Goal: Information Seeking & Learning: Compare options

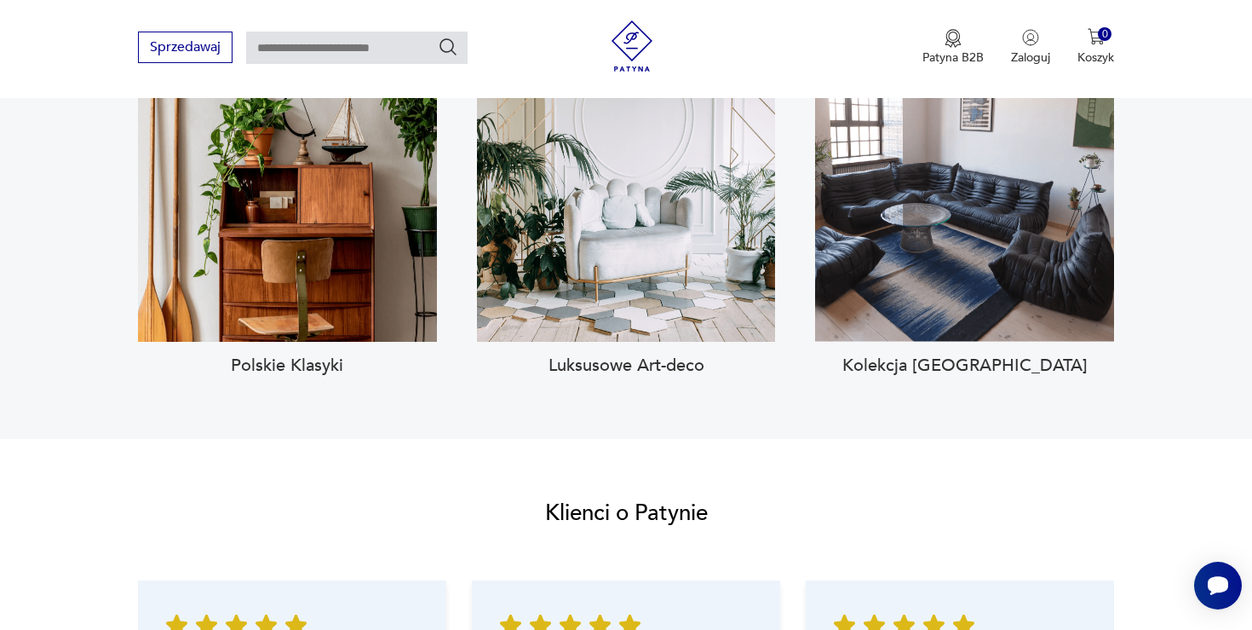
scroll to position [1704, 0]
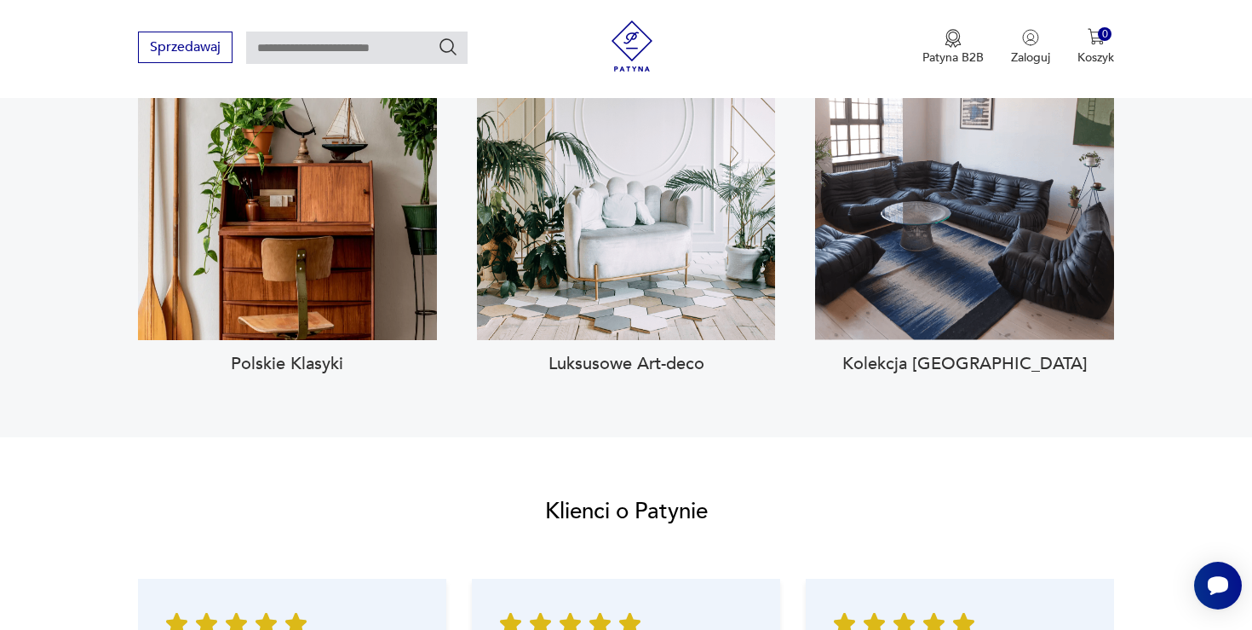
click at [792, 220] on div "Zobacz kolekcję Polskie Klasyki Zobacz kolekcję Luksusowe Art-deco Zobacz kolek…" at bounding box center [626, 195] width 977 height 357
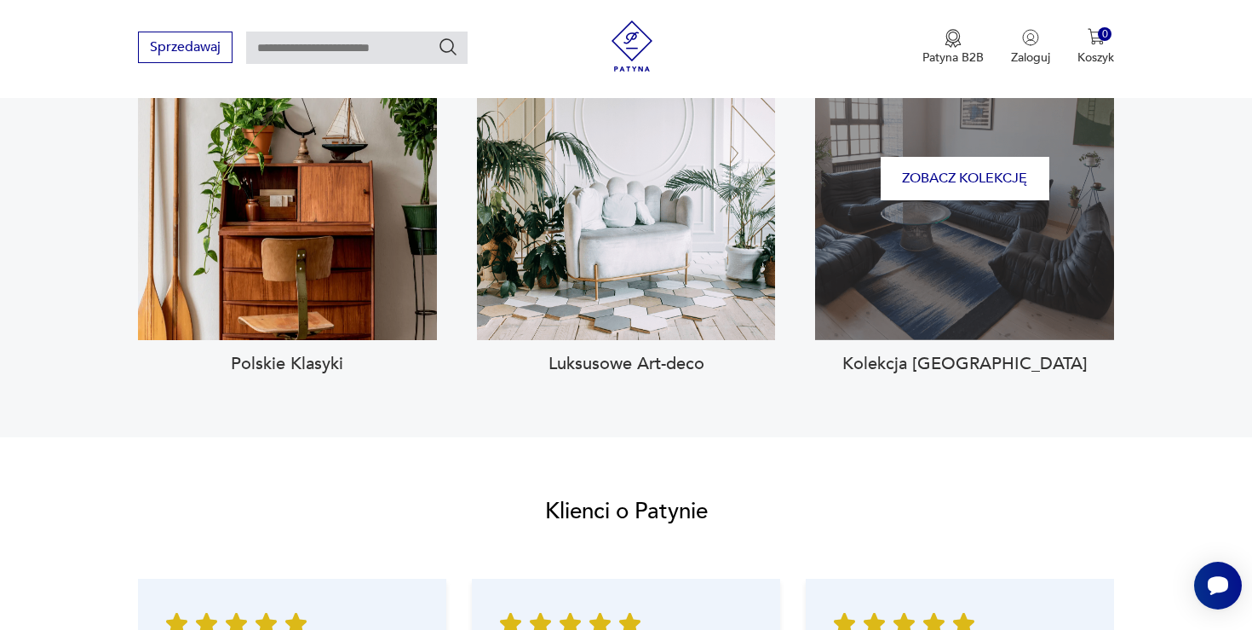
click at [888, 233] on div "Zobacz kolekcję" at bounding box center [964, 178] width 299 height 323
click at [925, 171] on button "Zobacz kolekcję" at bounding box center [965, 178] width 169 height 43
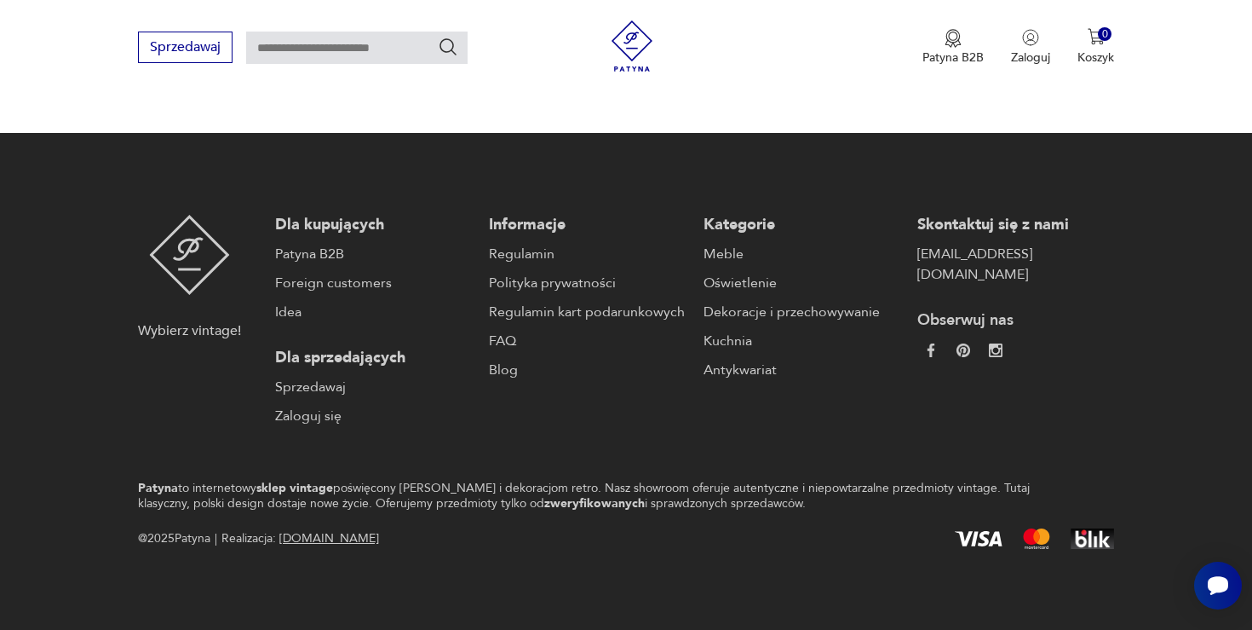
type input "****"
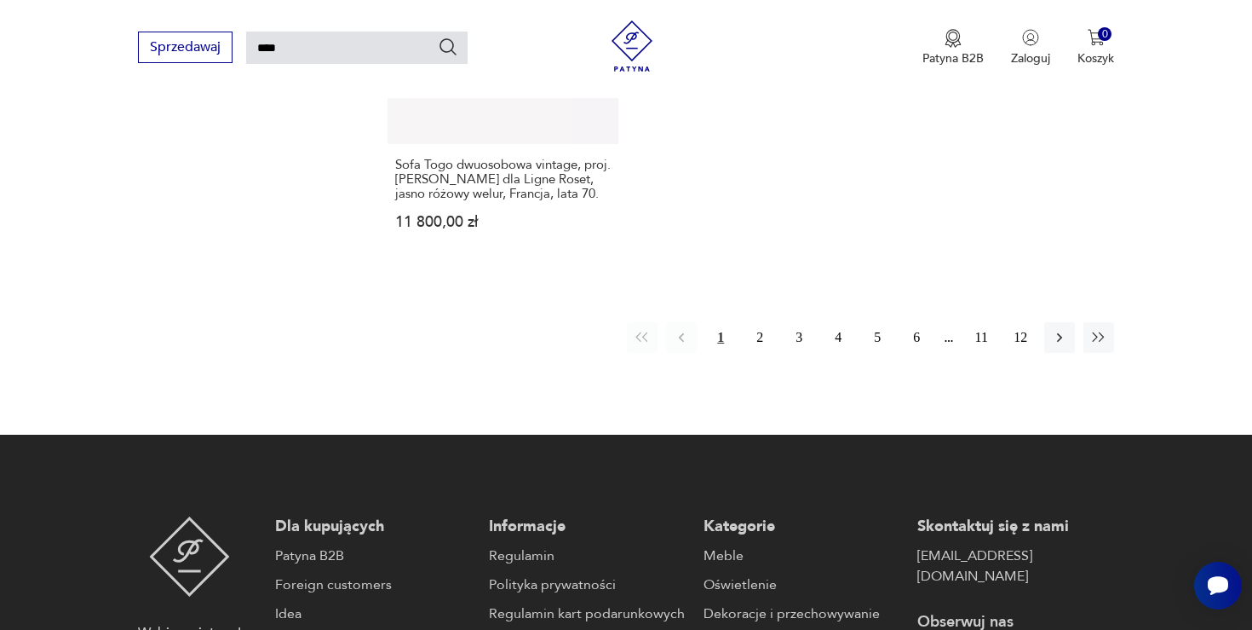
scroll to position [2405, 0]
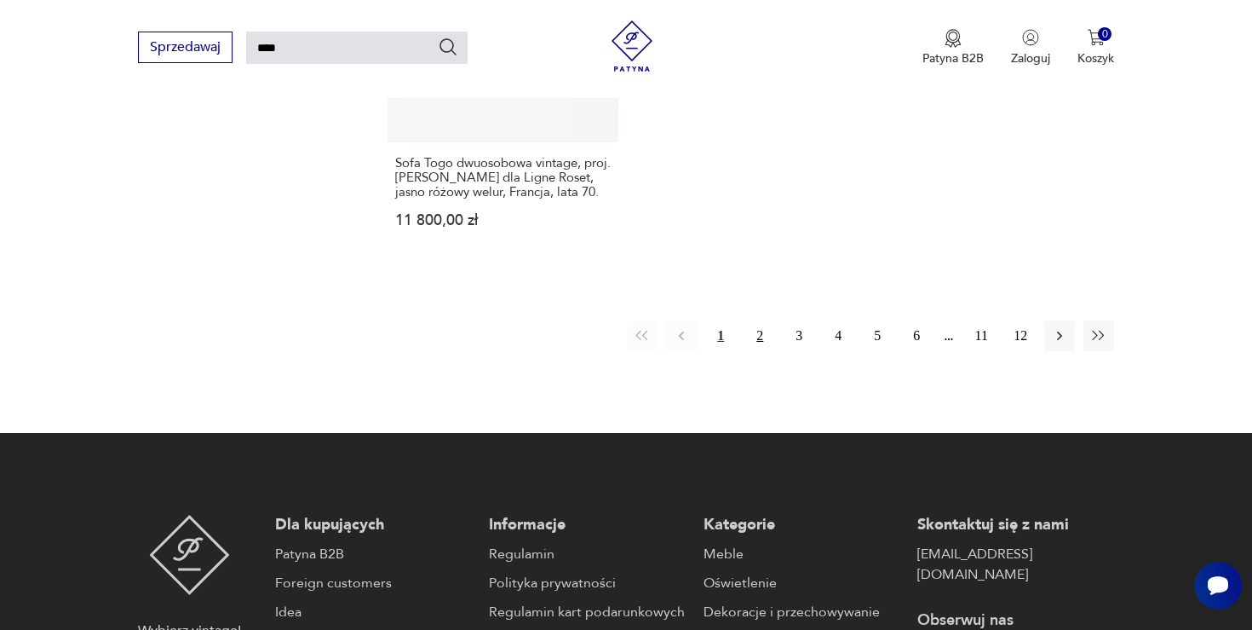
click at [755, 326] on button "2" at bounding box center [760, 335] width 31 height 31
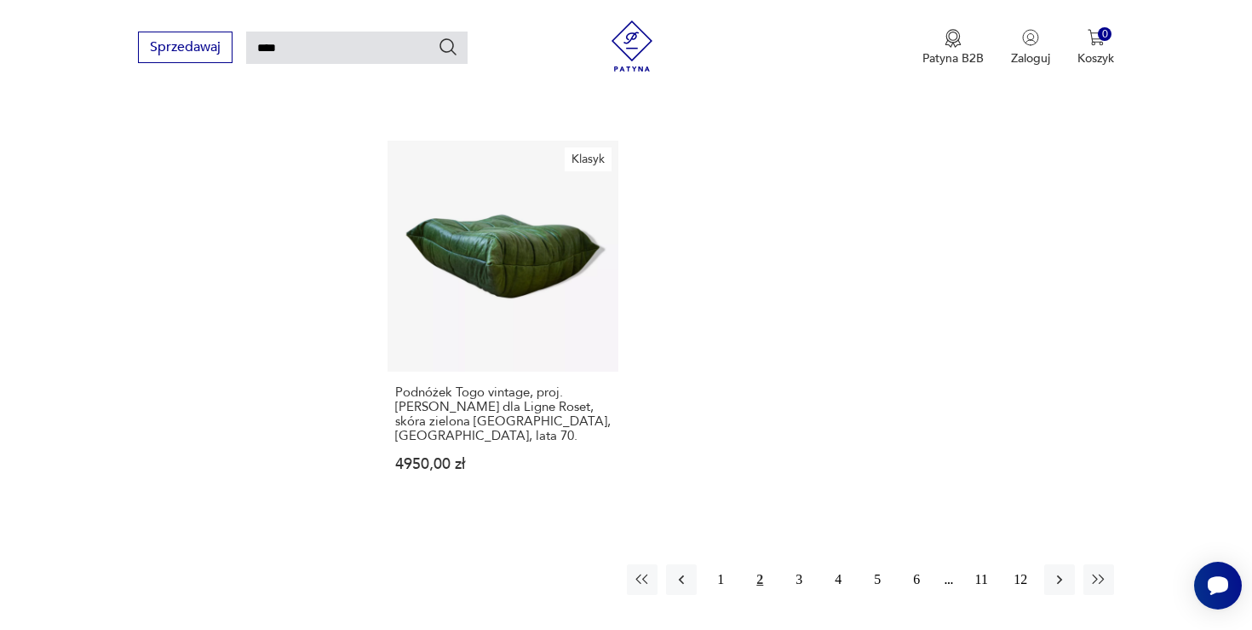
scroll to position [2206, 0]
click at [799, 562] on button "3" at bounding box center [799, 577] width 31 height 31
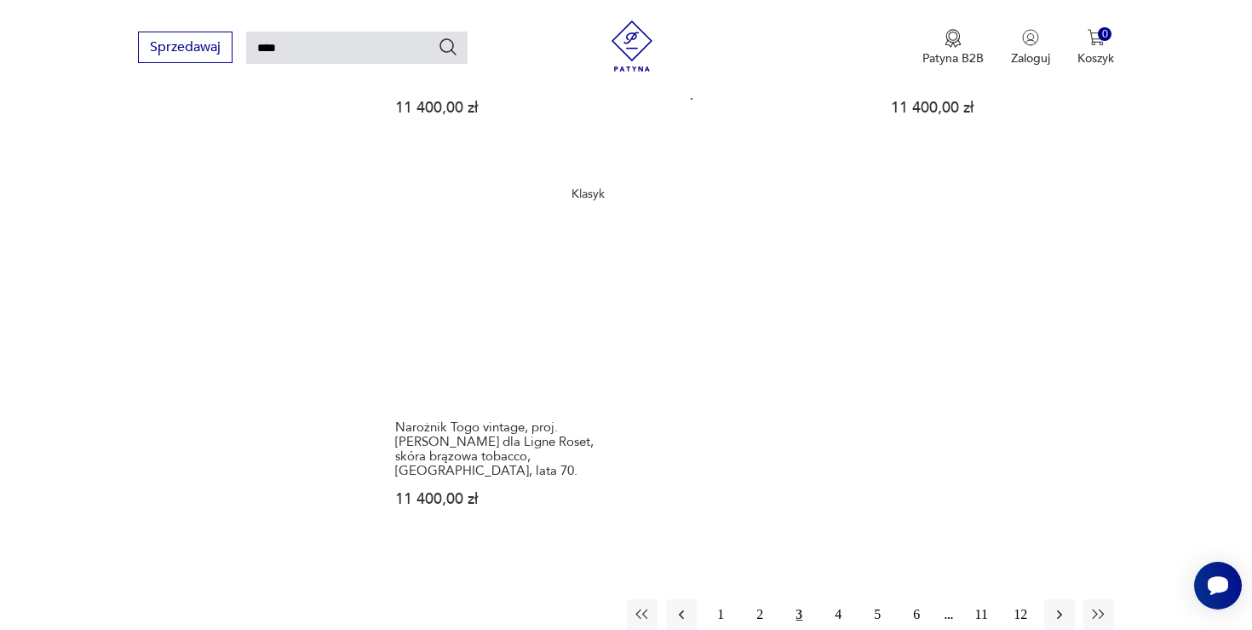
scroll to position [2156, 0]
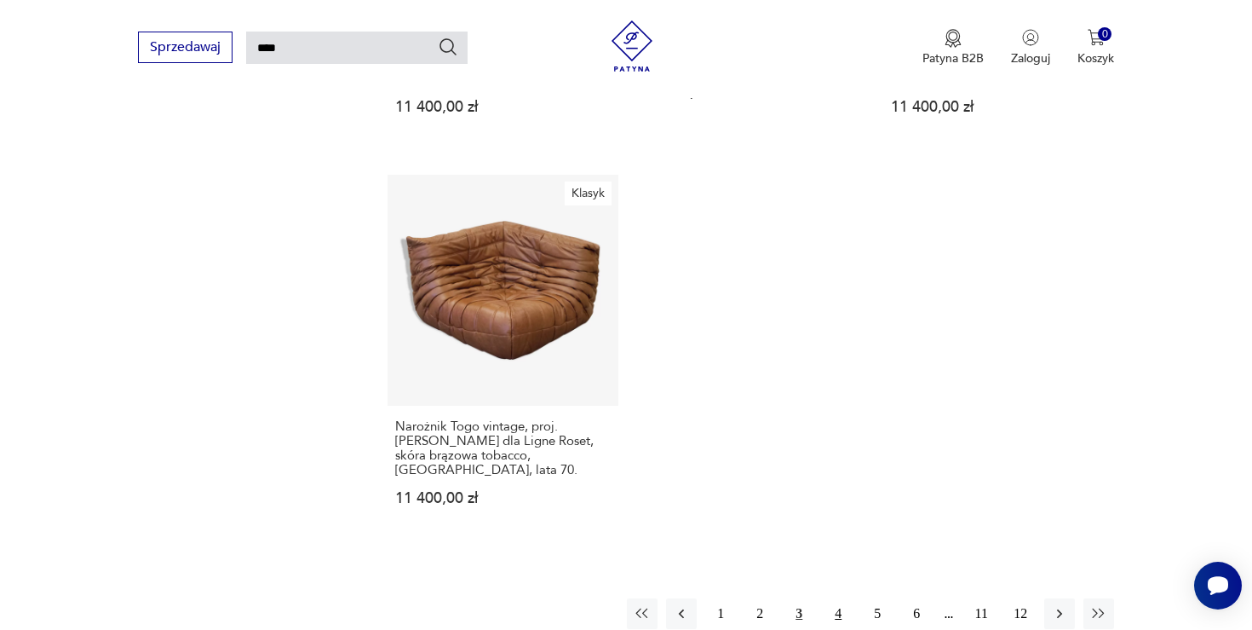
click at [845, 598] on button "4" at bounding box center [838, 613] width 31 height 31
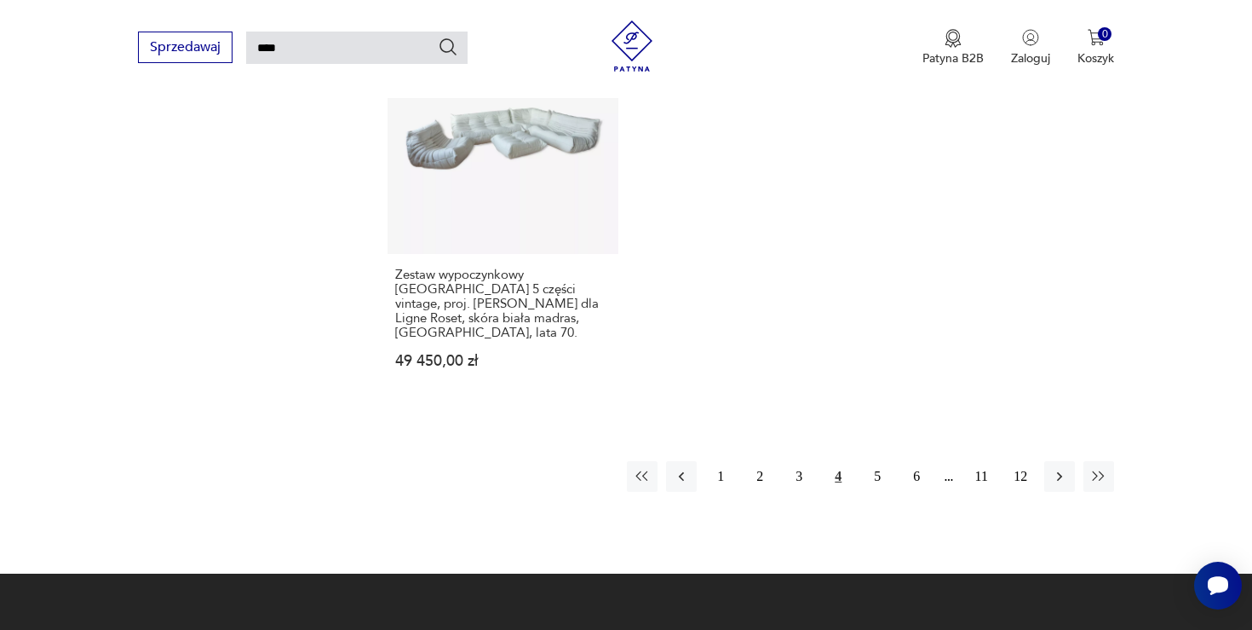
scroll to position [2524, 0]
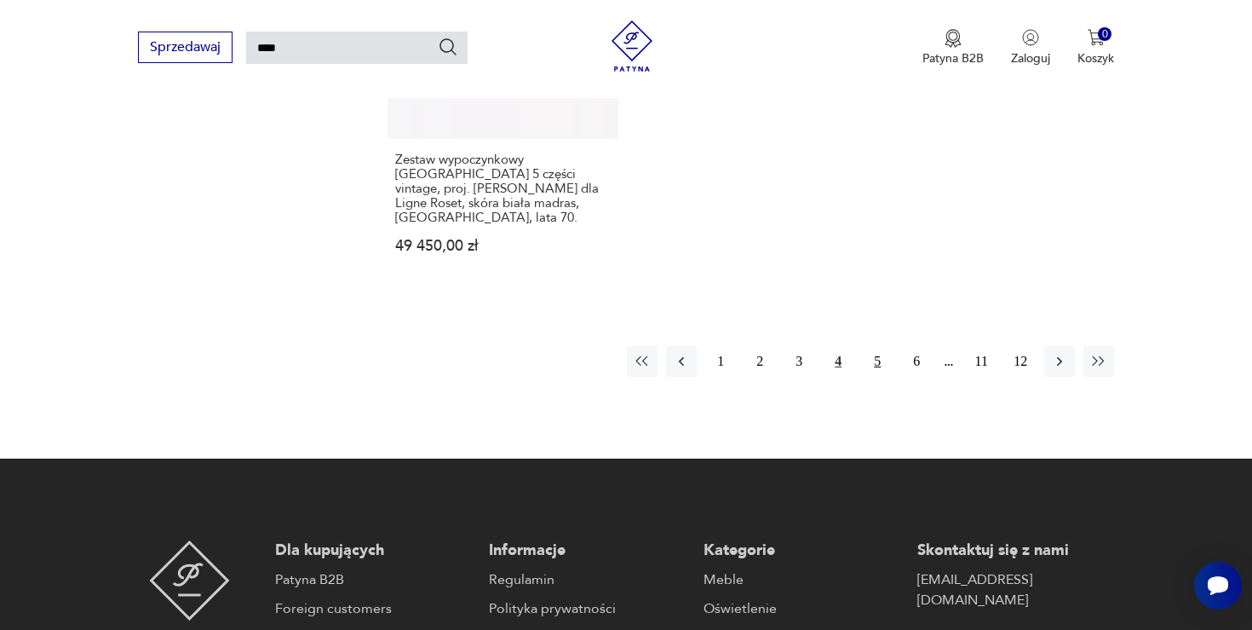
click at [869, 346] on button "5" at bounding box center [877, 361] width 31 height 31
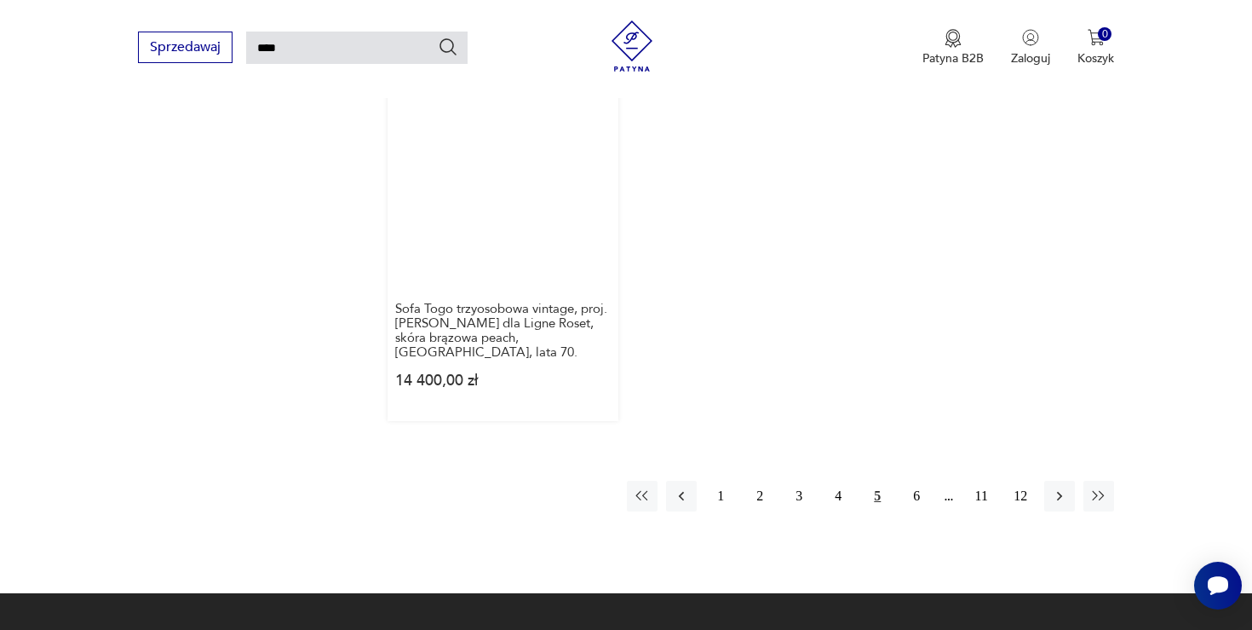
scroll to position [2349, 0]
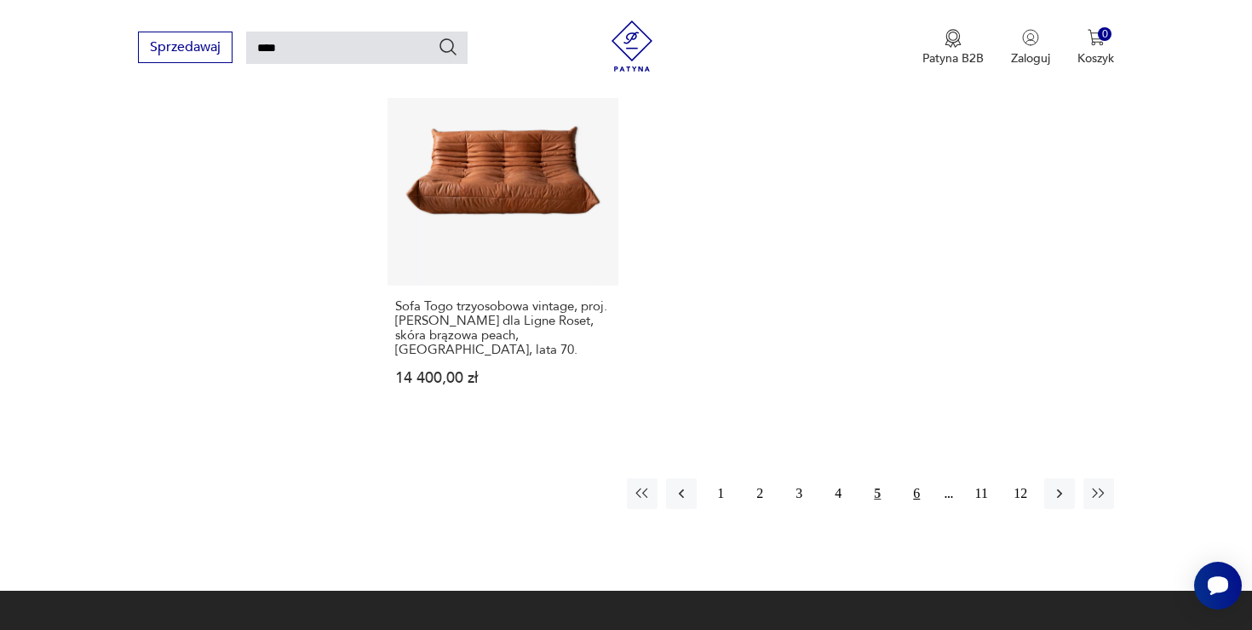
click at [913, 478] on button "6" at bounding box center [916, 493] width 31 height 31
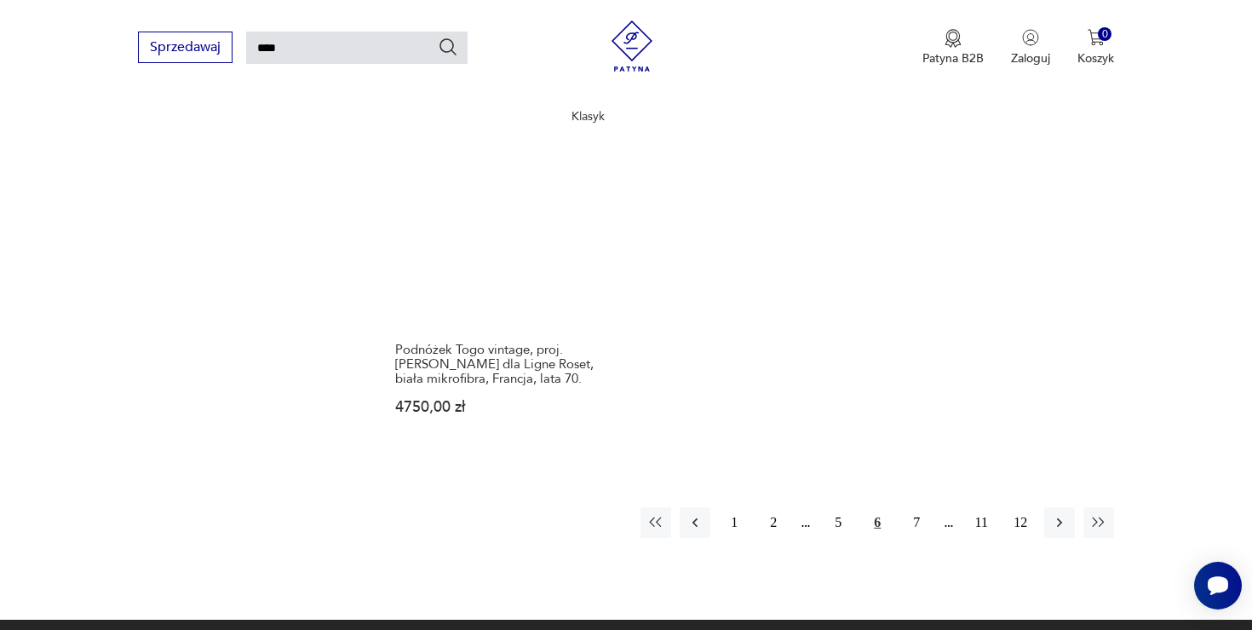
scroll to position [2277, 0]
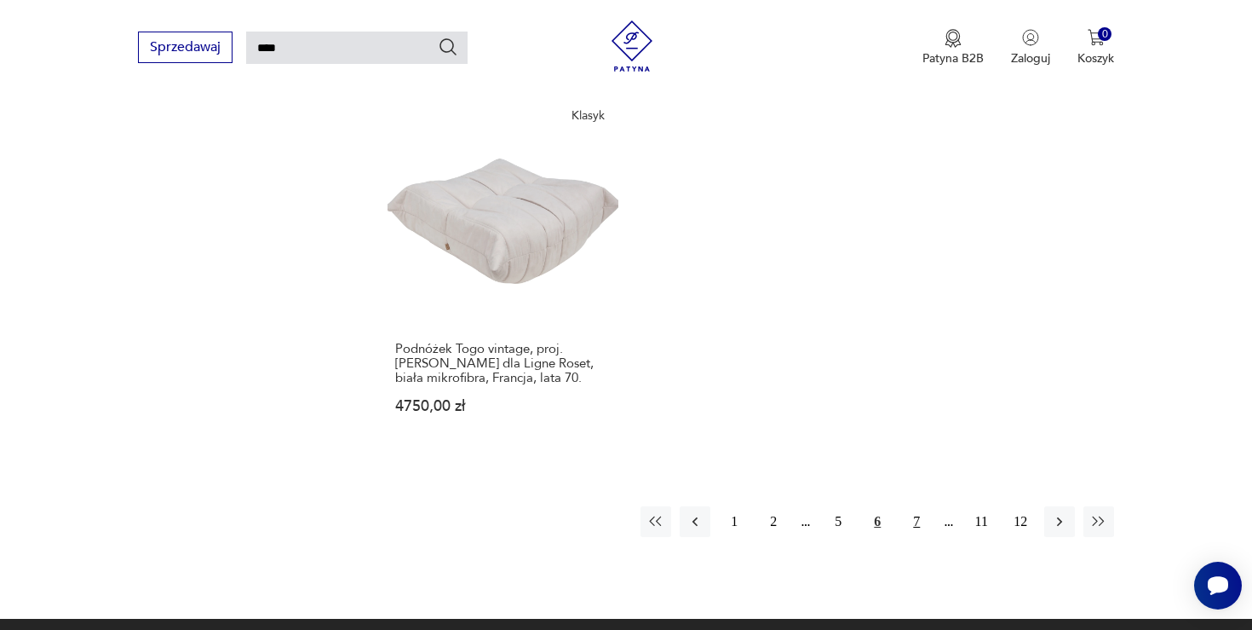
click at [920, 506] on button "7" at bounding box center [916, 521] width 31 height 31
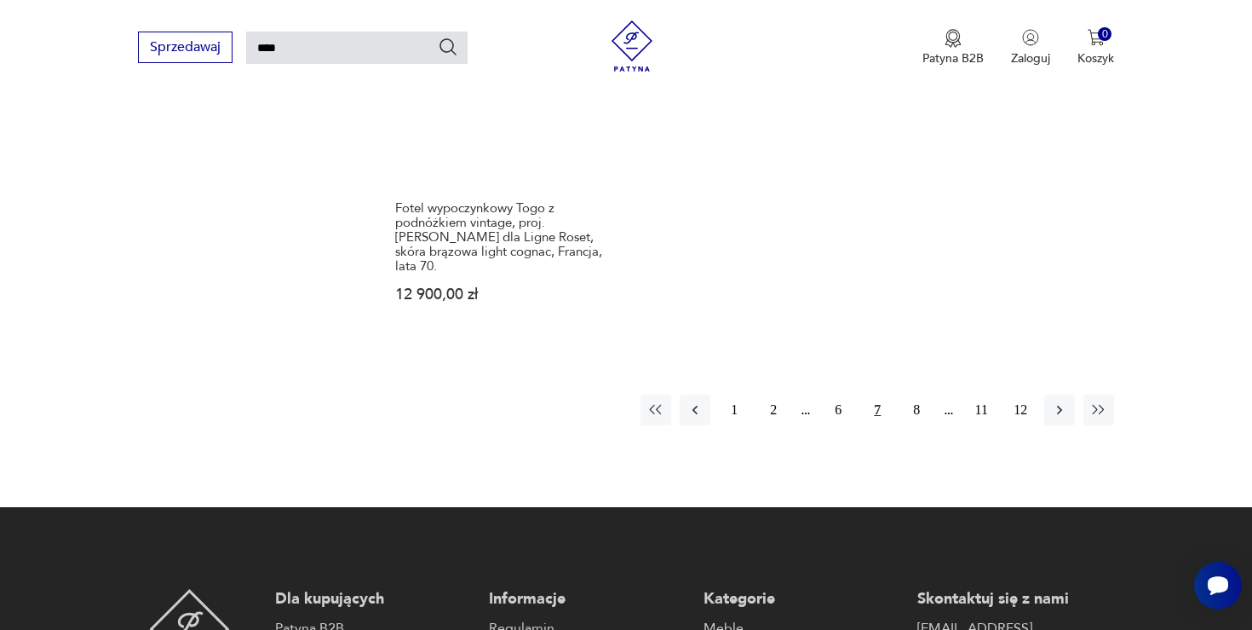
scroll to position [2407, 0]
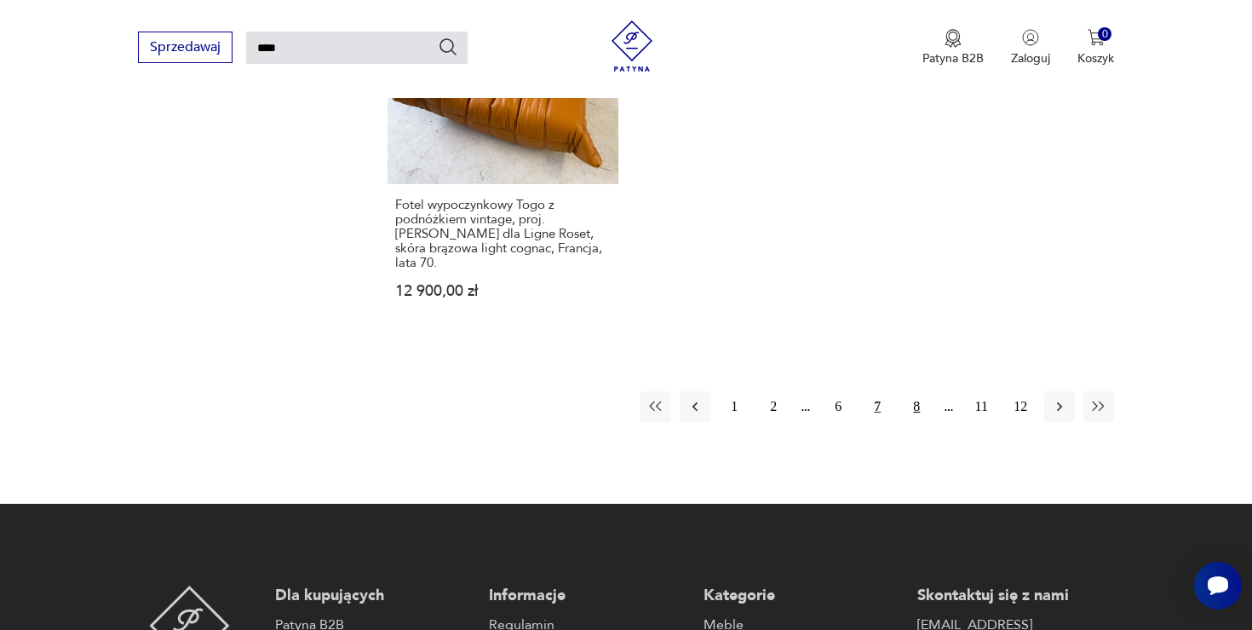
click at [914, 391] on button "8" at bounding box center [916, 406] width 31 height 31
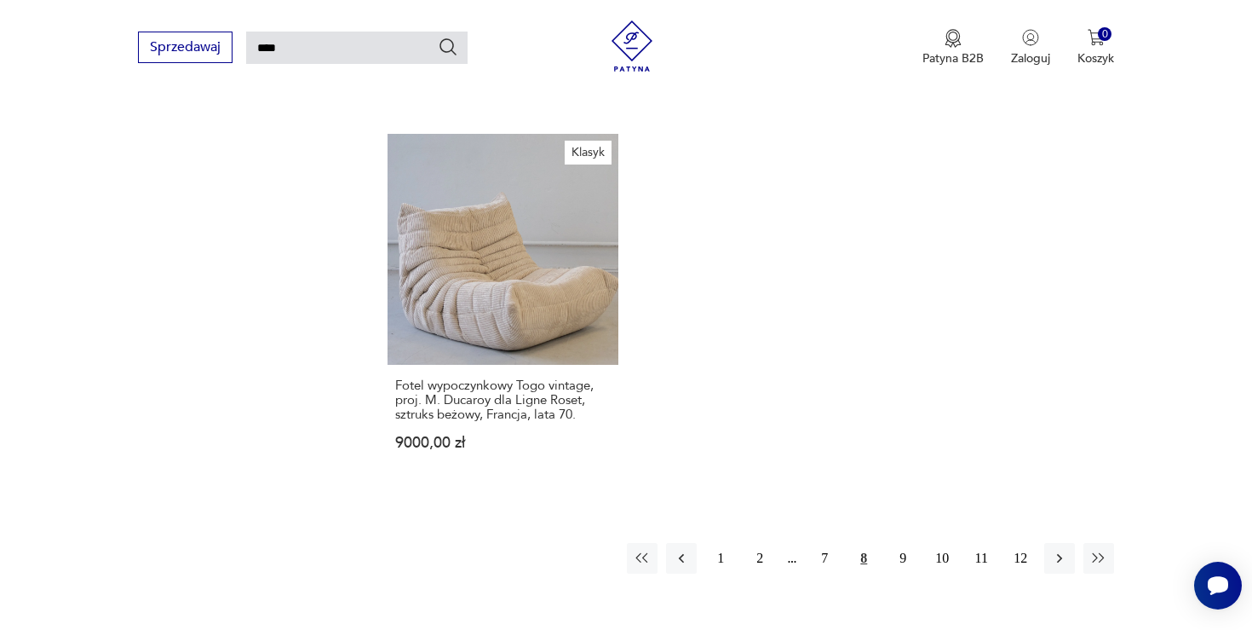
scroll to position [2270, 0]
click at [908, 542] on button "9" at bounding box center [903, 557] width 31 height 31
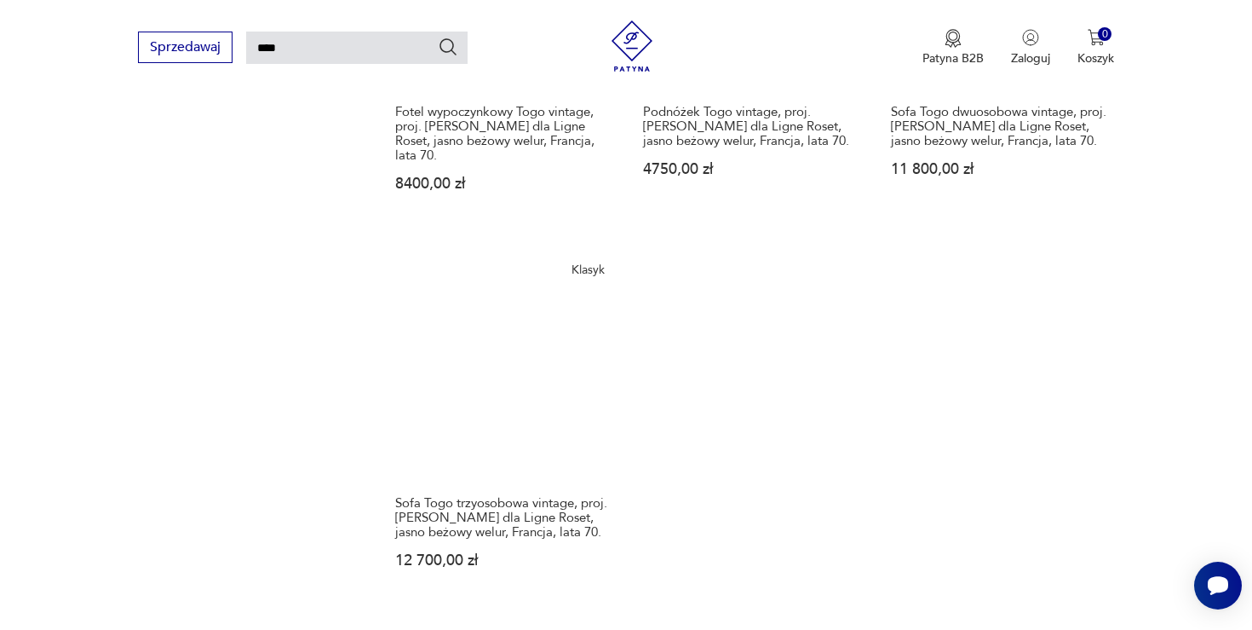
scroll to position [2208, 0]
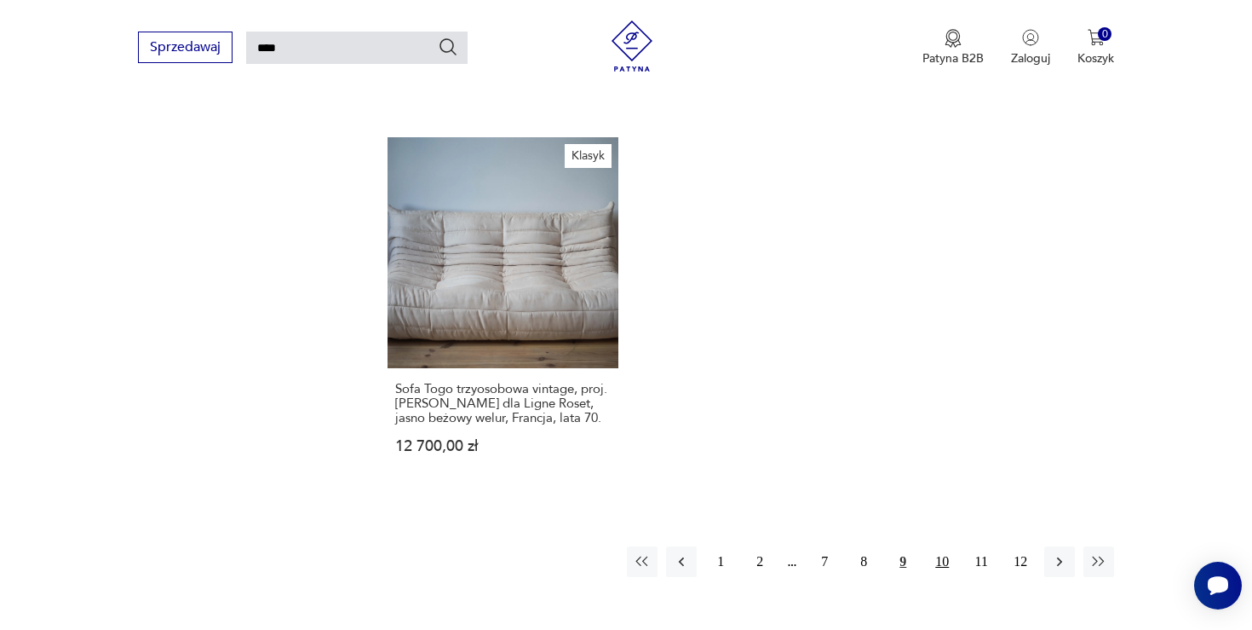
click at [944, 546] on button "10" at bounding box center [942, 561] width 31 height 31
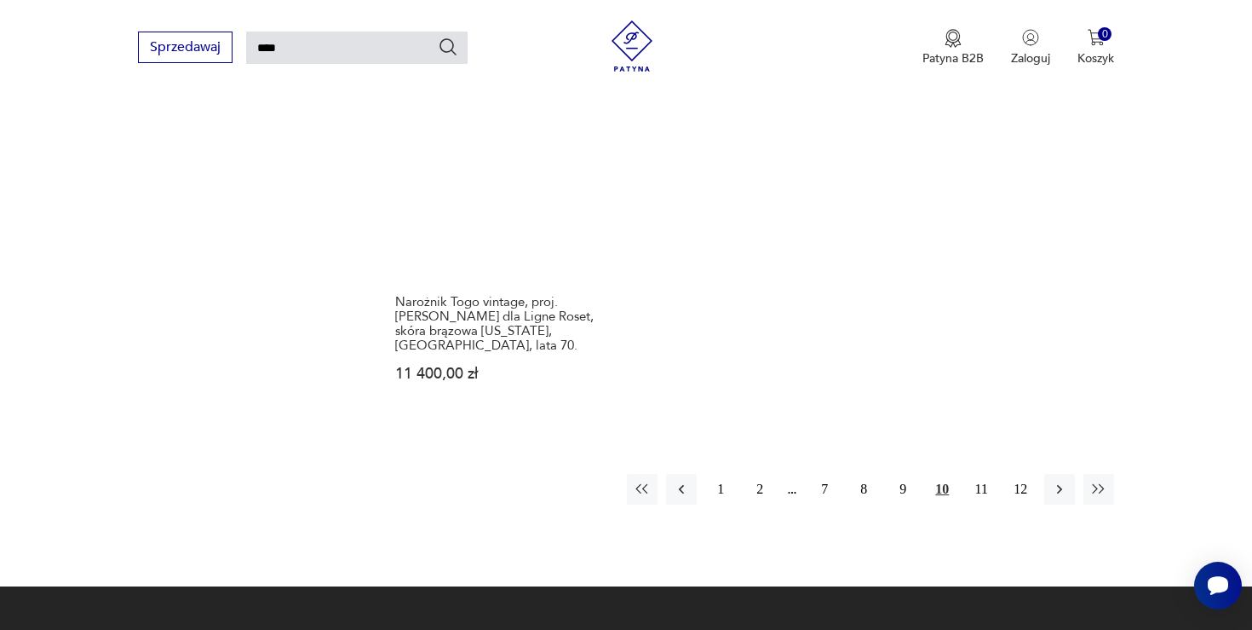
scroll to position [2326, 0]
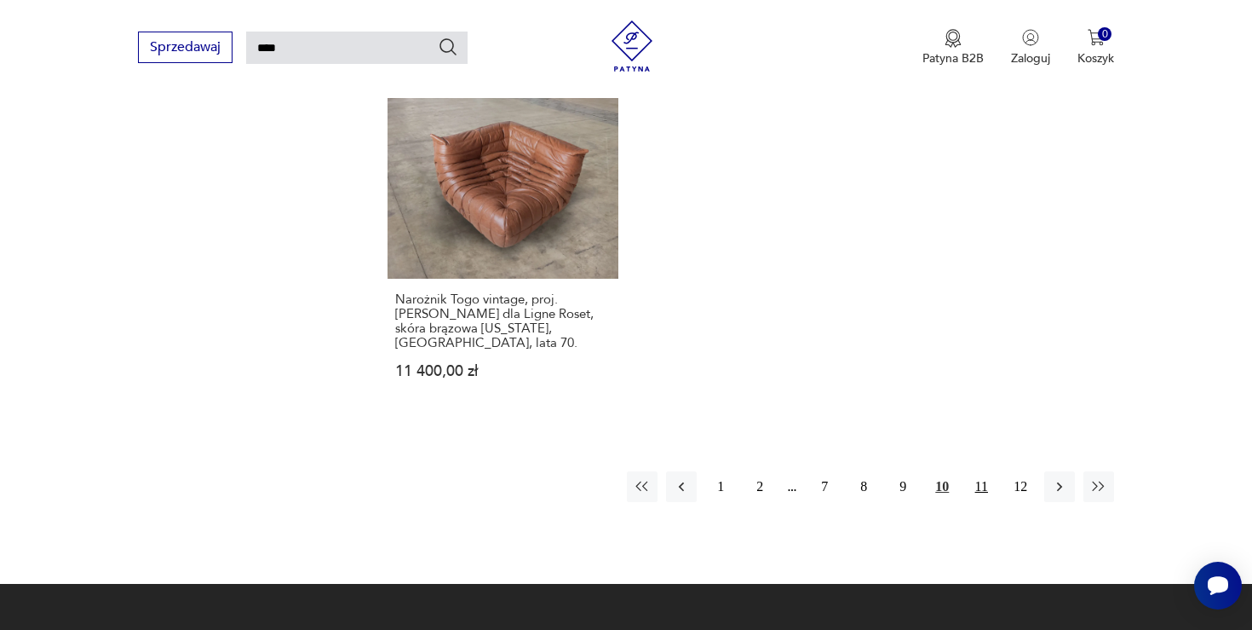
click at [989, 471] on button "11" at bounding box center [981, 486] width 31 height 31
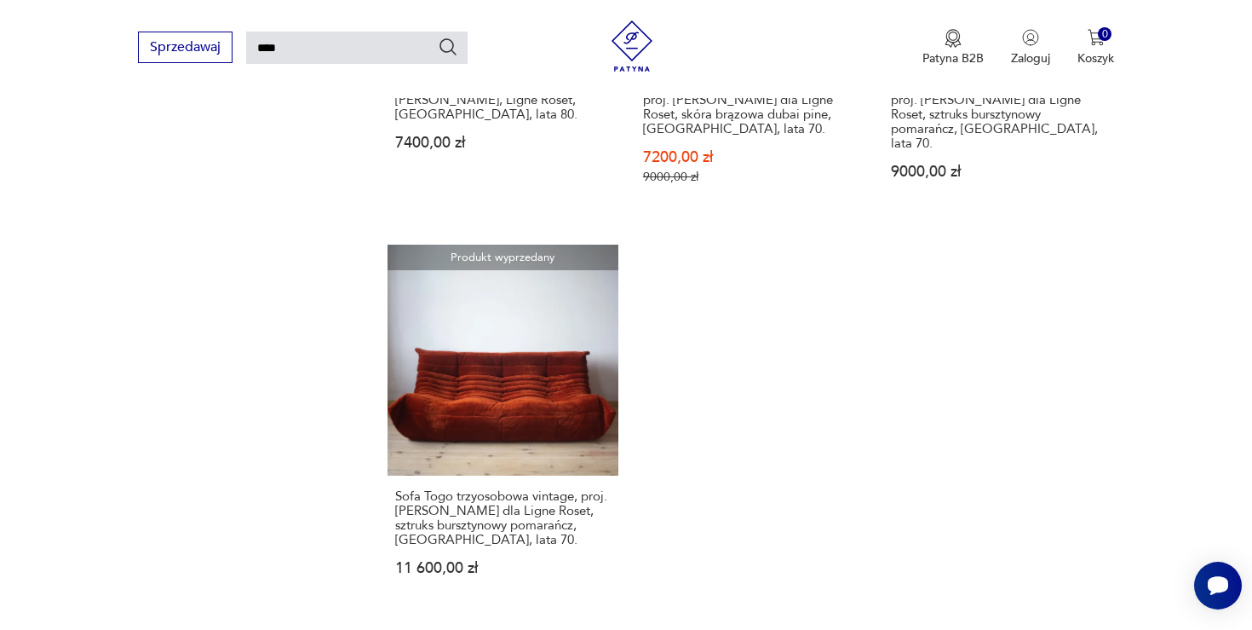
scroll to position [2193, 0]
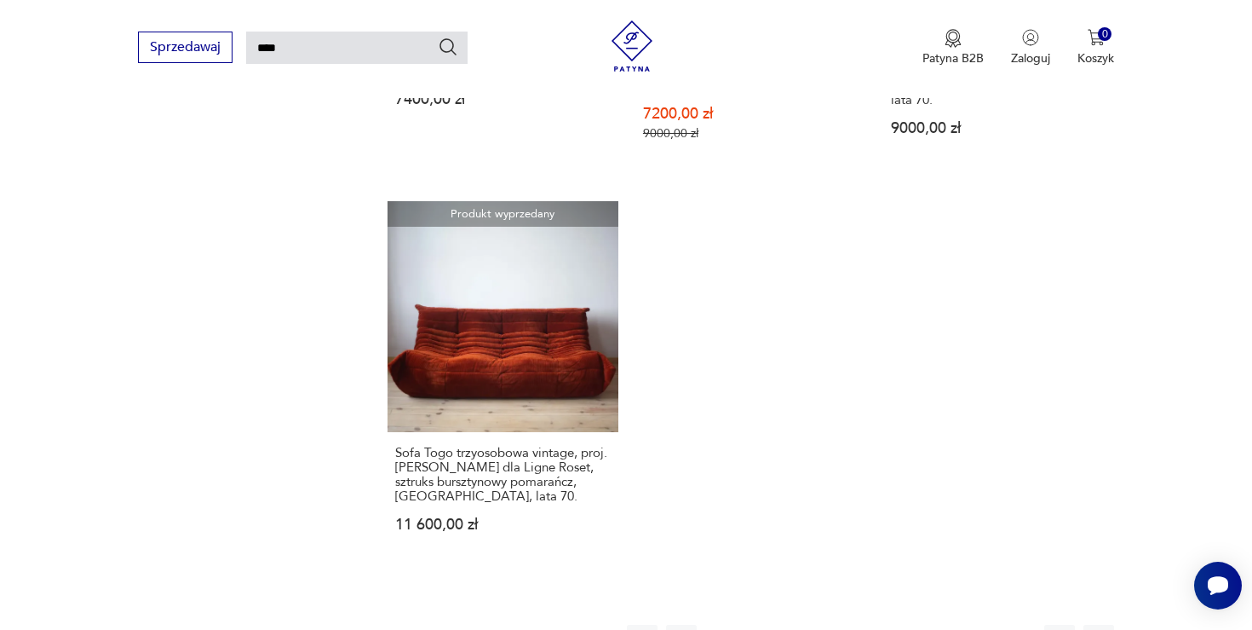
click at [1029, 624] on button "12" at bounding box center [1020, 639] width 31 height 31
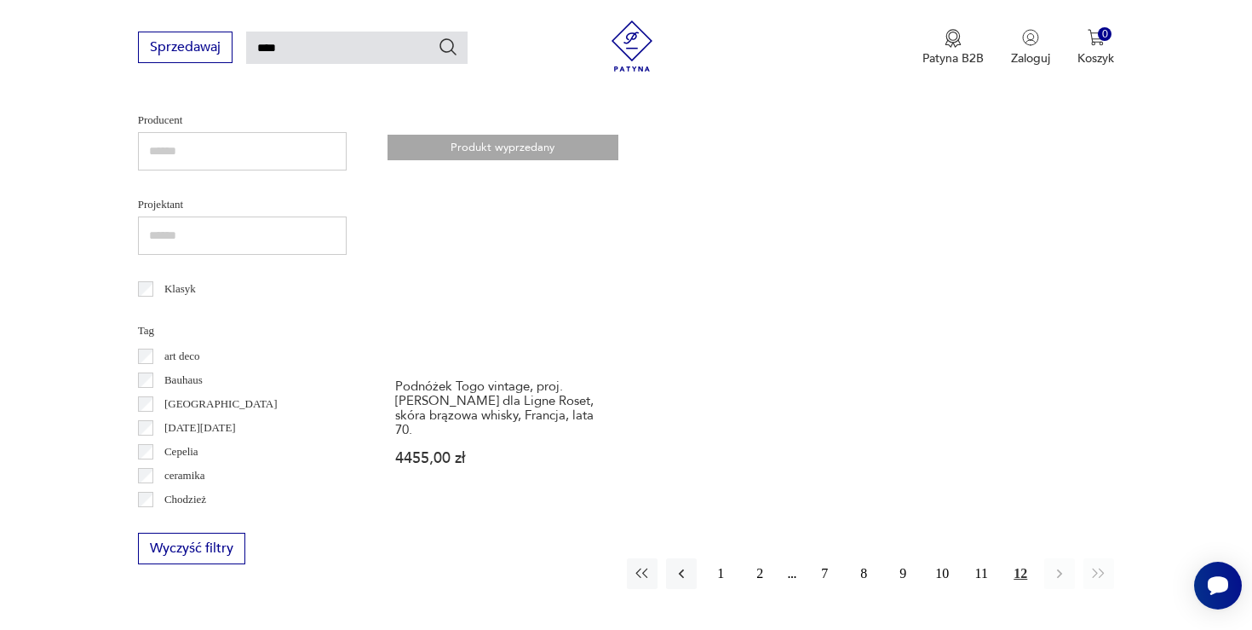
scroll to position [673, 0]
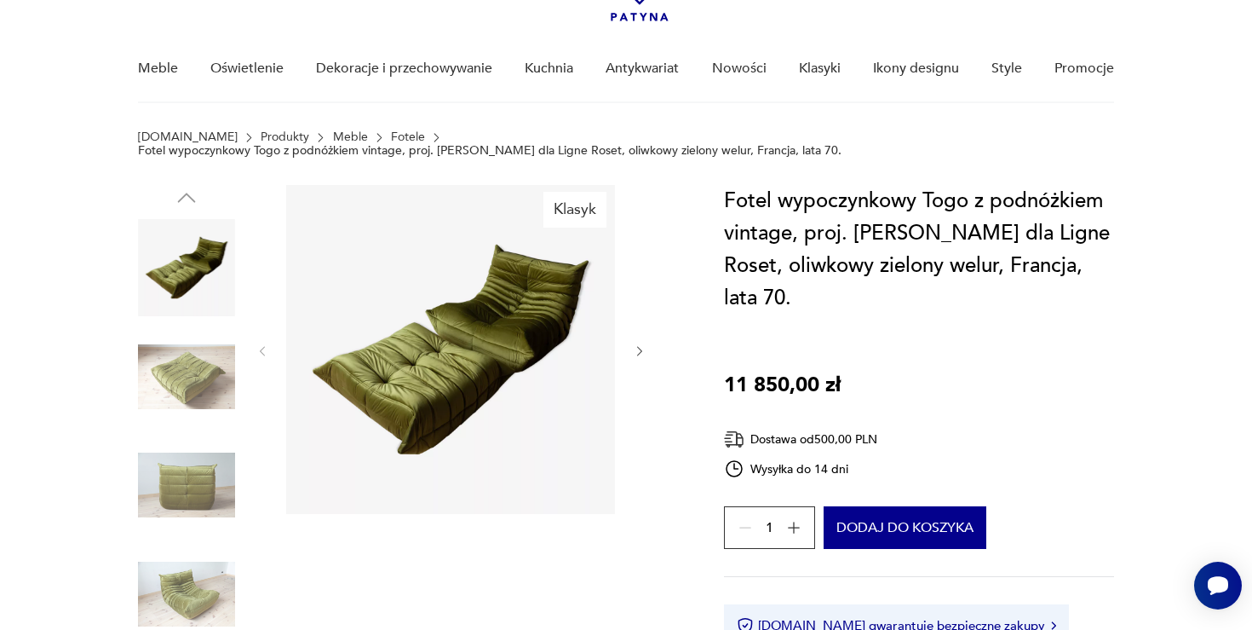
scroll to position [115, 0]
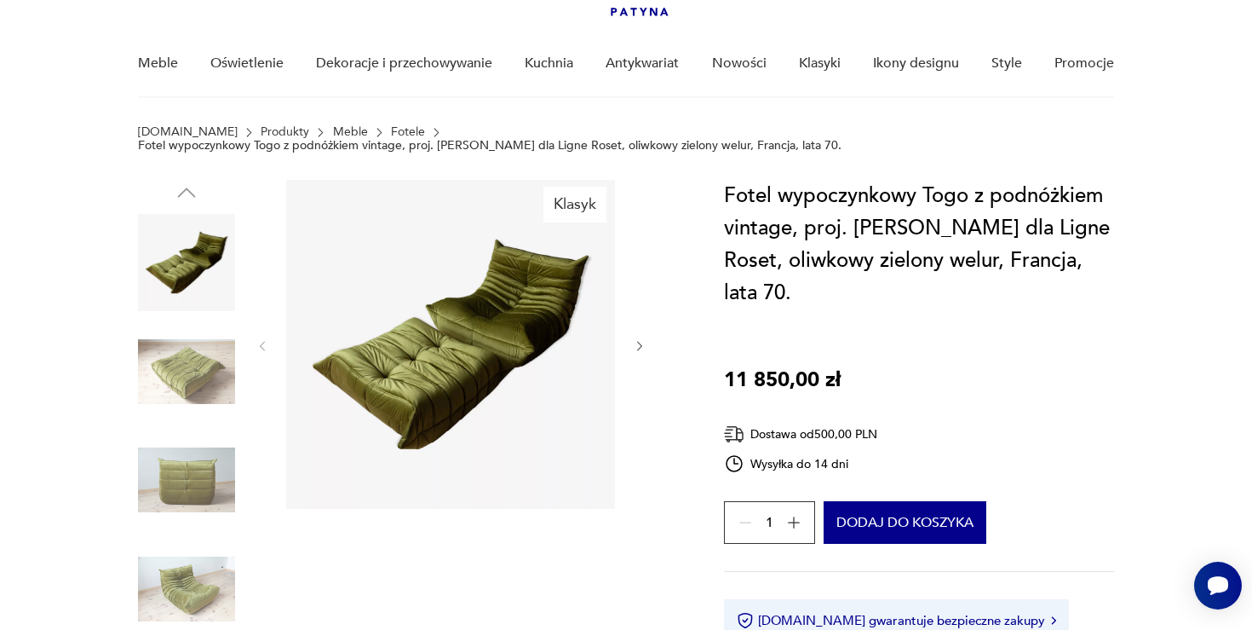
click at [197, 378] on img at bounding box center [186, 371] width 97 height 97
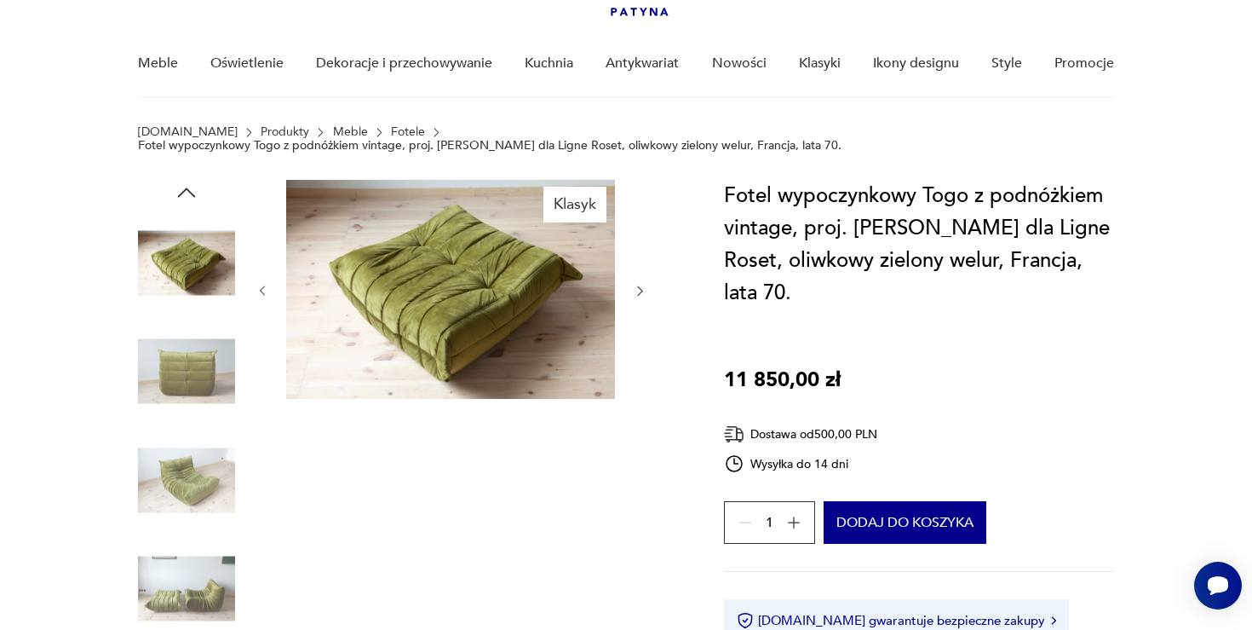
click at [188, 403] on img at bounding box center [186, 371] width 97 height 97
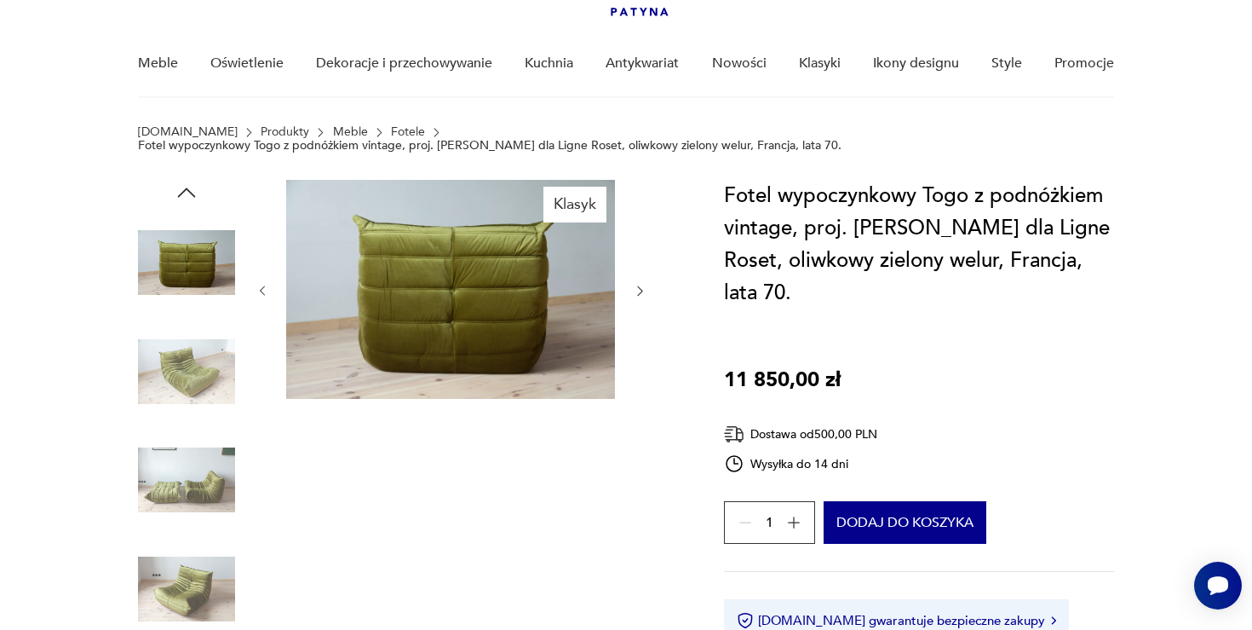
click at [188, 403] on img at bounding box center [186, 371] width 97 height 97
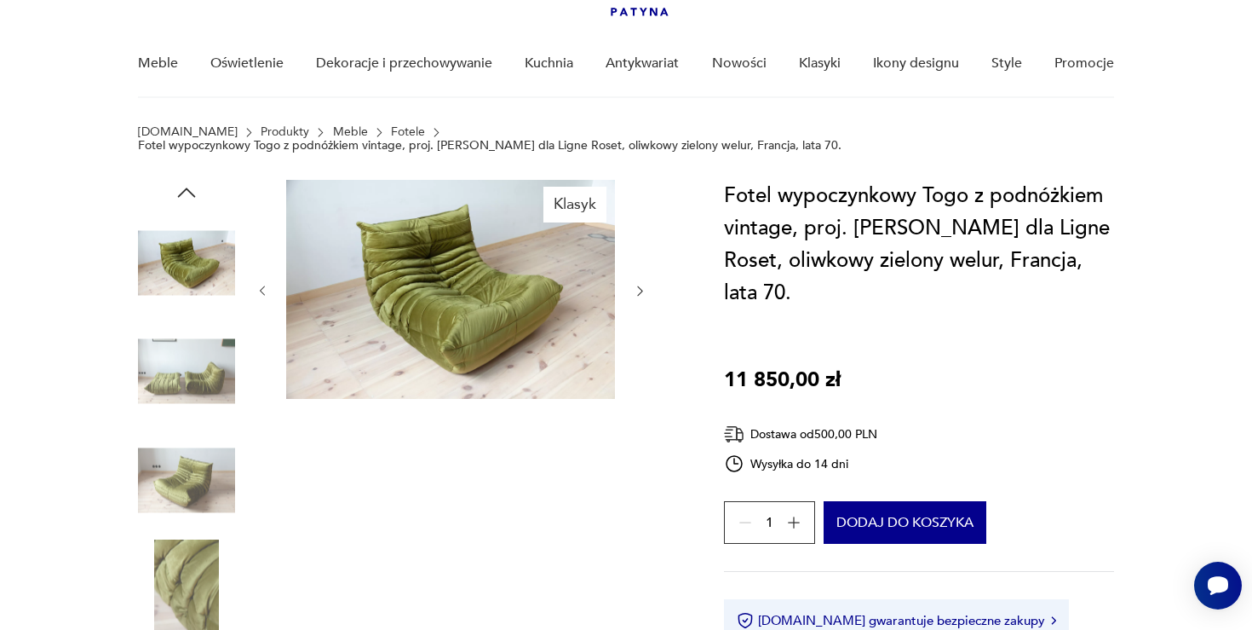
click at [191, 388] on img at bounding box center [186, 371] width 97 height 97
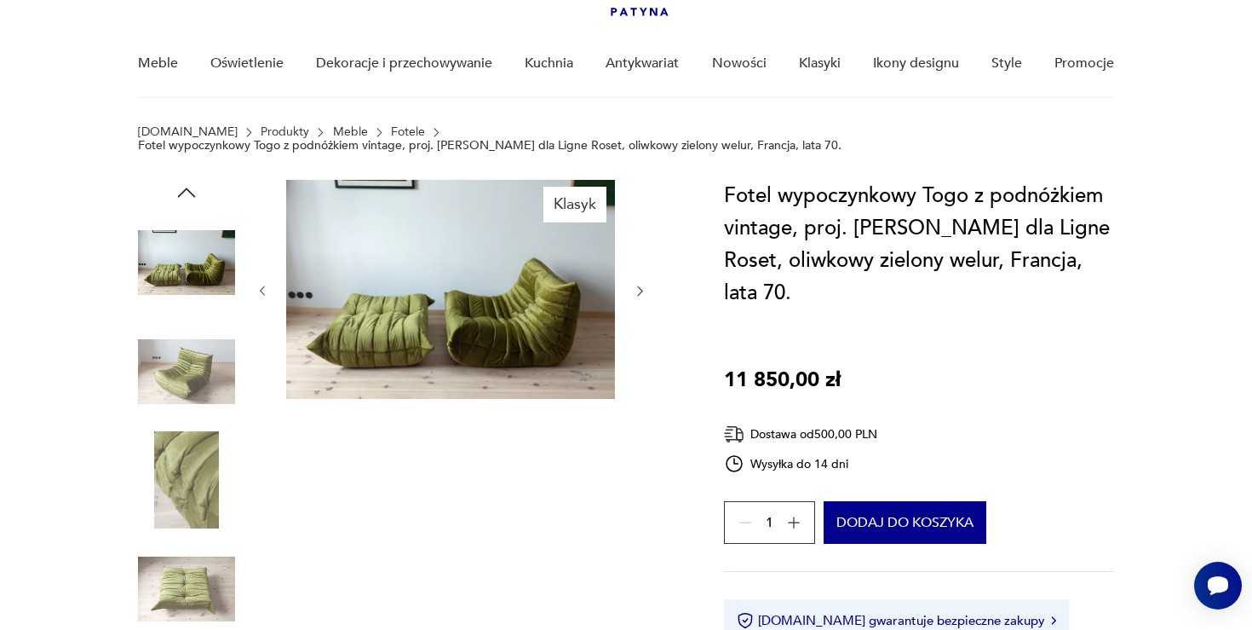
click at [191, 361] on img at bounding box center [186, 371] width 97 height 97
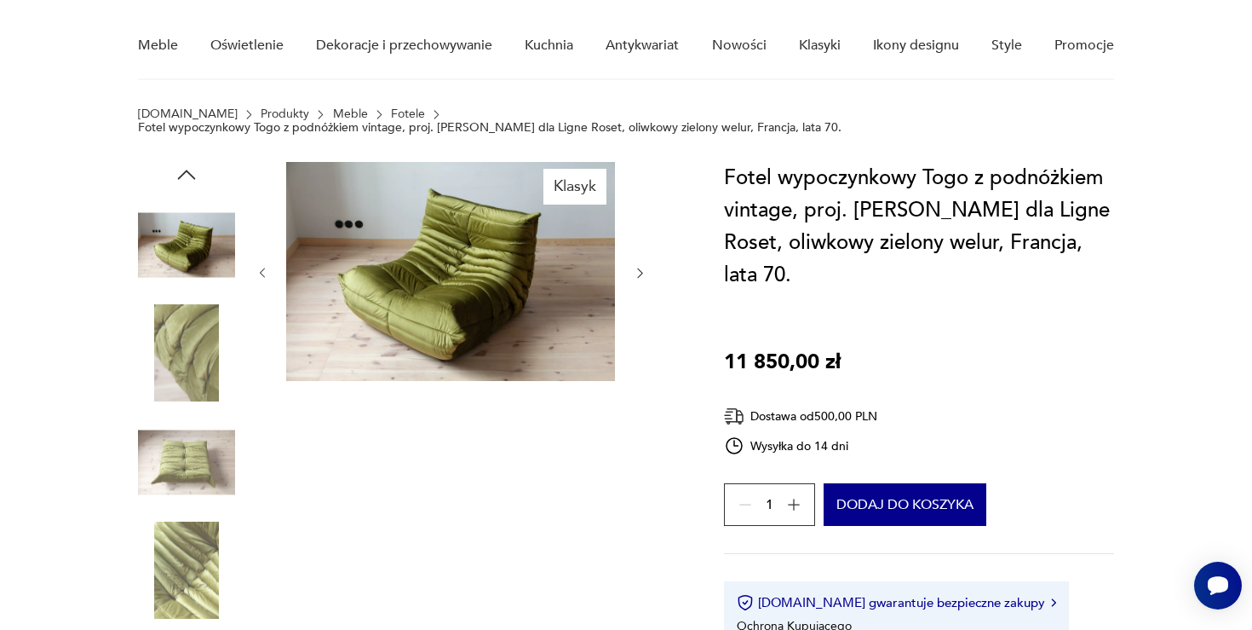
scroll to position [136, 0]
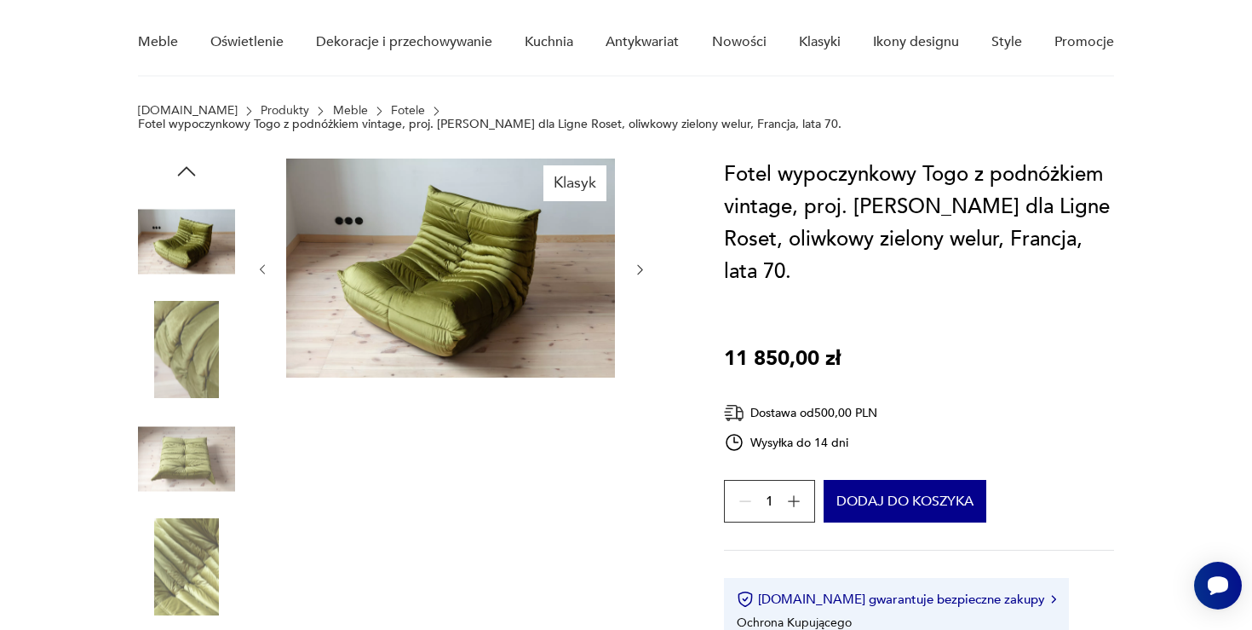
click at [191, 361] on img at bounding box center [186, 350] width 97 height 97
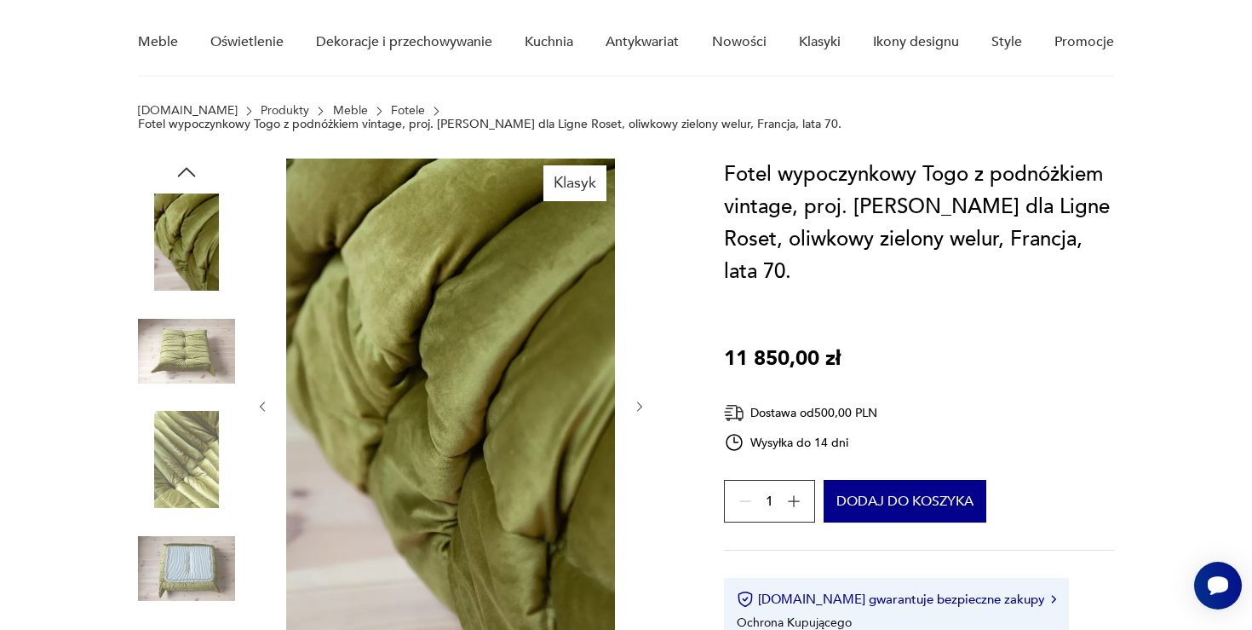
click at [191, 361] on img at bounding box center [186, 350] width 97 height 97
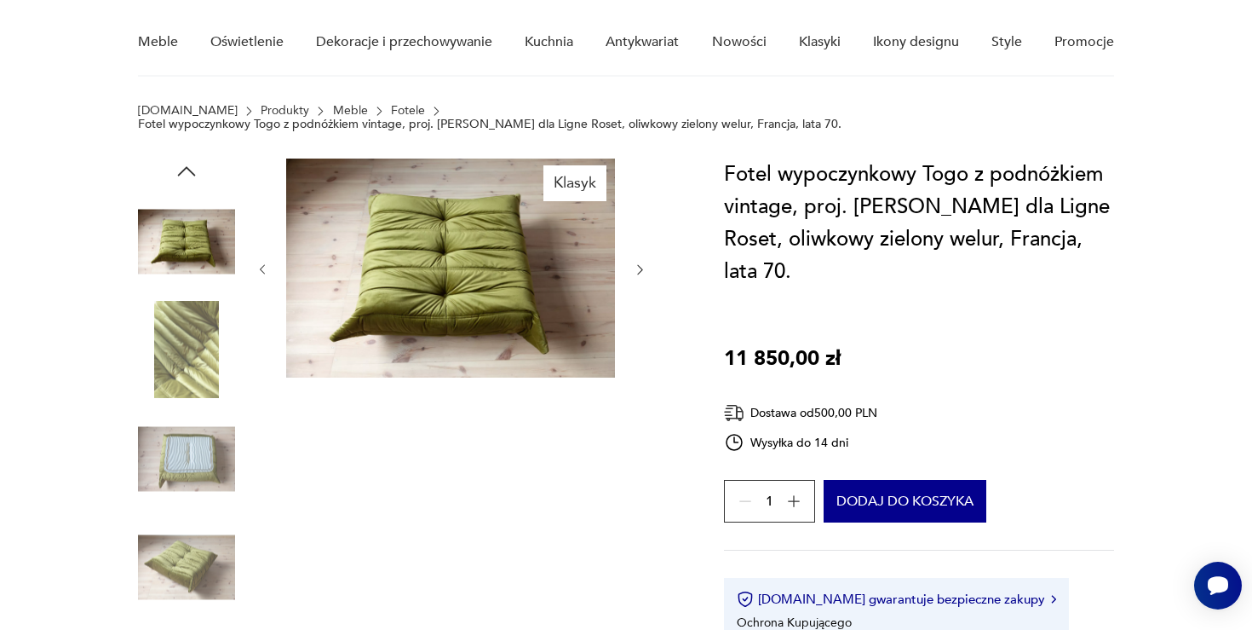
click at [191, 361] on img at bounding box center [186, 350] width 97 height 97
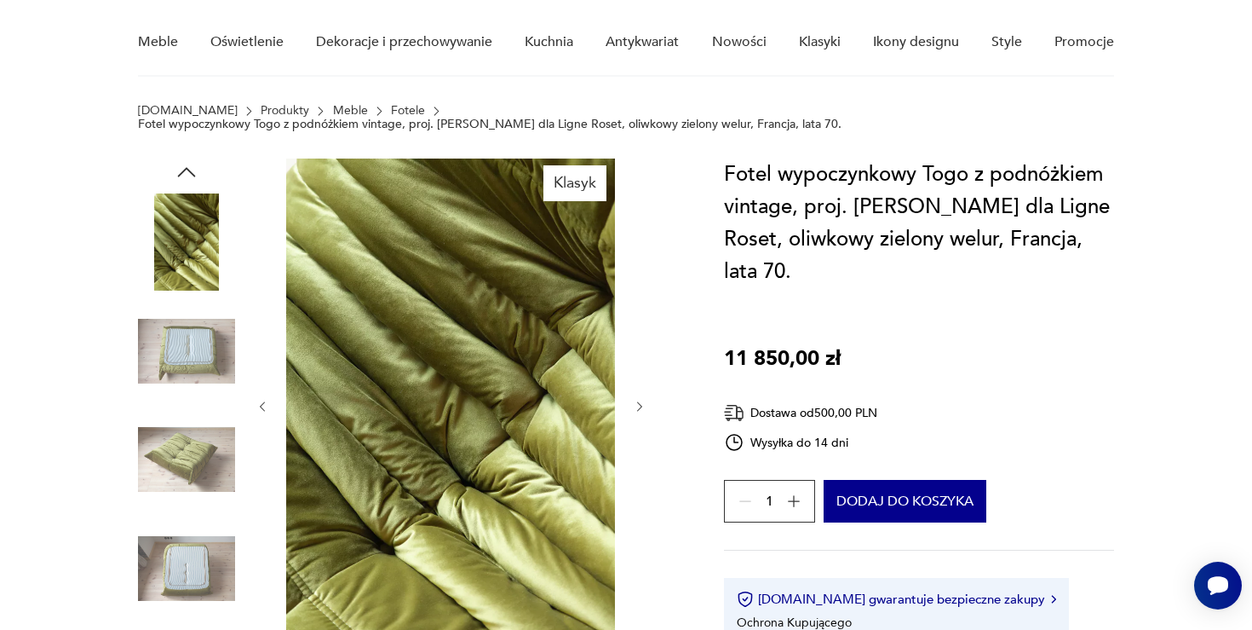
click at [191, 361] on img at bounding box center [186, 350] width 97 height 97
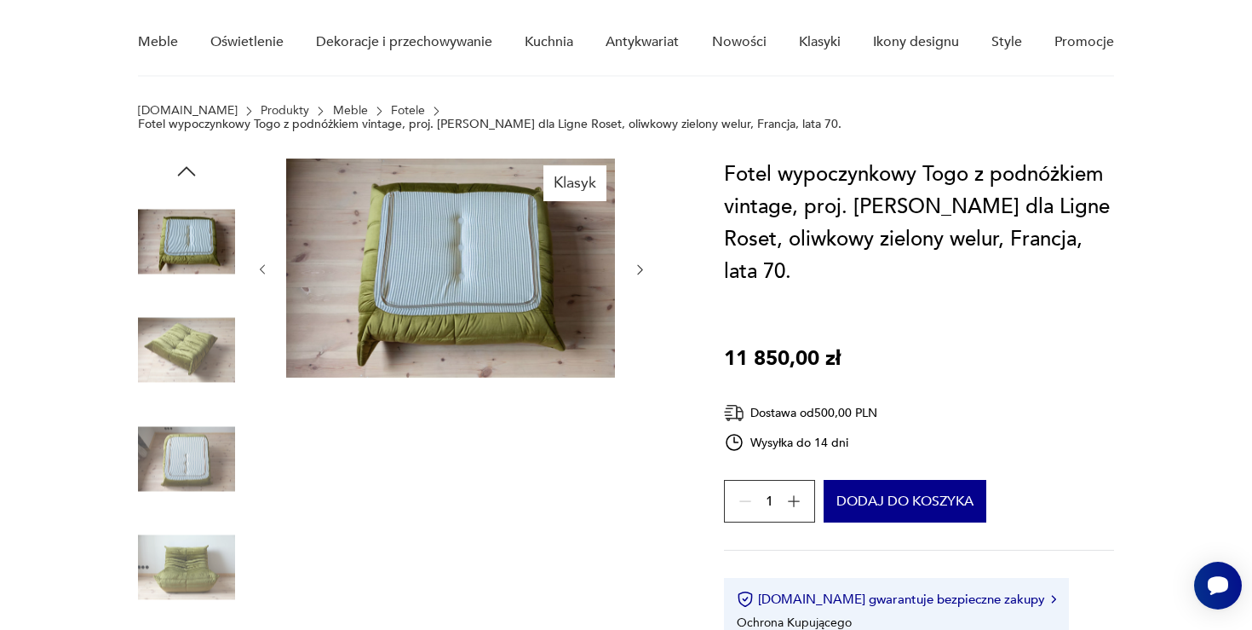
click at [191, 361] on img at bounding box center [186, 350] width 97 height 97
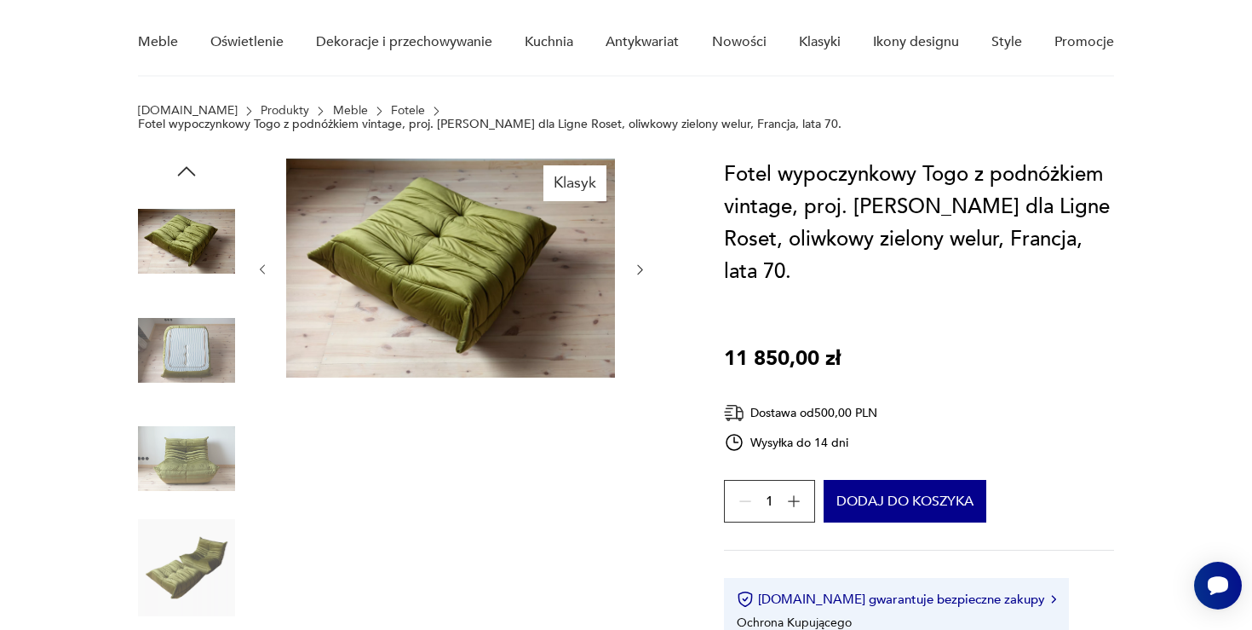
click at [191, 361] on img at bounding box center [186, 350] width 97 height 97
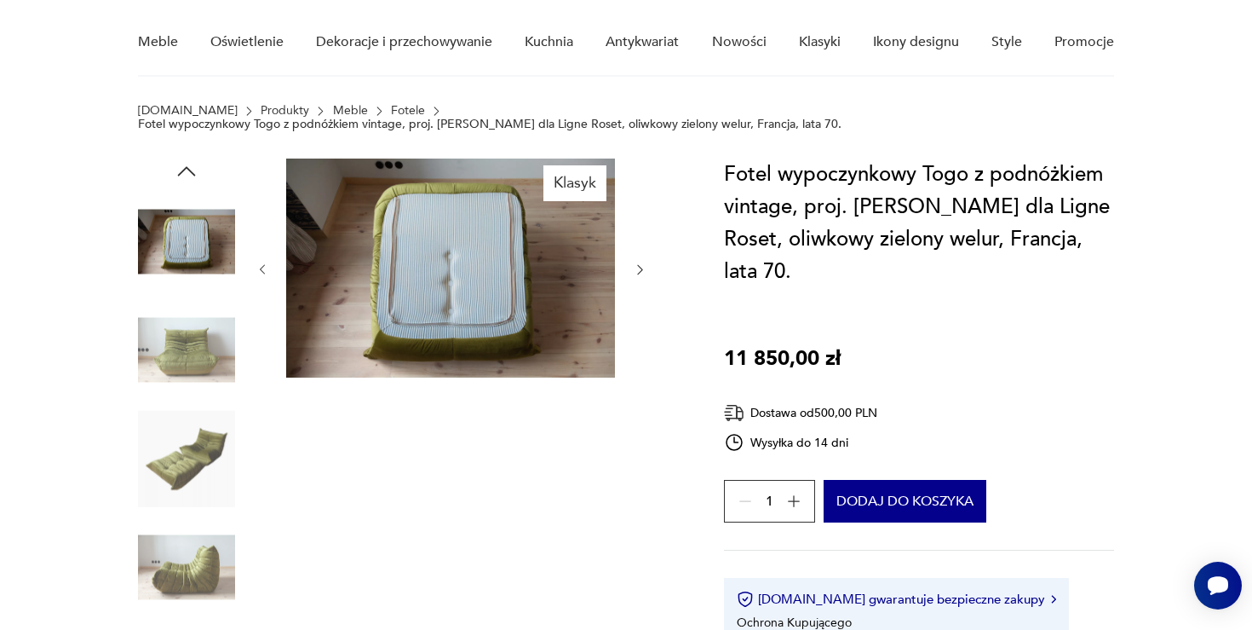
click at [191, 361] on img at bounding box center [186, 350] width 97 height 97
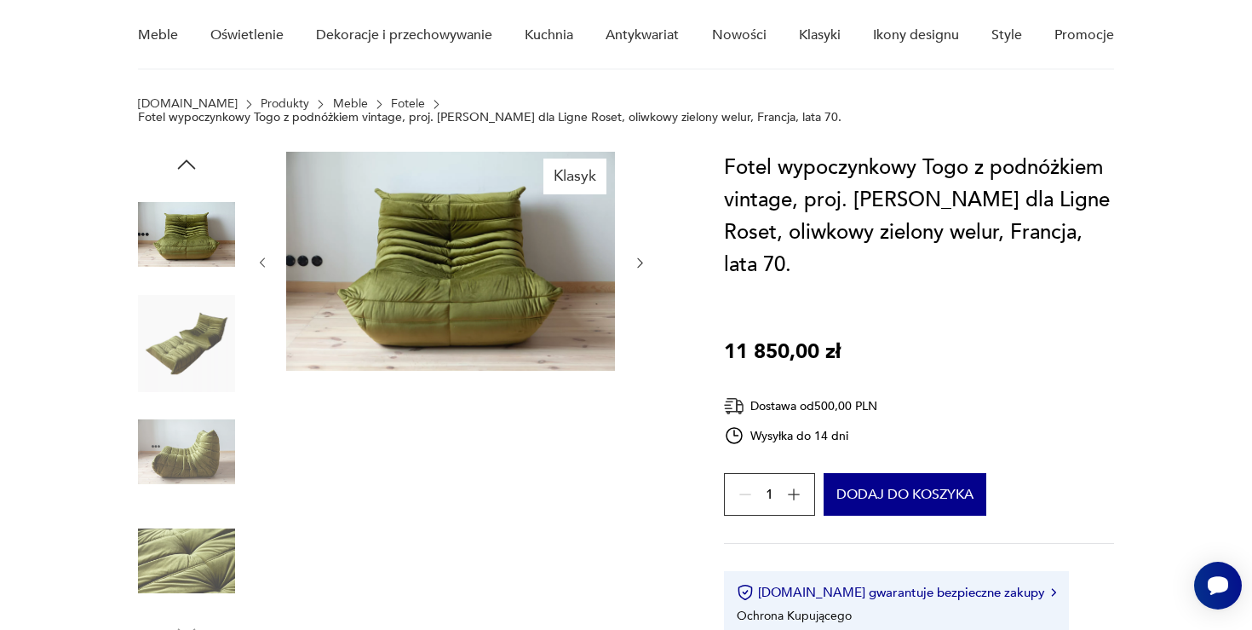
scroll to position [144, 0]
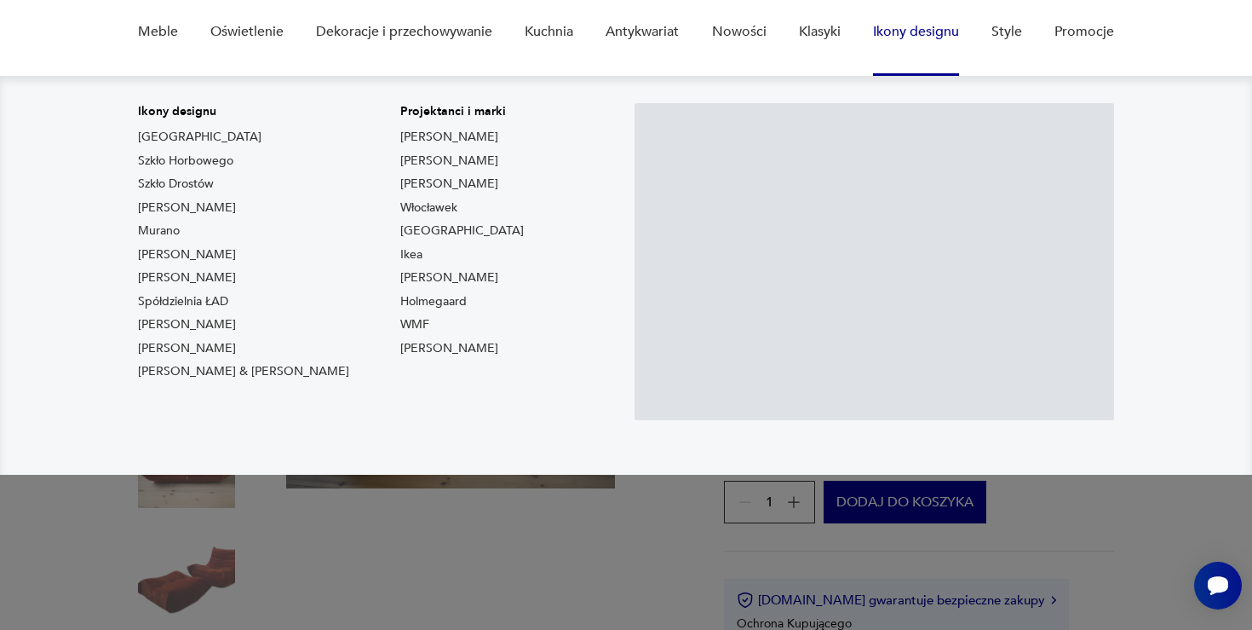
scroll to position [147, 0]
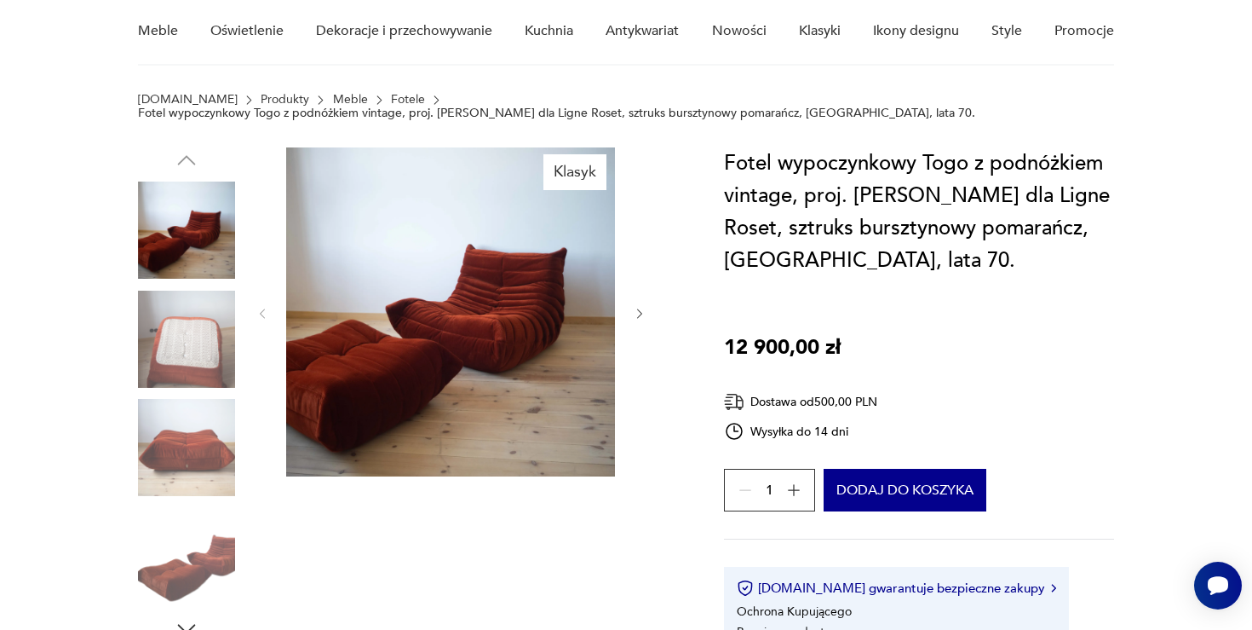
click at [193, 358] on img at bounding box center [186, 338] width 97 height 97
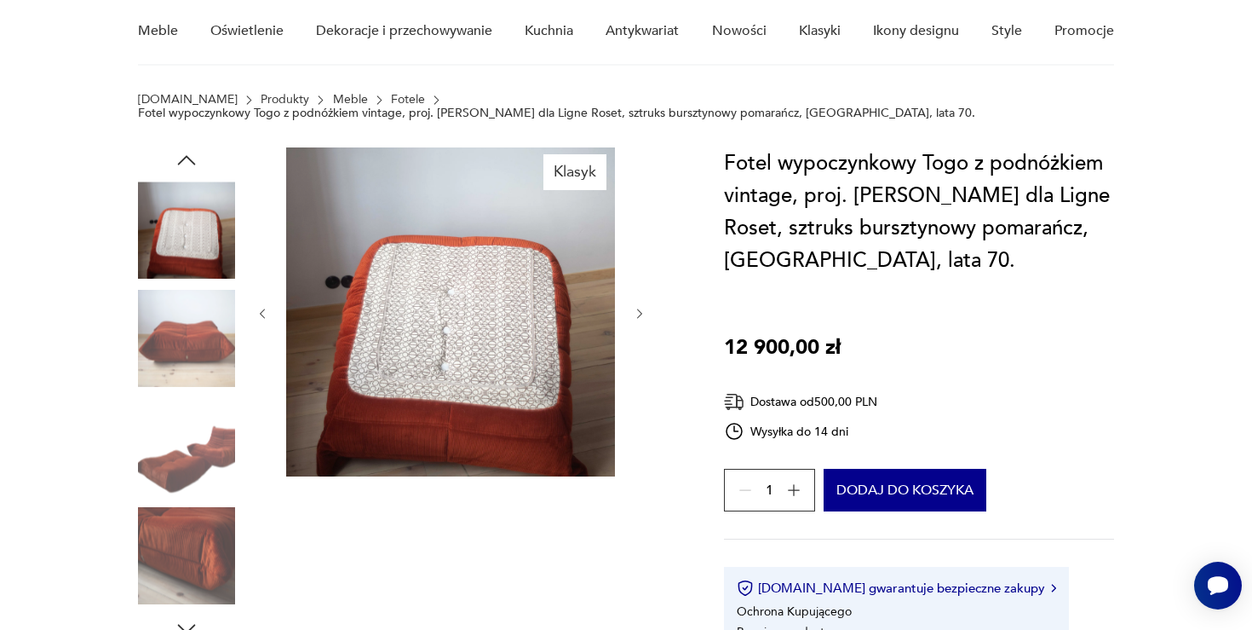
click at [193, 356] on img at bounding box center [186, 338] width 97 height 97
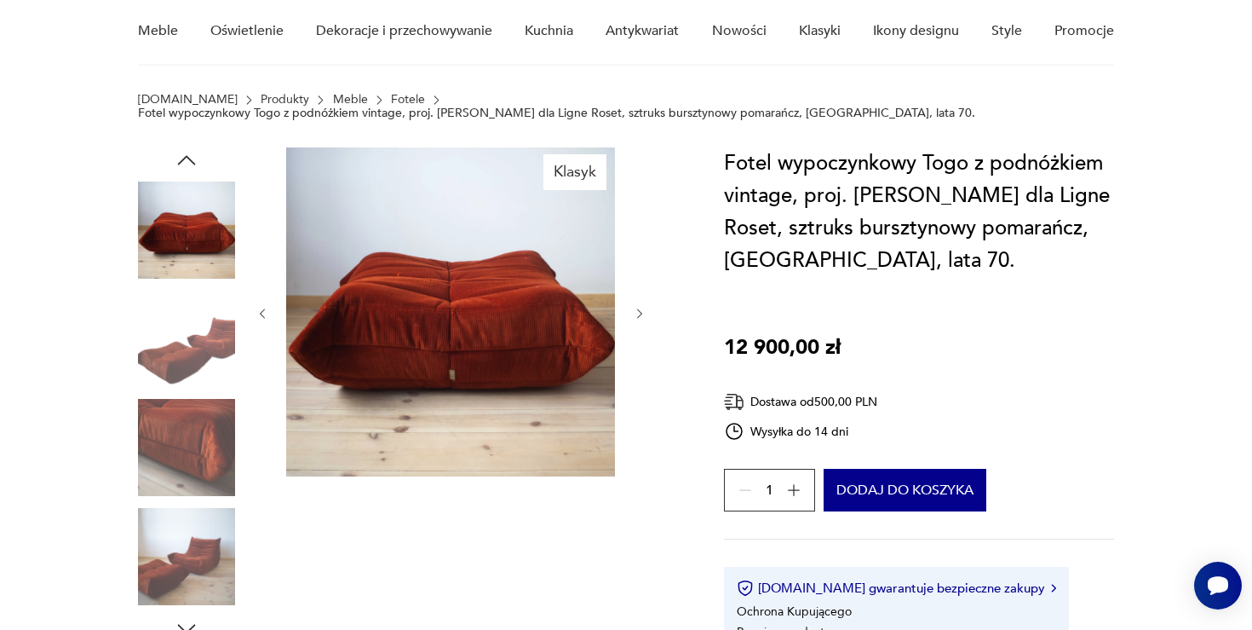
click at [193, 356] on img at bounding box center [186, 338] width 97 height 97
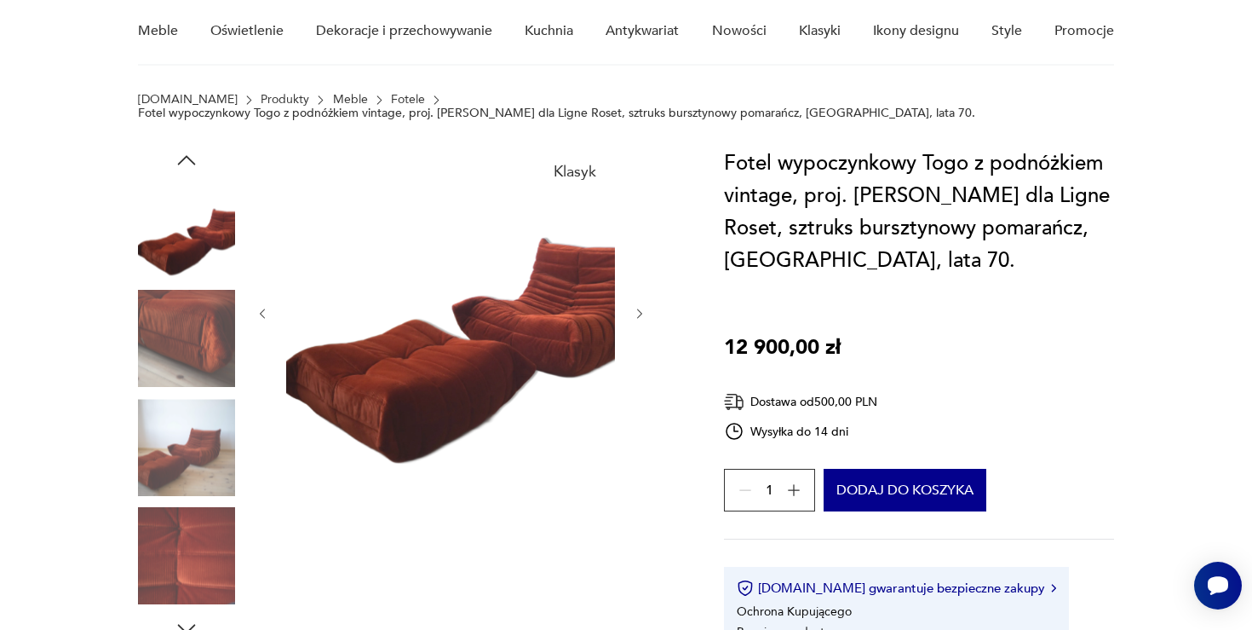
click at [193, 356] on img at bounding box center [186, 338] width 97 height 97
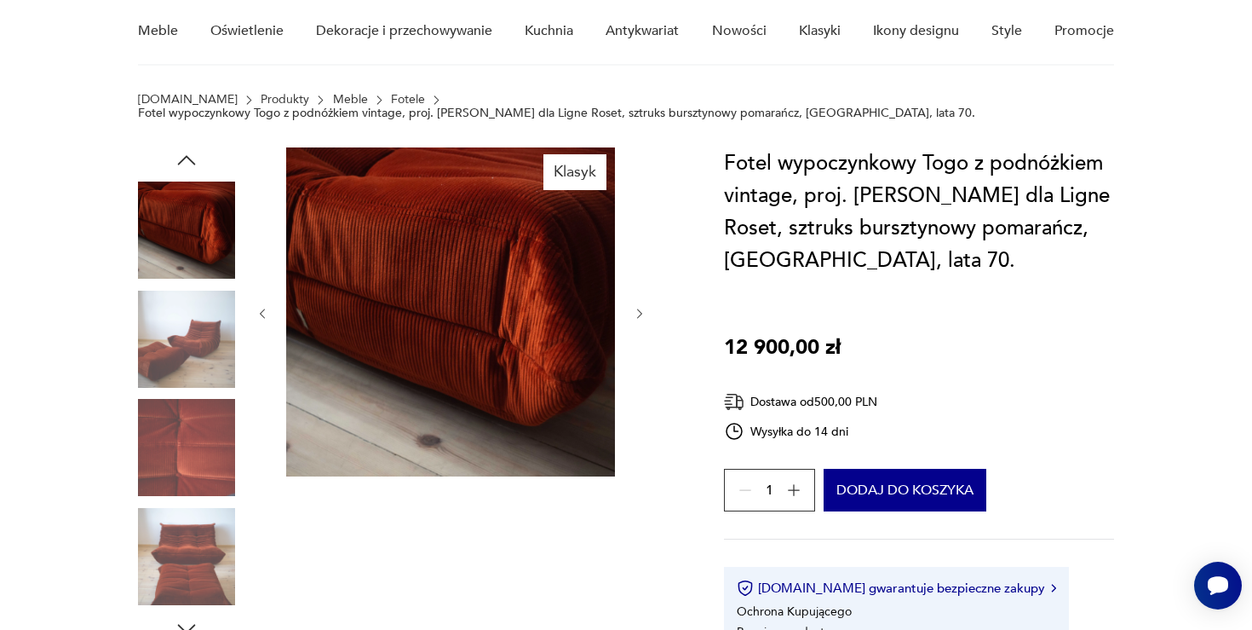
click at [193, 356] on img at bounding box center [186, 338] width 97 height 97
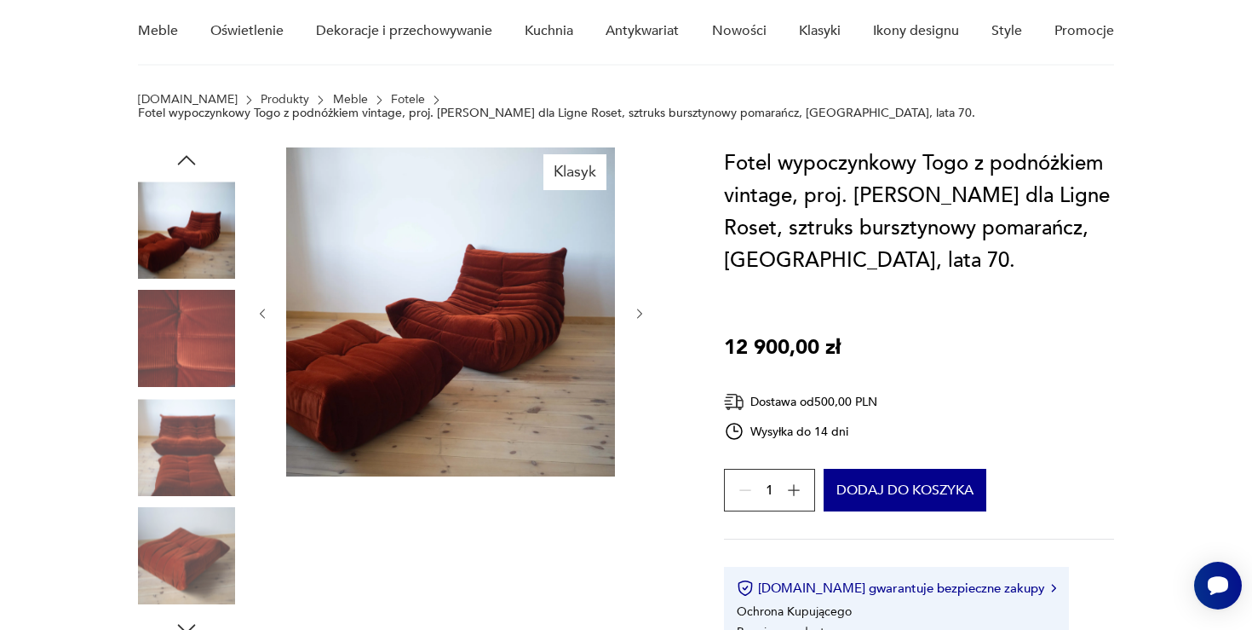
click at [193, 356] on img at bounding box center [186, 338] width 97 height 97
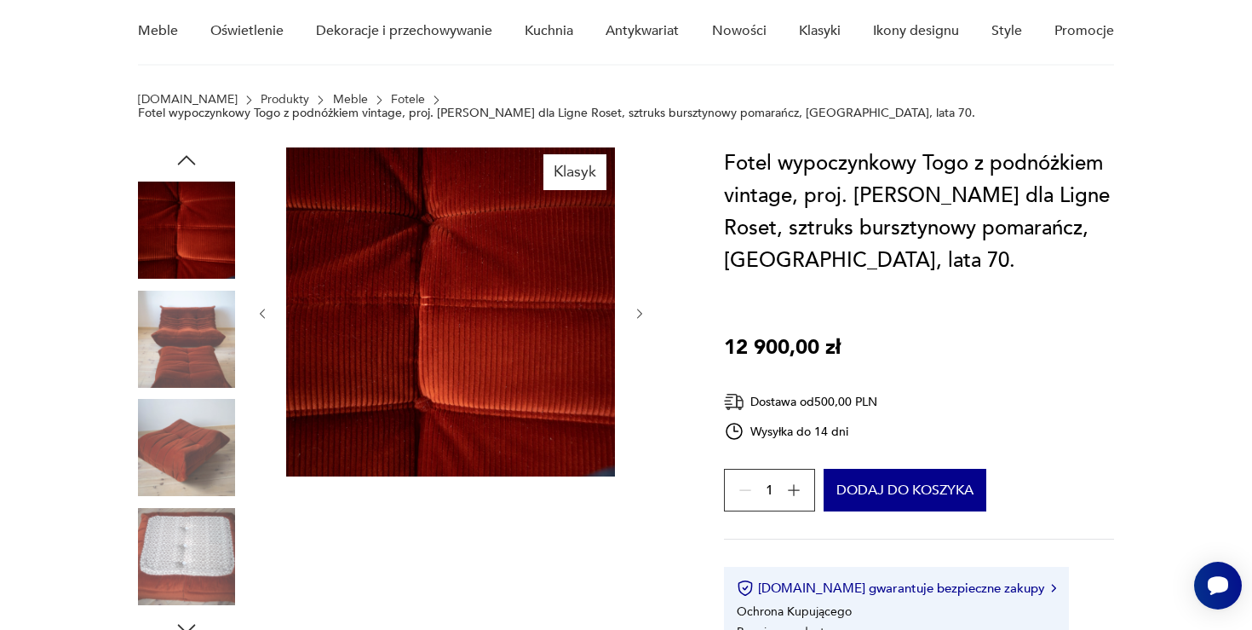
click at [193, 356] on img at bounding box center [186, 338] width 97 height 97
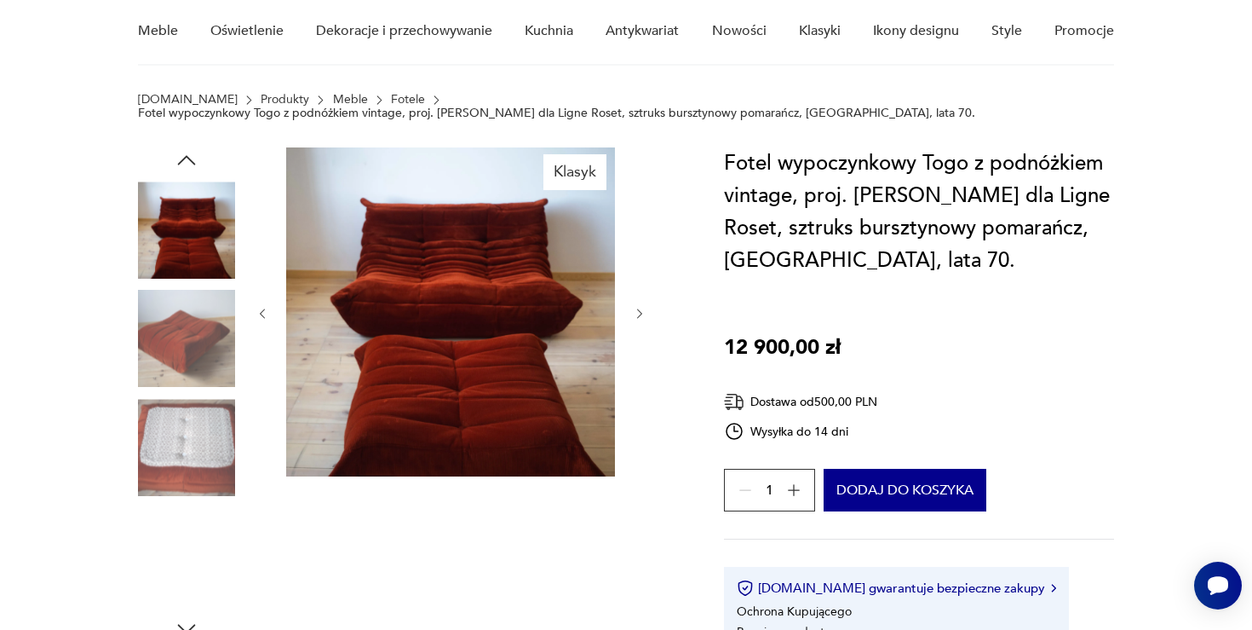
click at [193, 357] on img at bounding box center [186, 338] width 97 height 97
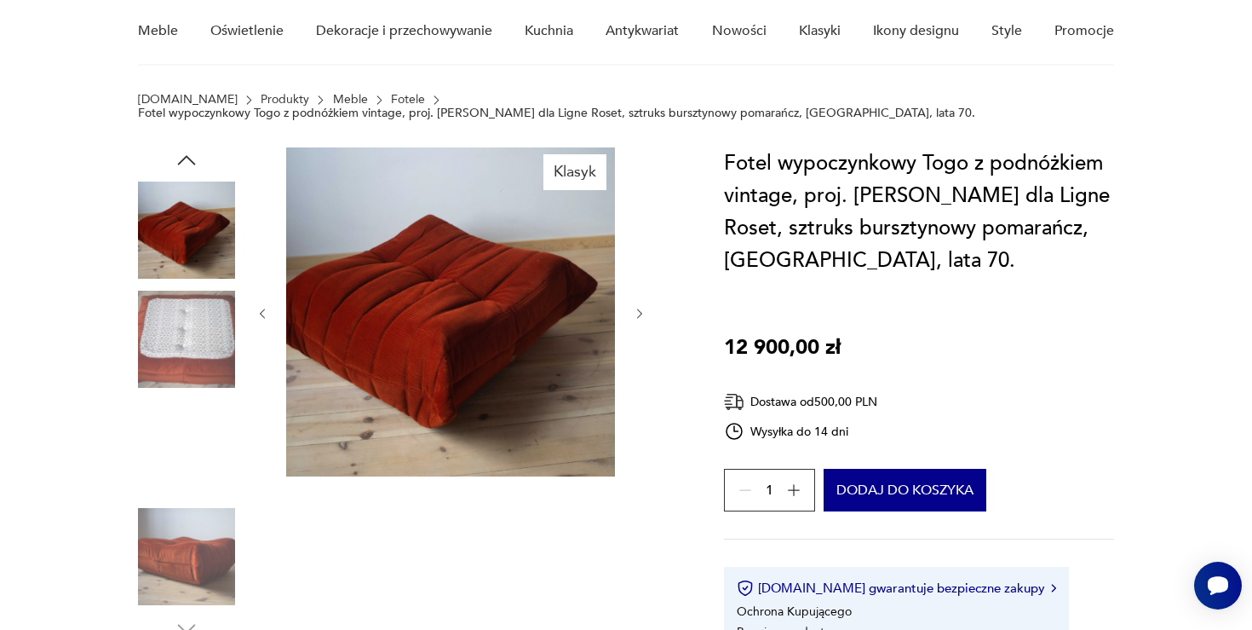
click at [193, 357] on img at bounding box center [186, 338] width 97 height 97
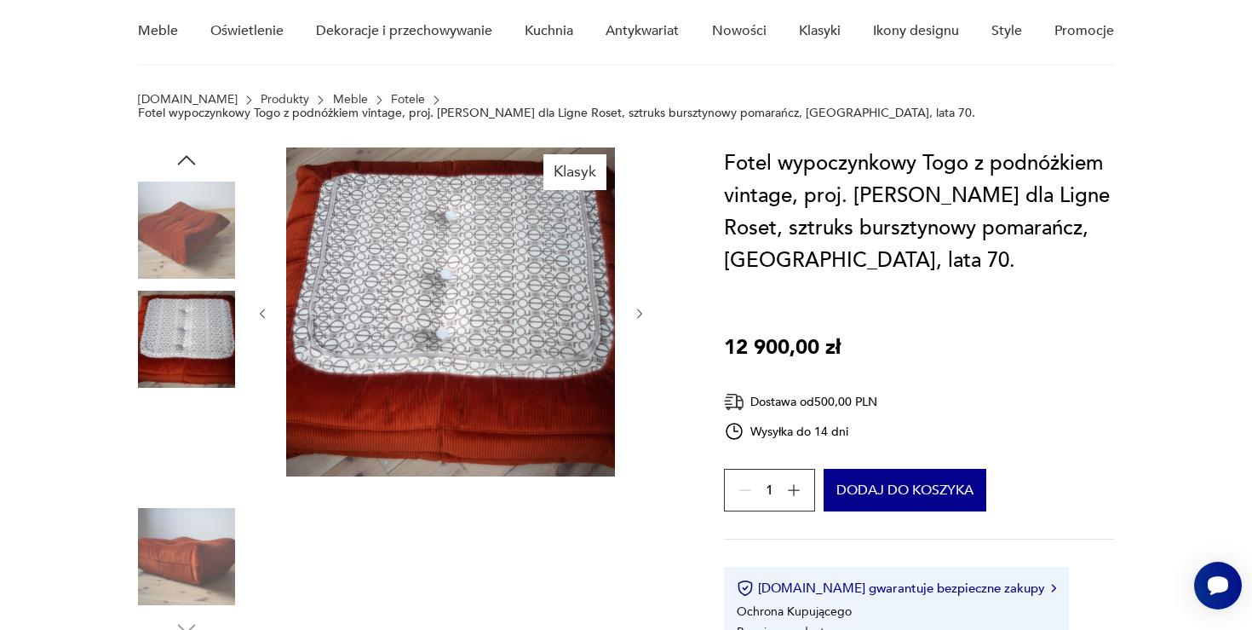
click at [185, 434] on img at bounding box center [186, 447] width 97 height 97
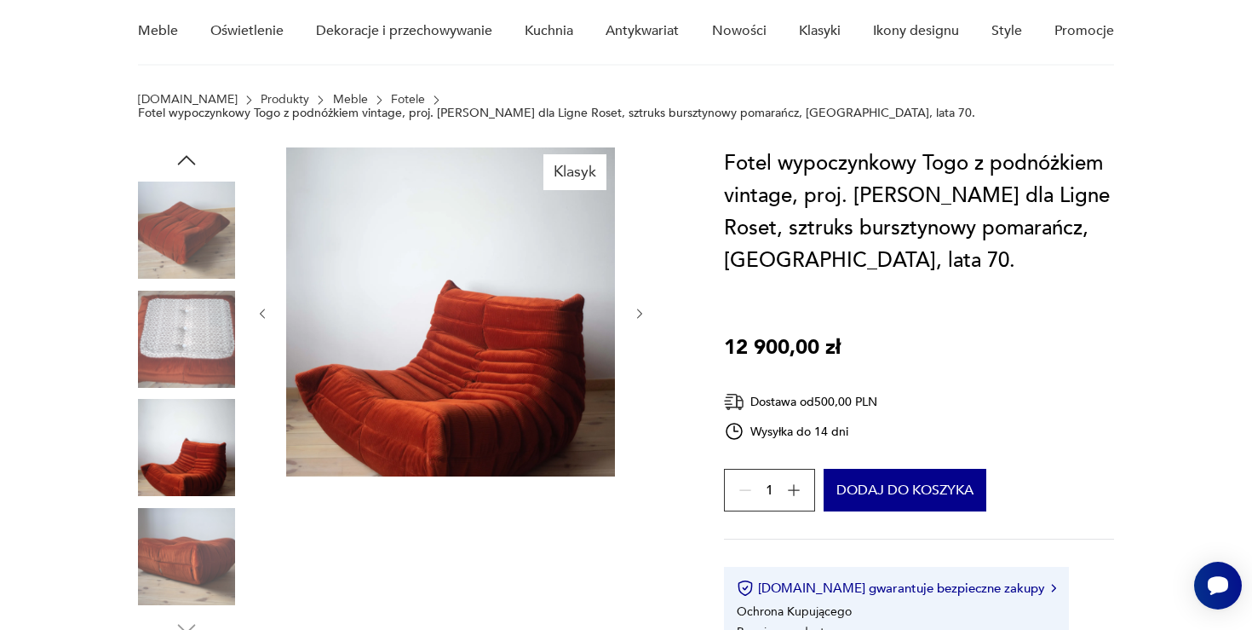
click at [435, 425] on img at bounding box center [450, 311] width 329 height 329
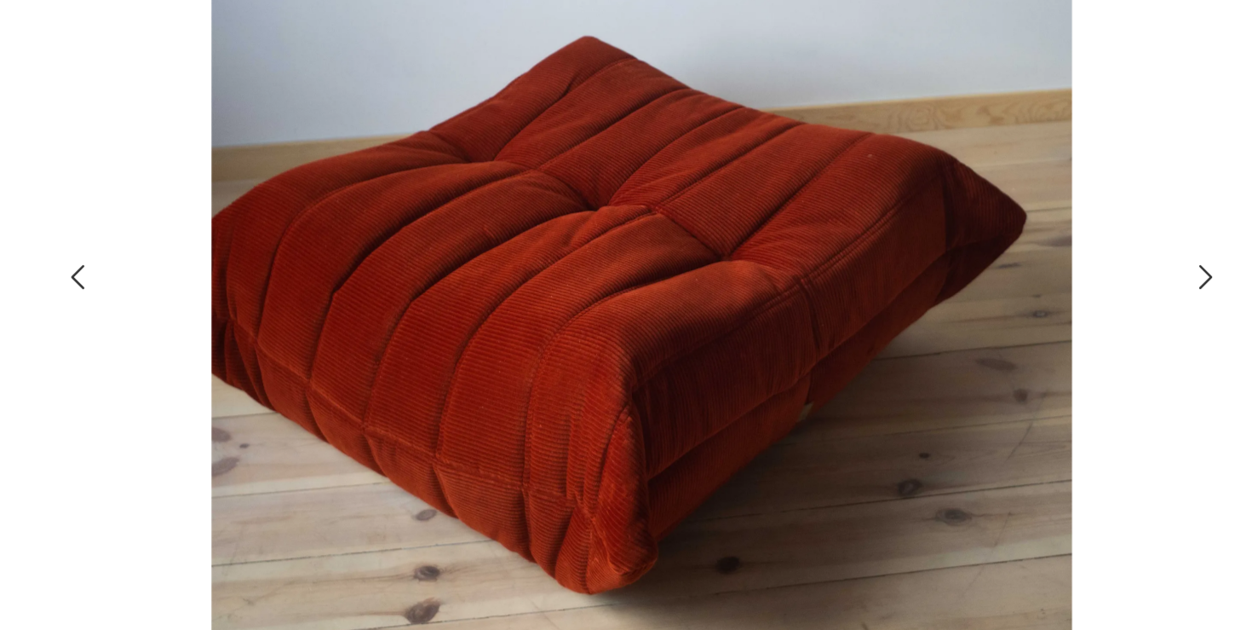
click at [946, 308] on icon "button" at bounding box center [956, 305] width 20 height 20
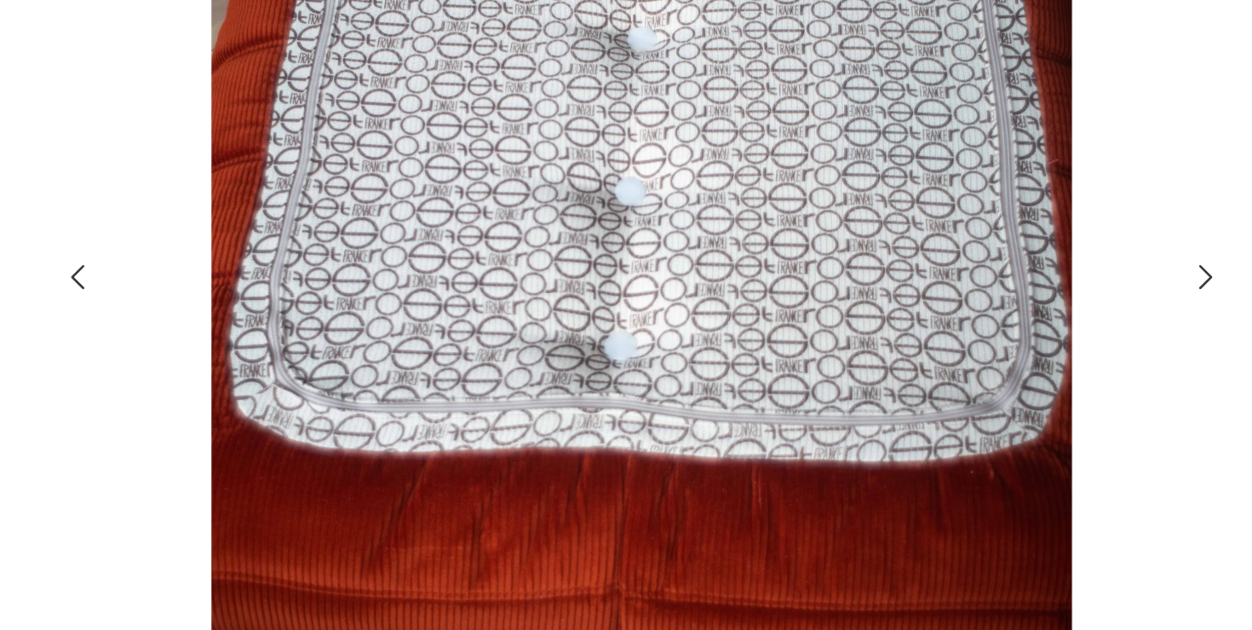
click at [946, 308] on icon "button" at bounding box center [956, 305] width 20 height 20
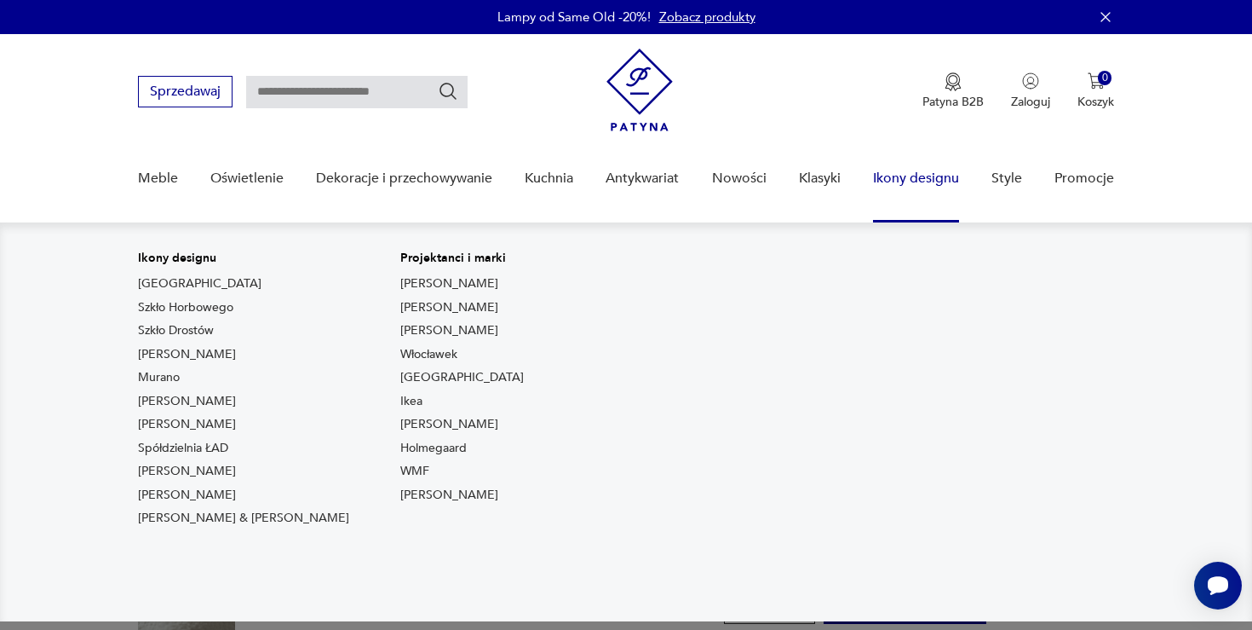
scroll to position [68, 0]
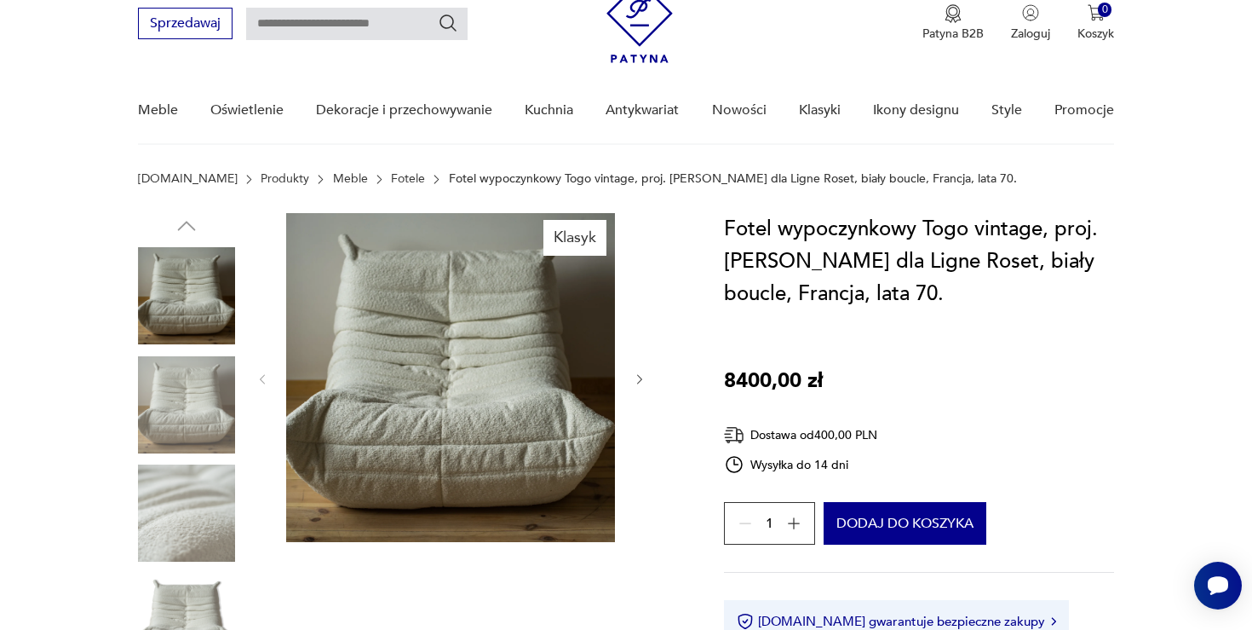
click at [459, 350] on img at bounding box center [450, 377] width 329 height 329
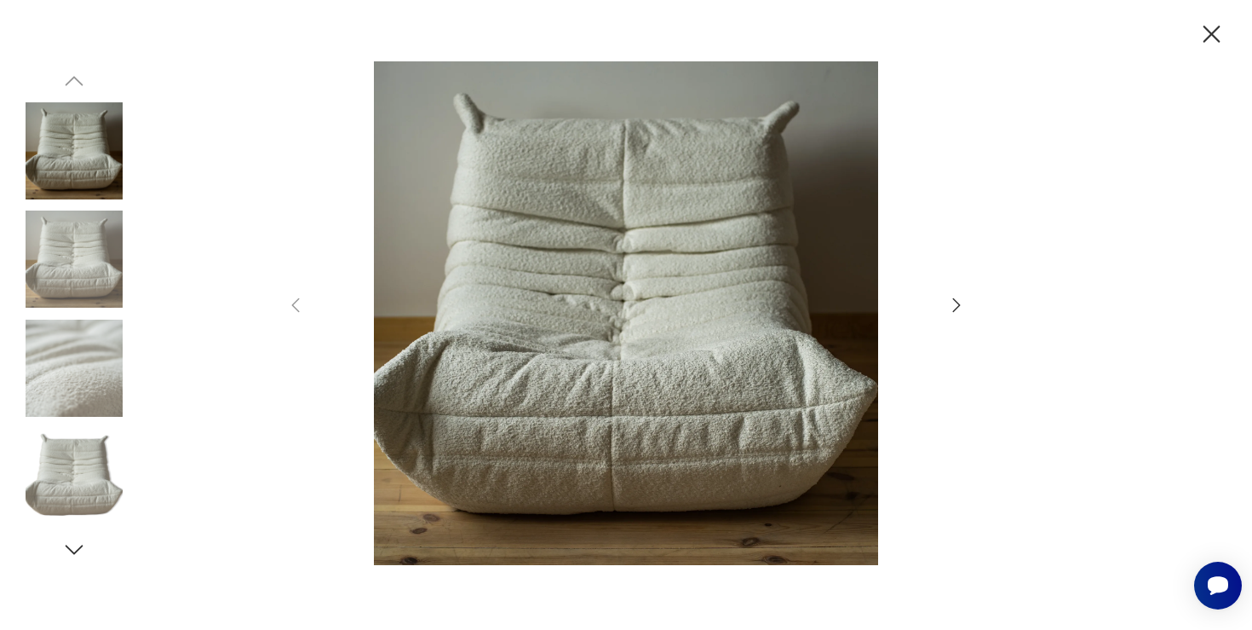
click at [946, 305] on icon "button" at bounding box center [956, 305] width 20 height 20
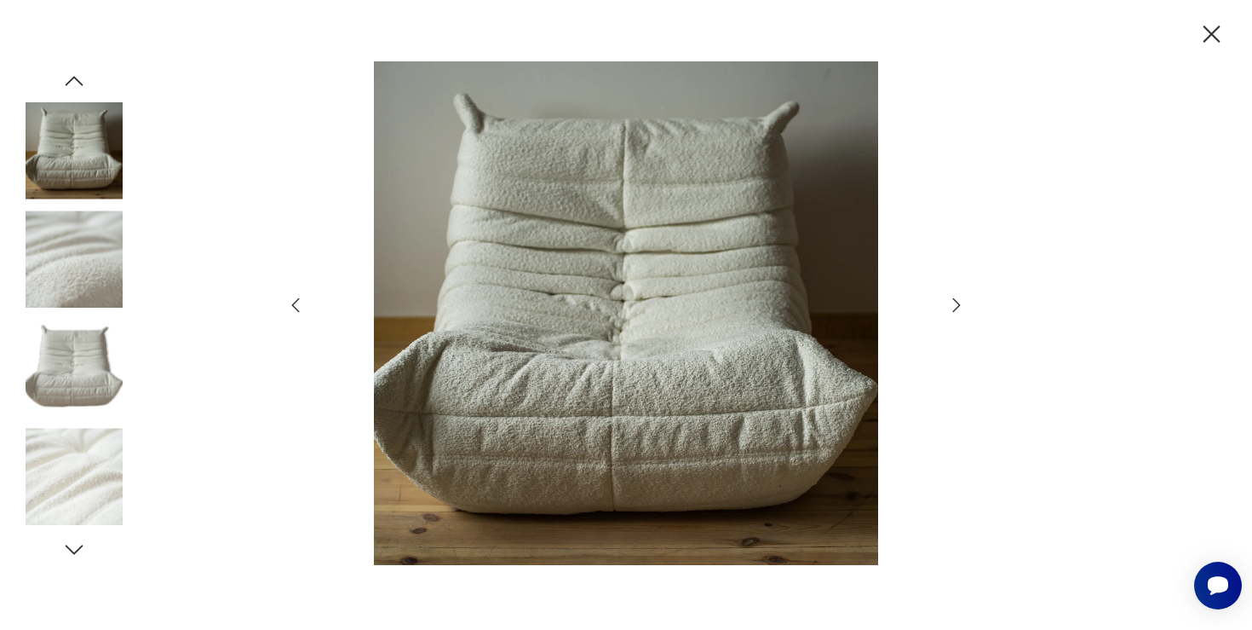
click at [946, 305] on icon "button" at bounding box center [956, 305] width 20 height 20
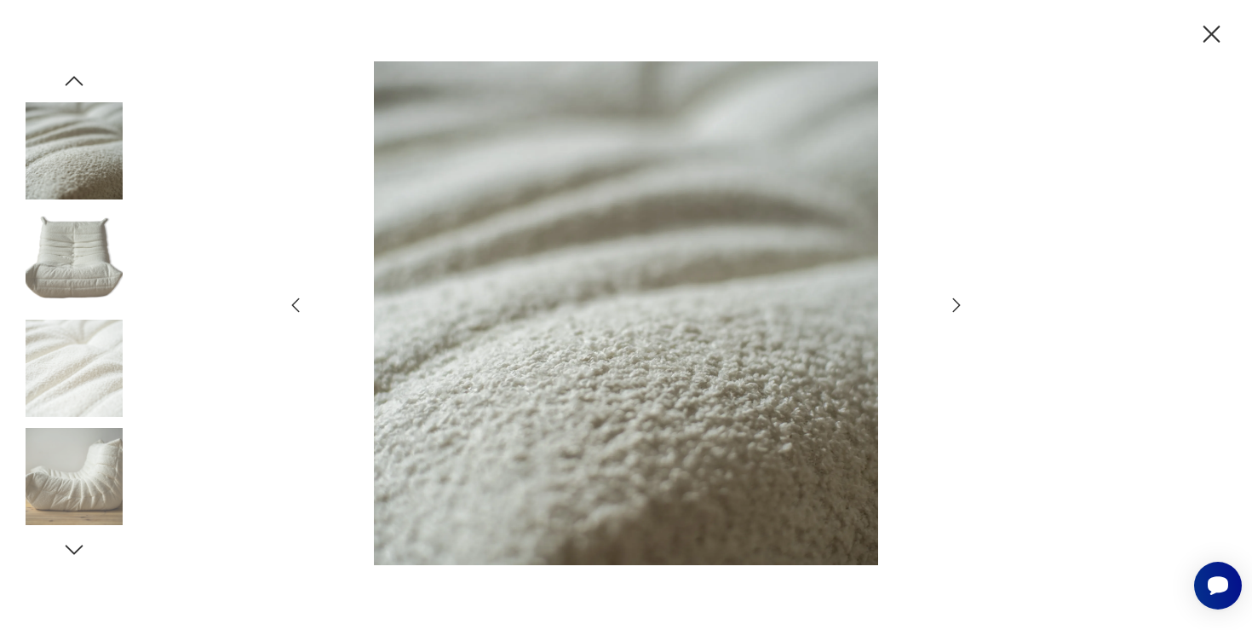
click at [946, 305] on icon "button" at bounding box center [956, 305] width 20 height 20
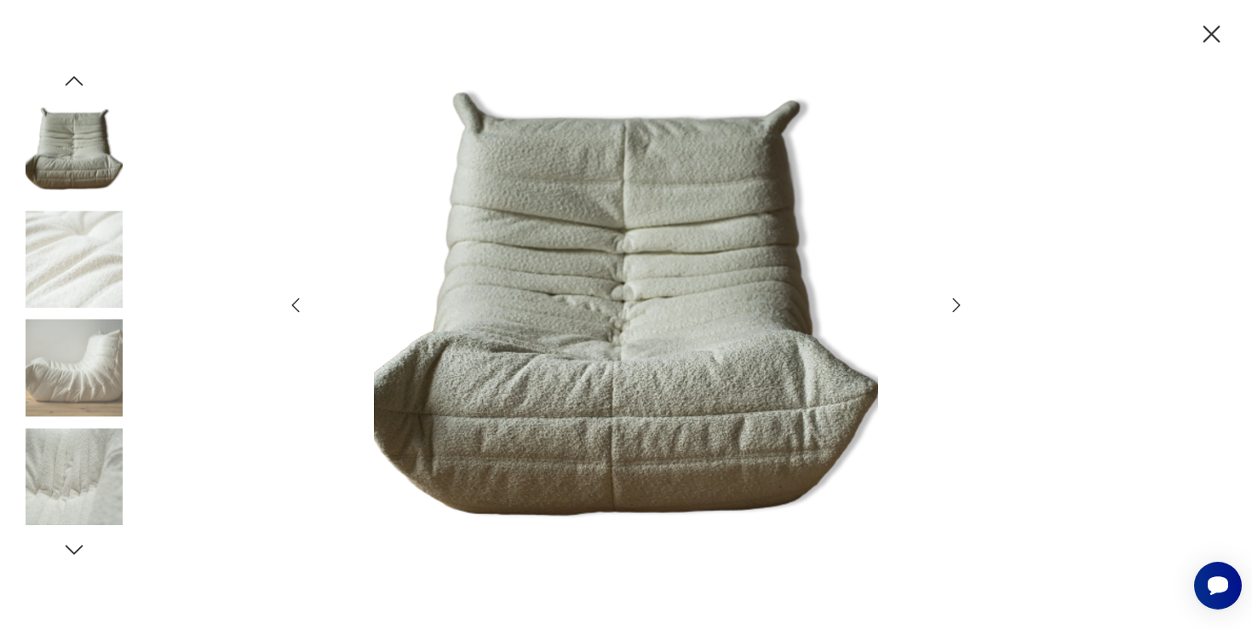
click at [946, 305] on icon "button" at bounding box center [956, 305] width 20 height 20
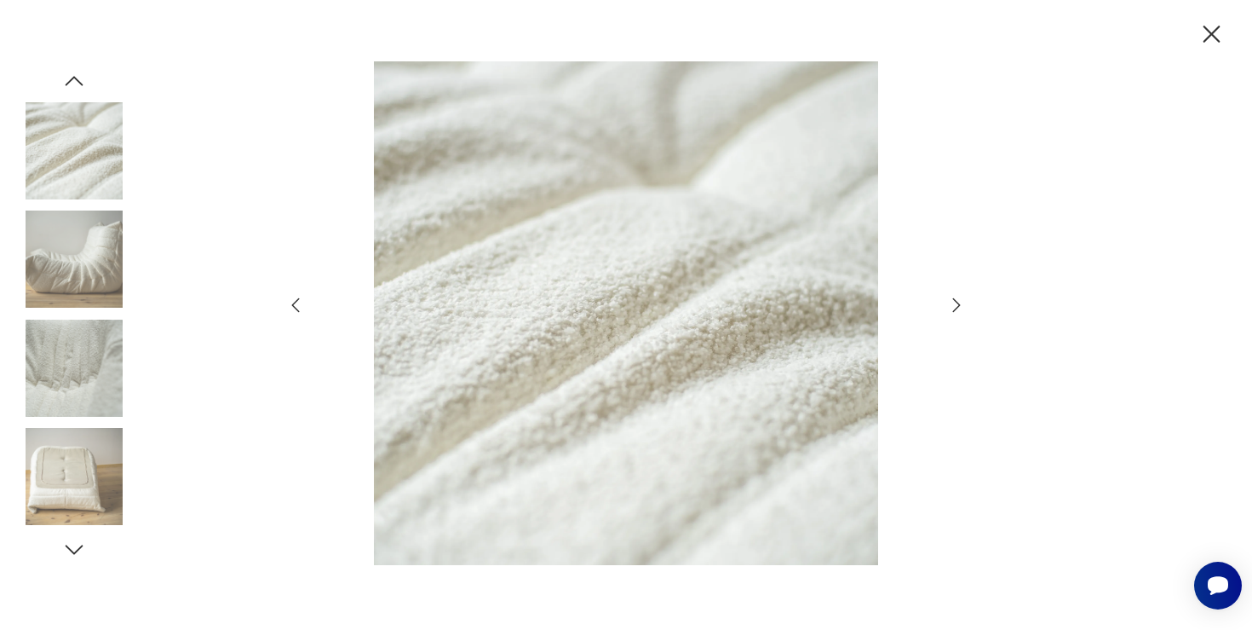
click at [946, 305] on icon "button" at bounding box center [956, 305] width 20 height 20
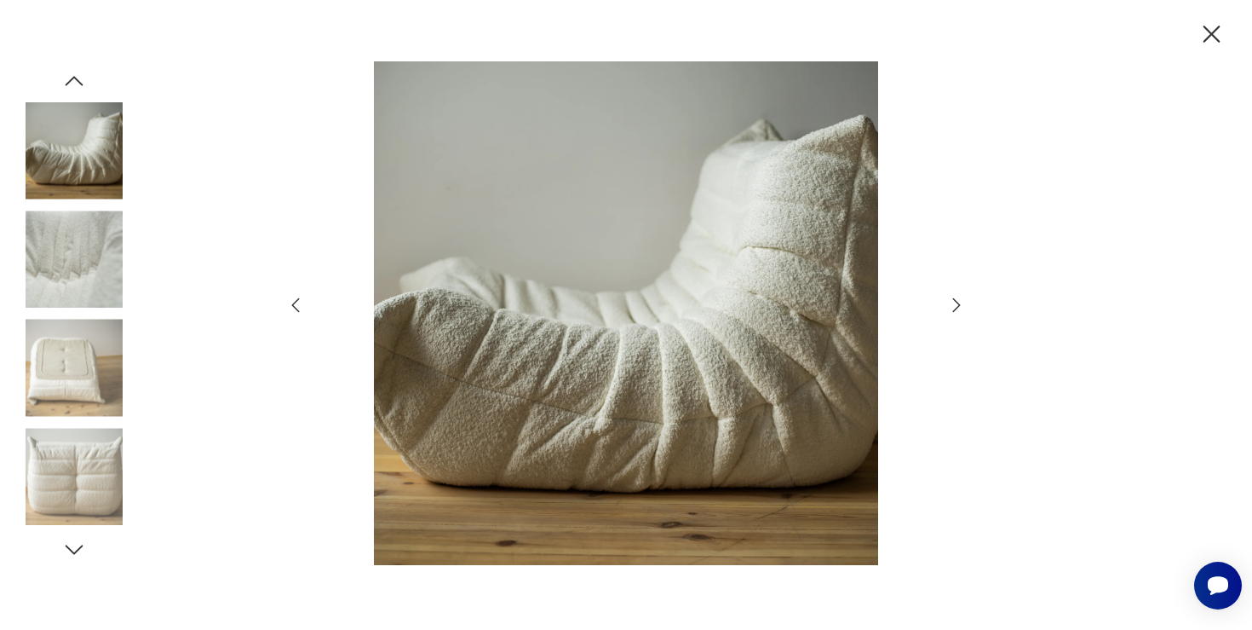
click at [946, 305] on icon "button" at bounding box center [956, 305] width 20 height 20
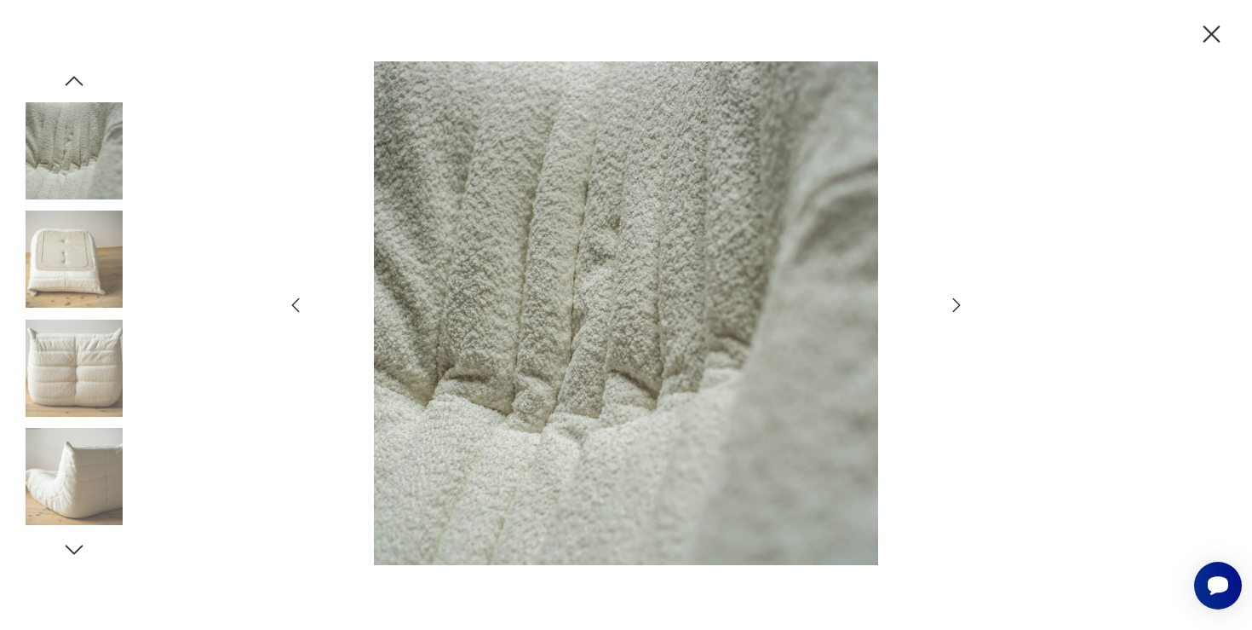
click at [946, 305] on icon "button" at bounding box center [956, 305] width 20 height 20
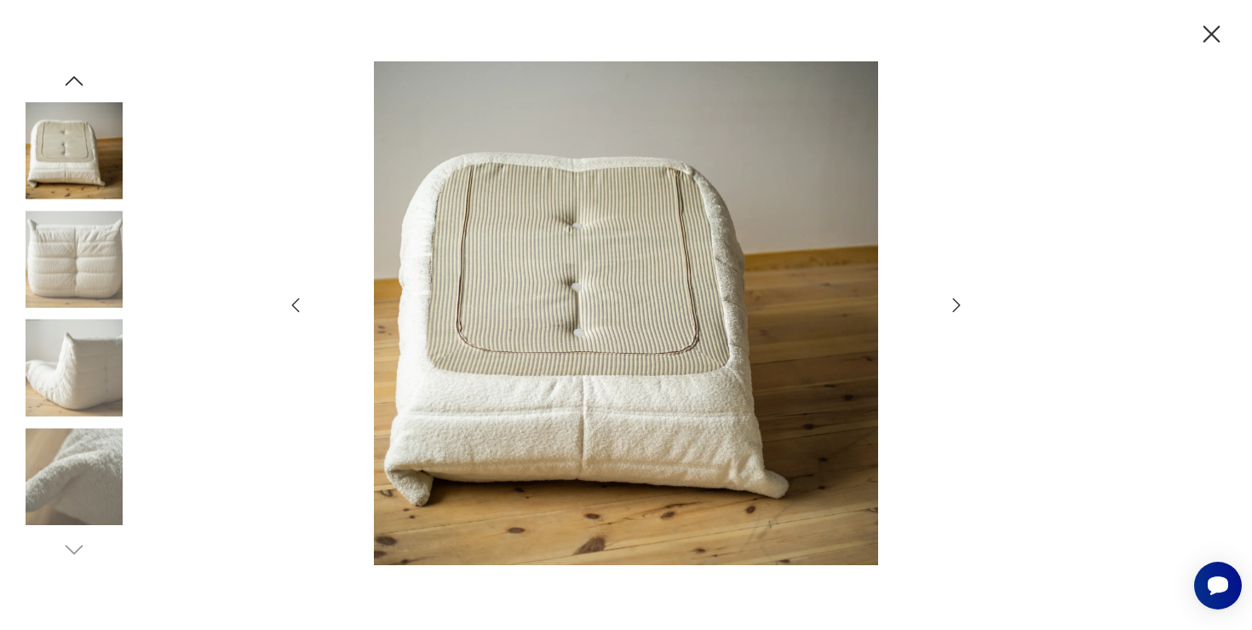
click at [946, 305] on icon "button" at bounding box center [956, 305] width 20 height 20
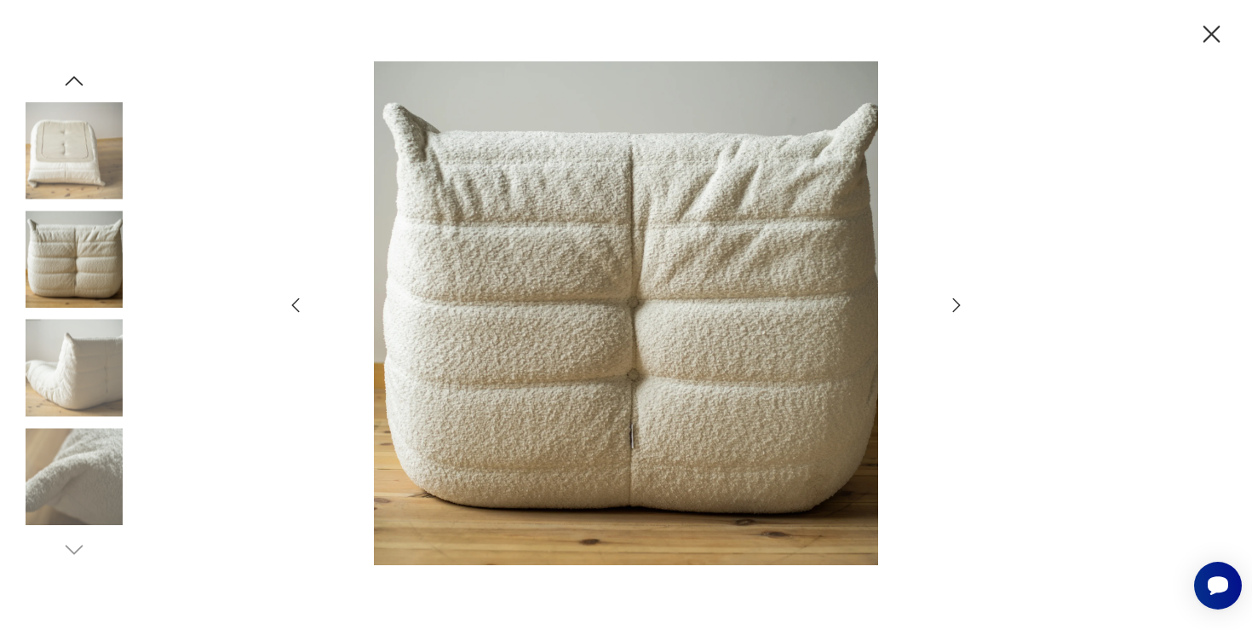
click at [946, 305] on icon "button" at bounding box center [956, 305] width 20 height 20
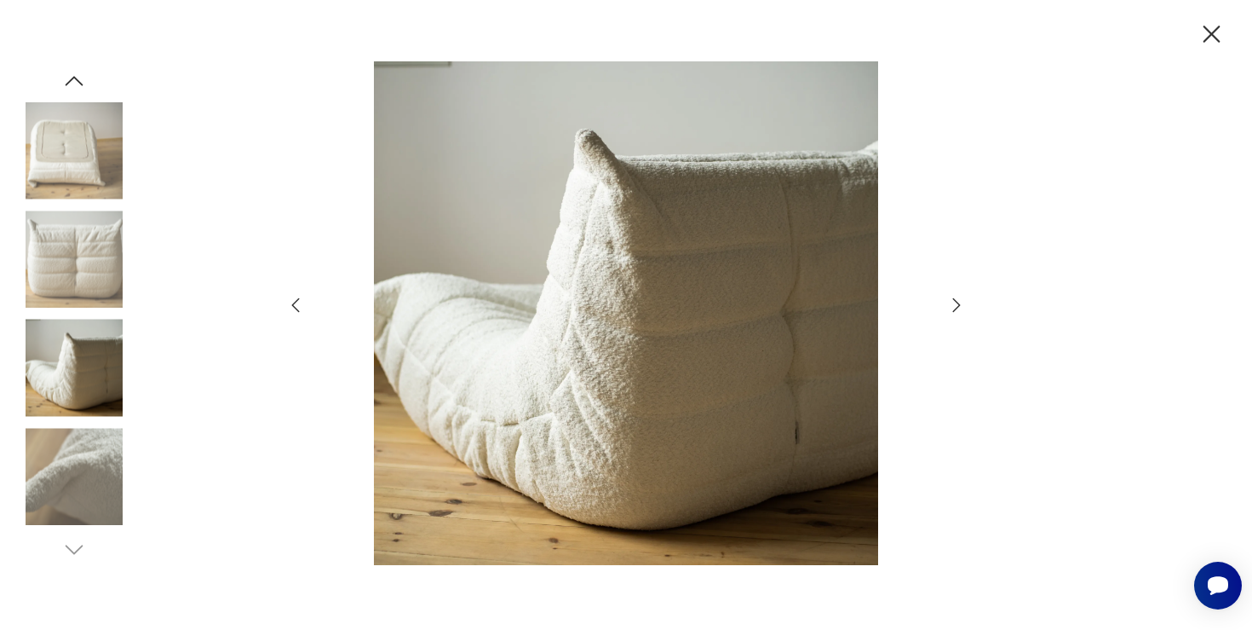
click at [946, 305] on icon "button" at bounding box center [956, 305] width 20 height 20
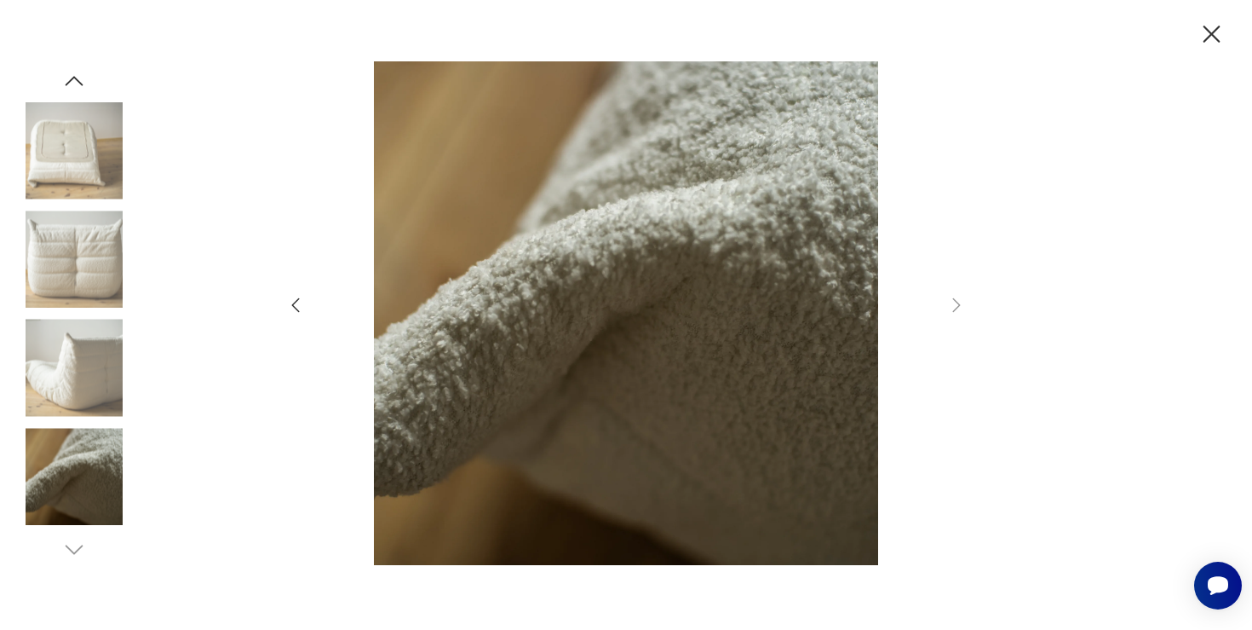
click at [60, 285] on img at bounding box center [74, 258] width 97 height 97
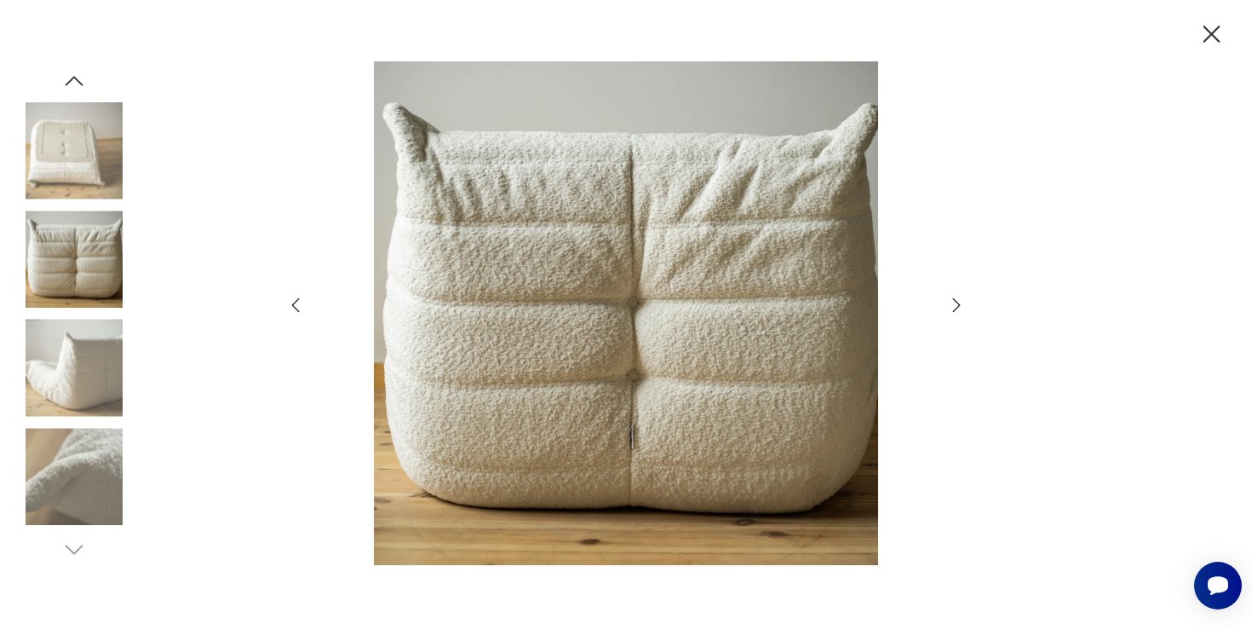
click at [67, 215] on img at bounding box center [74, 258] width 97 height 97
click at [73, 168] on img at bounding box center [74, 150] width 97 height 97
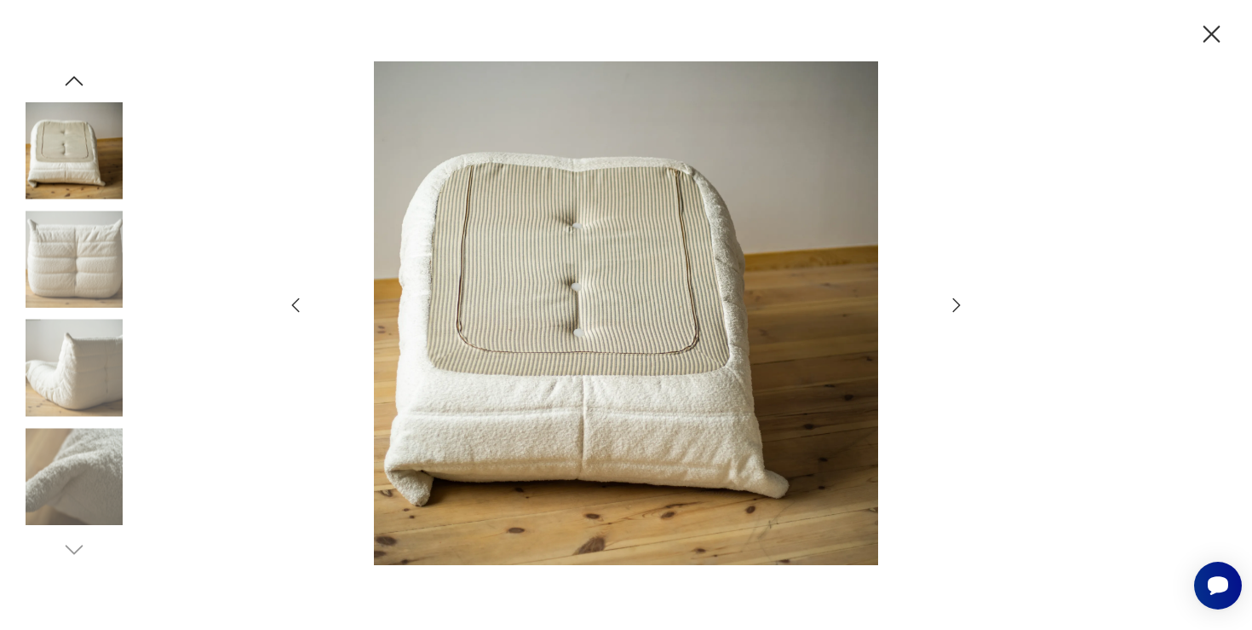
click at [1209, 39] on icon "button" at bounding box center [1212, 35] width 30 height 30
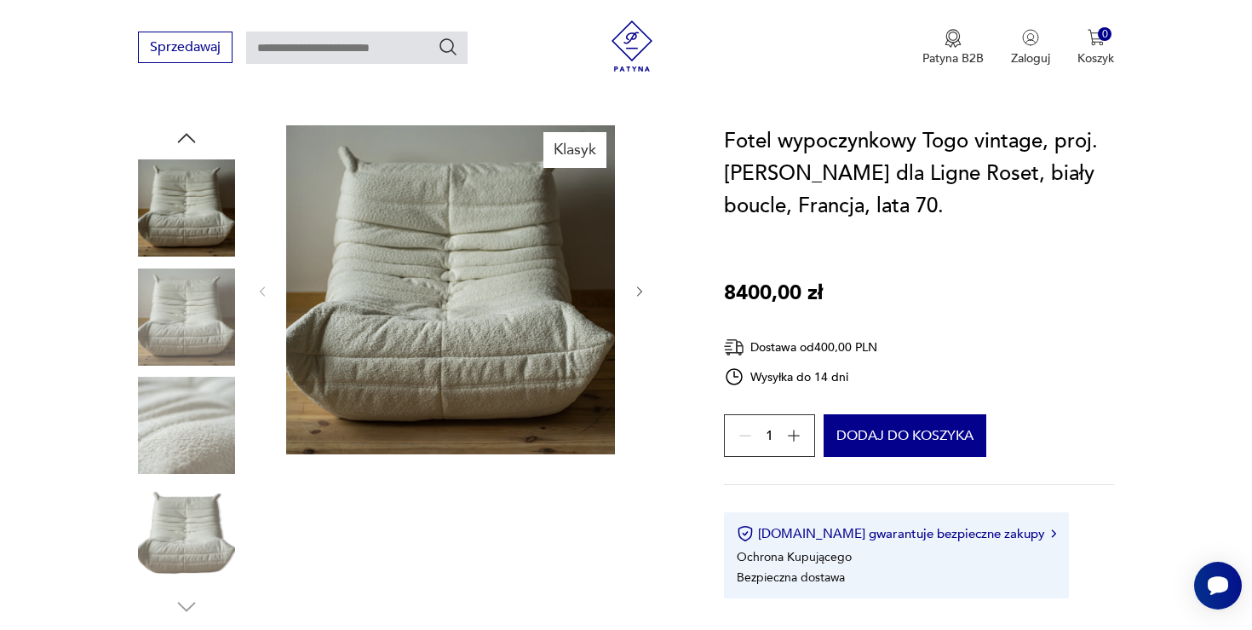
scroll to position [159, 0]
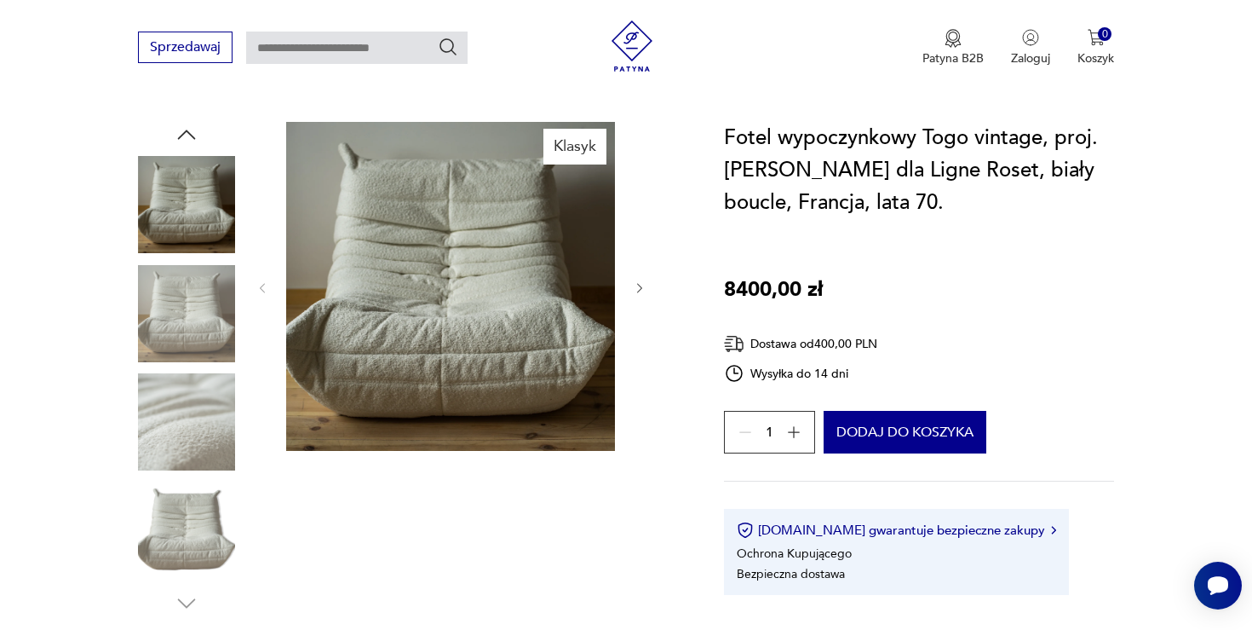
click at [515, 304] on img at bounding box center [450, 286] width 329 height 329
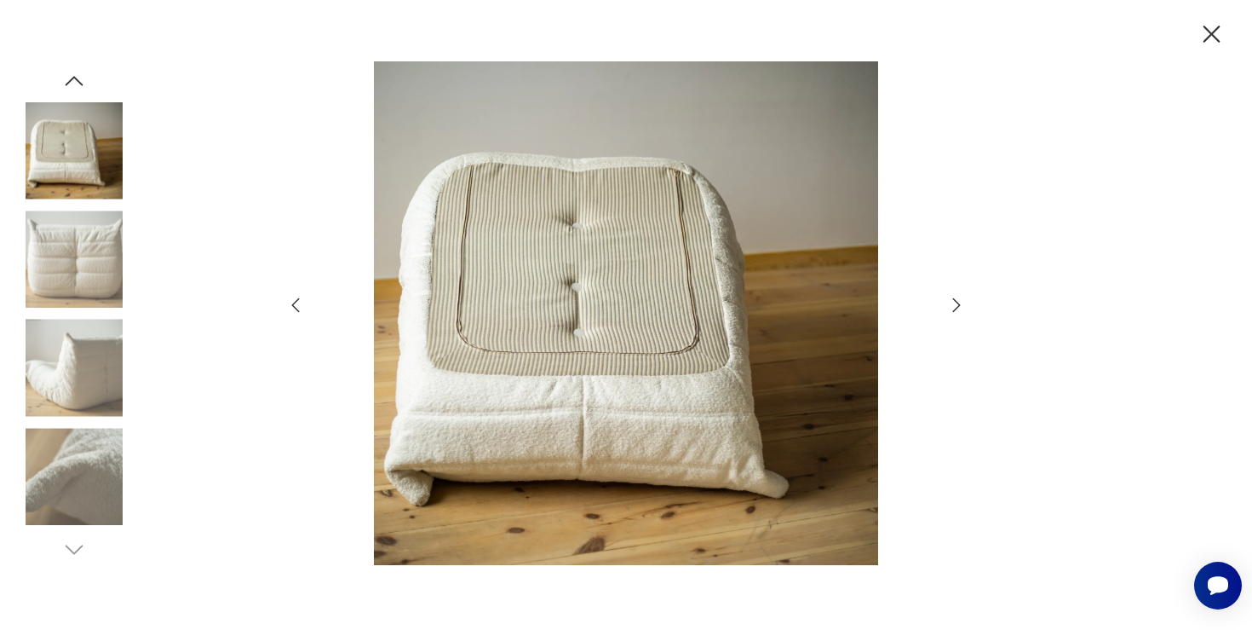
click at [967, 310] on div at bounding box center [626, 315] width 1252 height 630
click at [960, 310] on icon "button" at bounding box center [956, 305] width 20 height 20
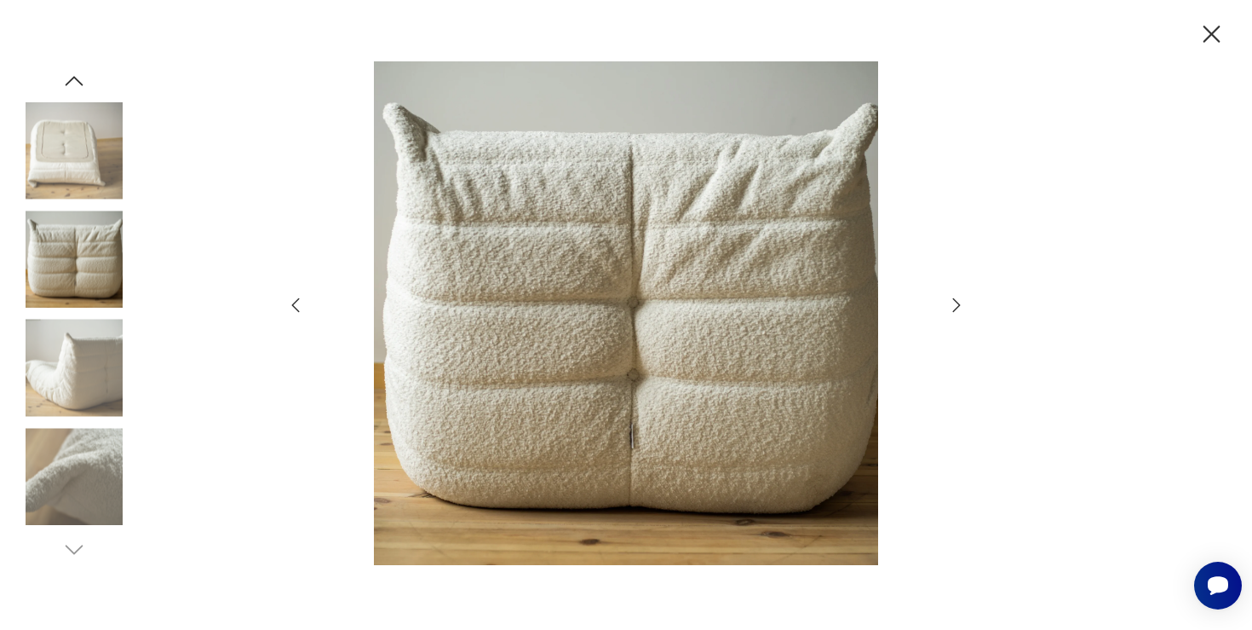
click at [960, 310] on icon "button" at bounding box center [956, 305] width 20 height 20
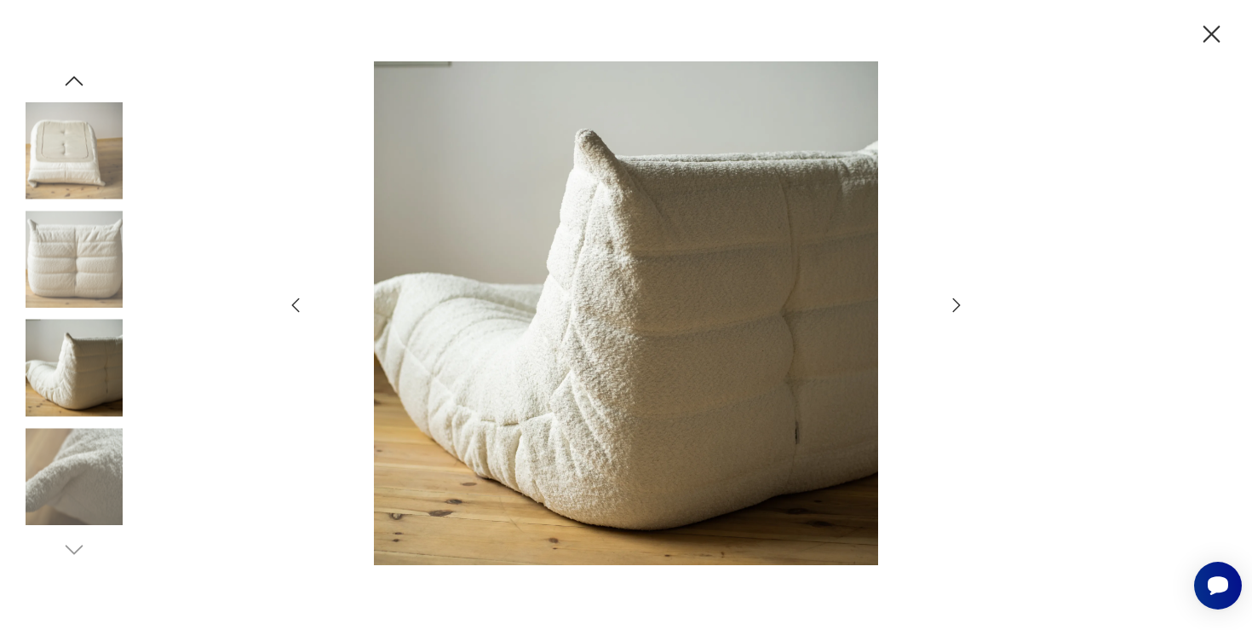
click at [960, 310] on icon "button" at bounding box center [956, 305] width 20 height 20
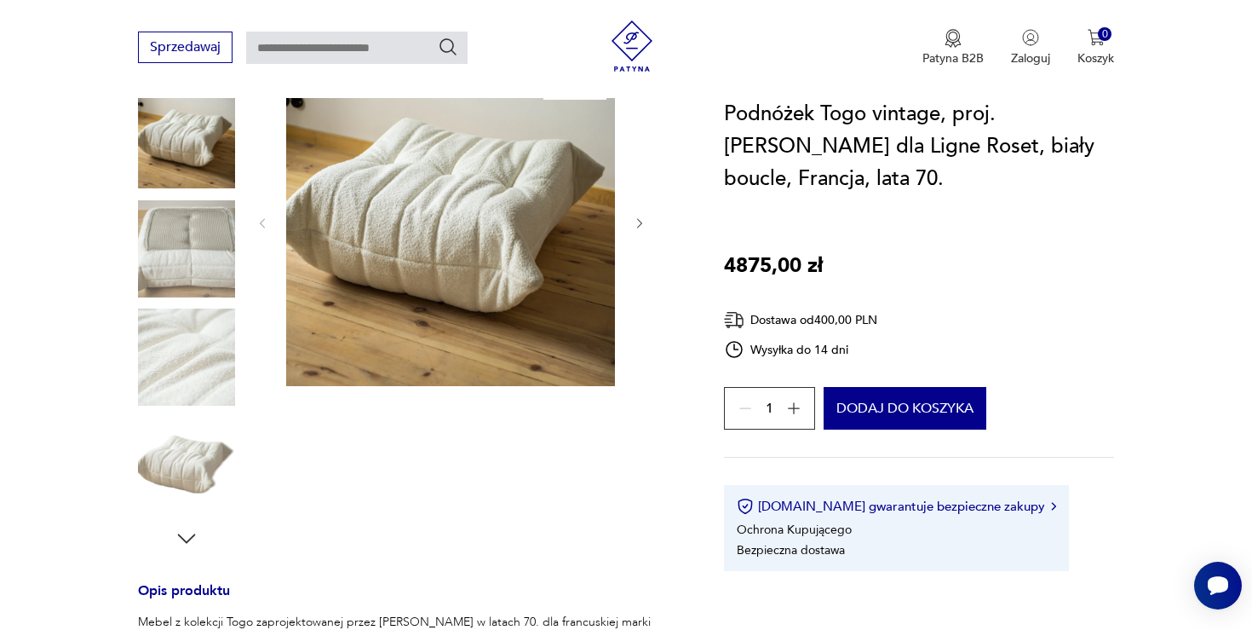
scroll to position [236, 0]
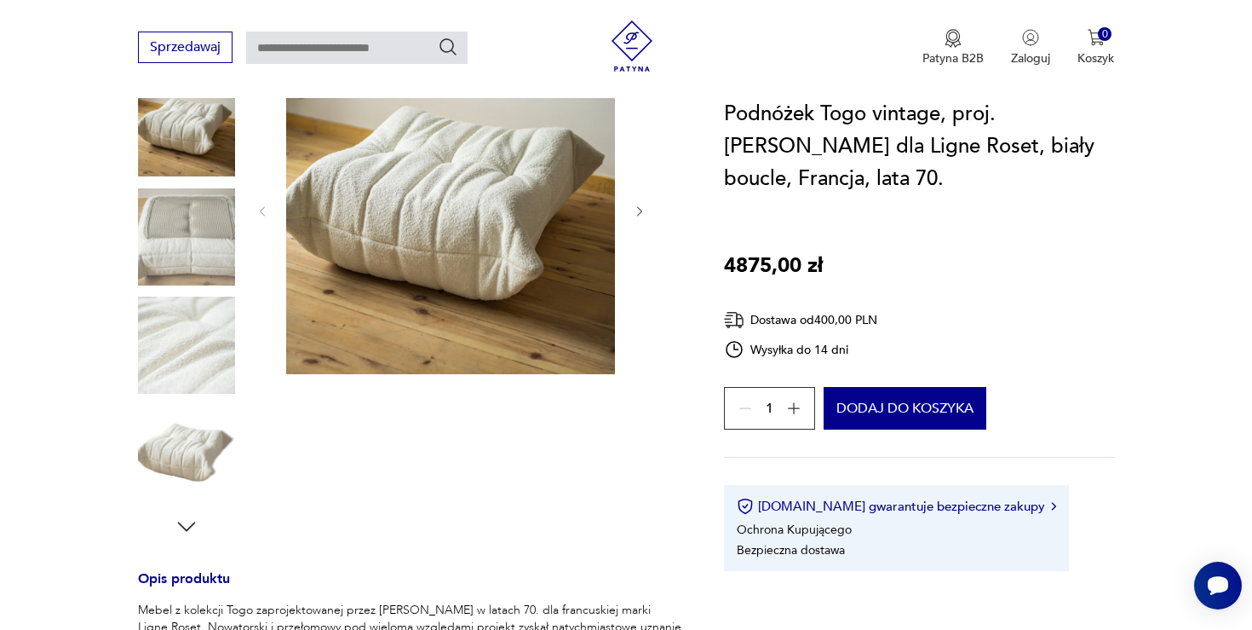
click at [193, 457] on img at bounding box center [186, 453] width 97 height 97
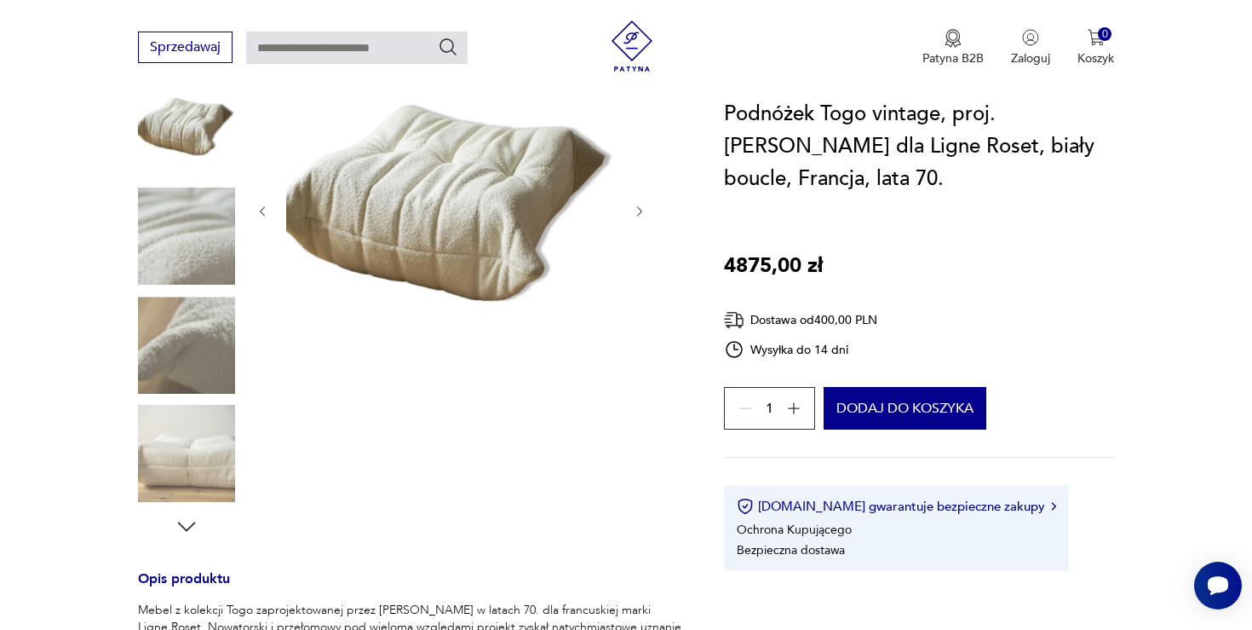
click at [187, 344] on img at bounding box center [186, 344] width 97 height 97
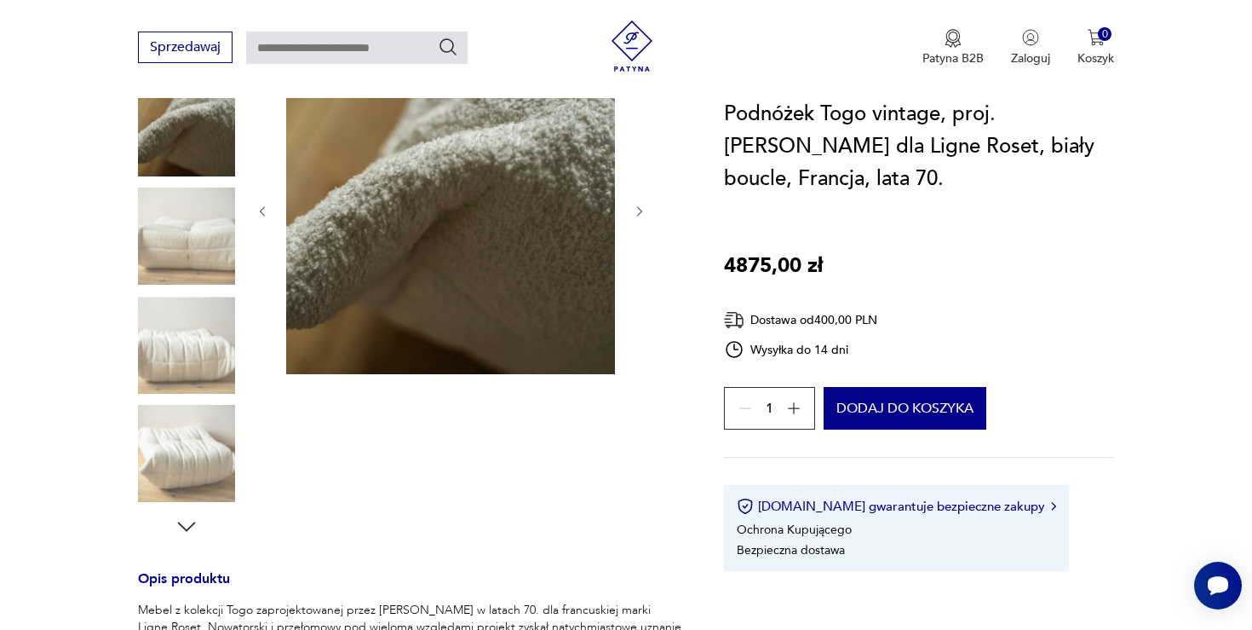
click at [187, 344] on img at bounding box center [186, 344] width 97 height 97
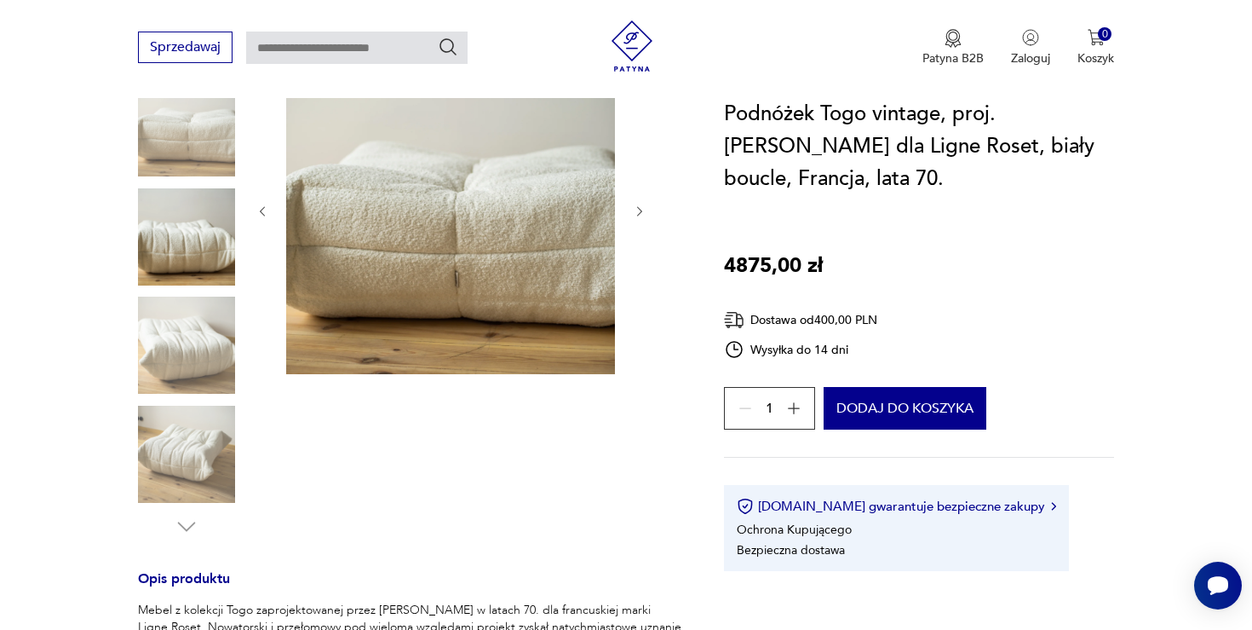
click at [187, 344] on img at bounding box center [186, 344] width 97 height 97
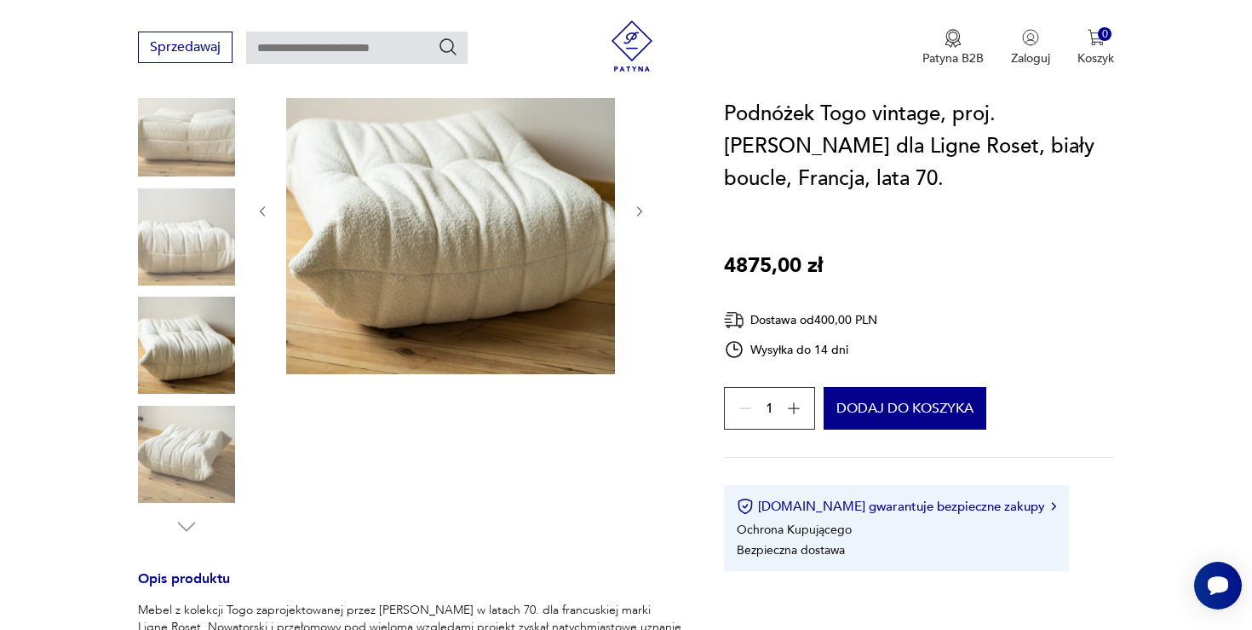
click at [187, 344] on img at bounding box center [186, 344] width 97 height 97
click at [173, 170] on img at bounding box center [186, 127] width 97 height 97
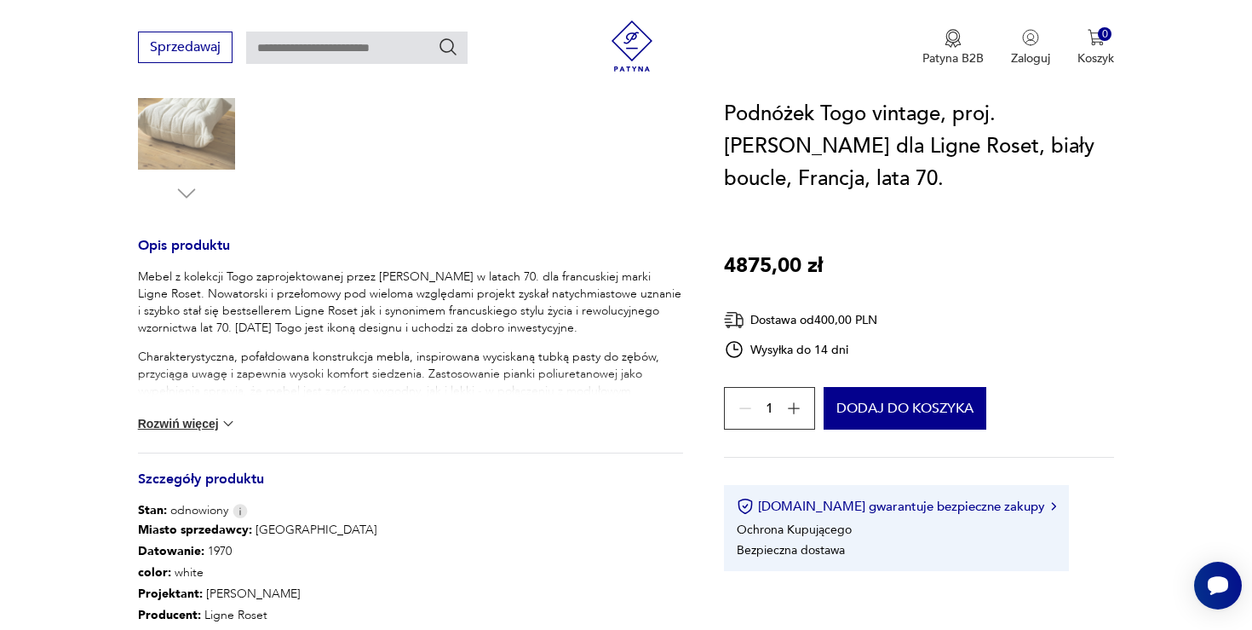
scroll to position [573, 0]
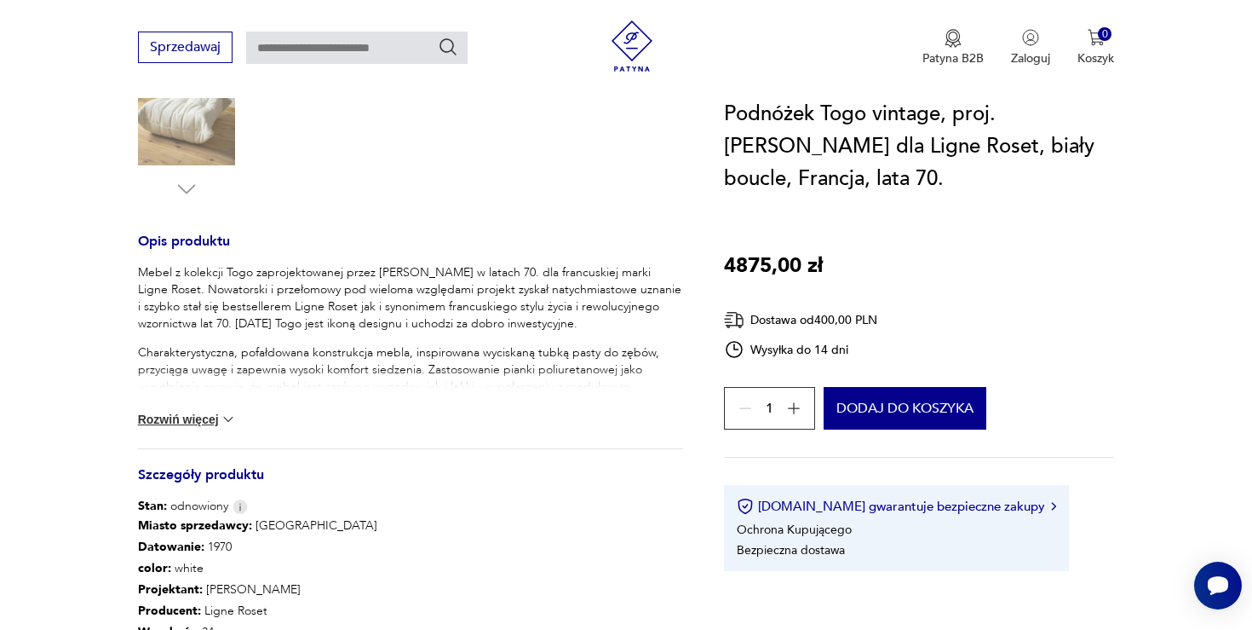
click at [186, 420] on button "Rozwiń więcej" at bounding box center [187, 419] width 99 height 17
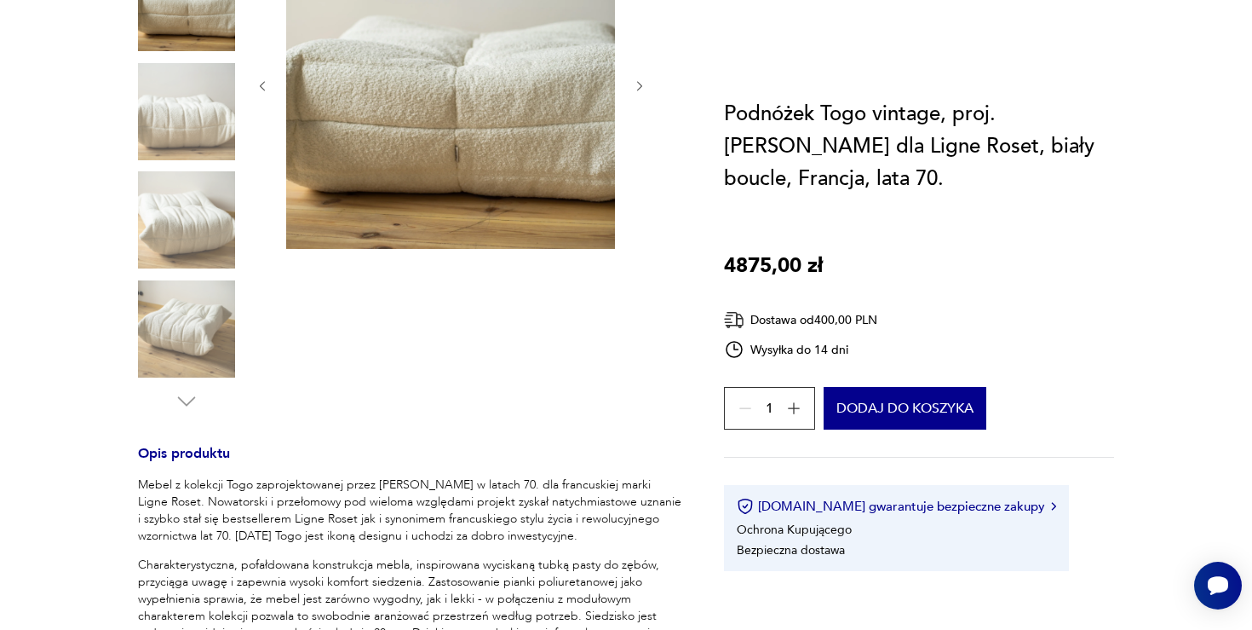
scroll to position [0, 0]
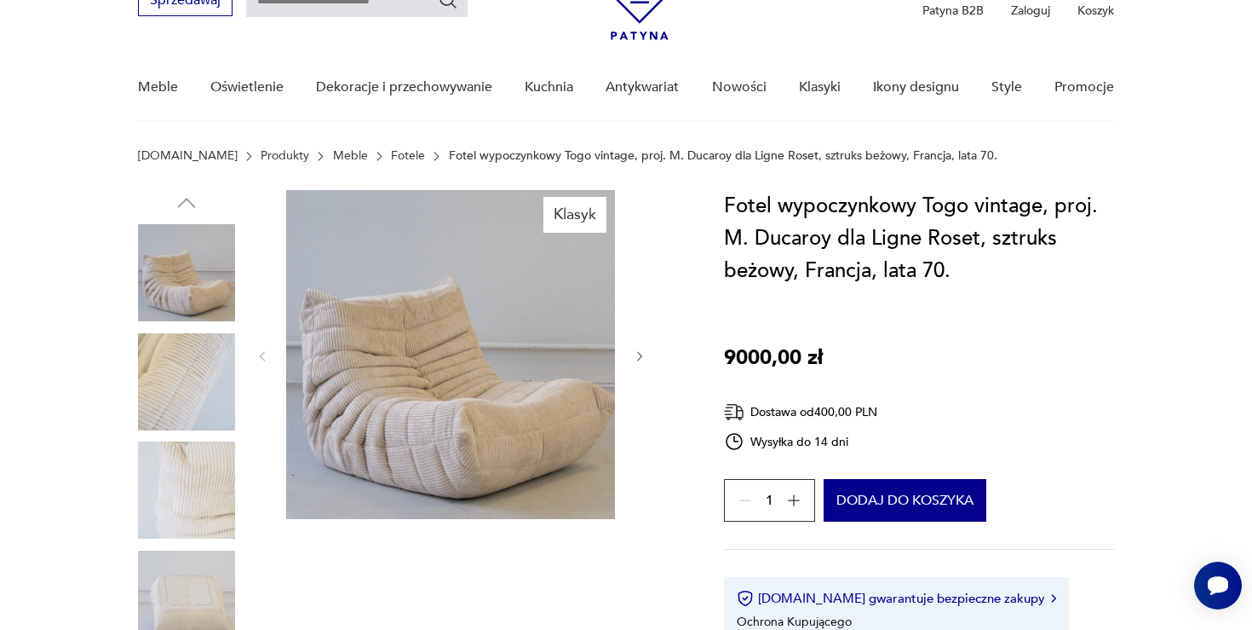
scroll to position [103, 0]
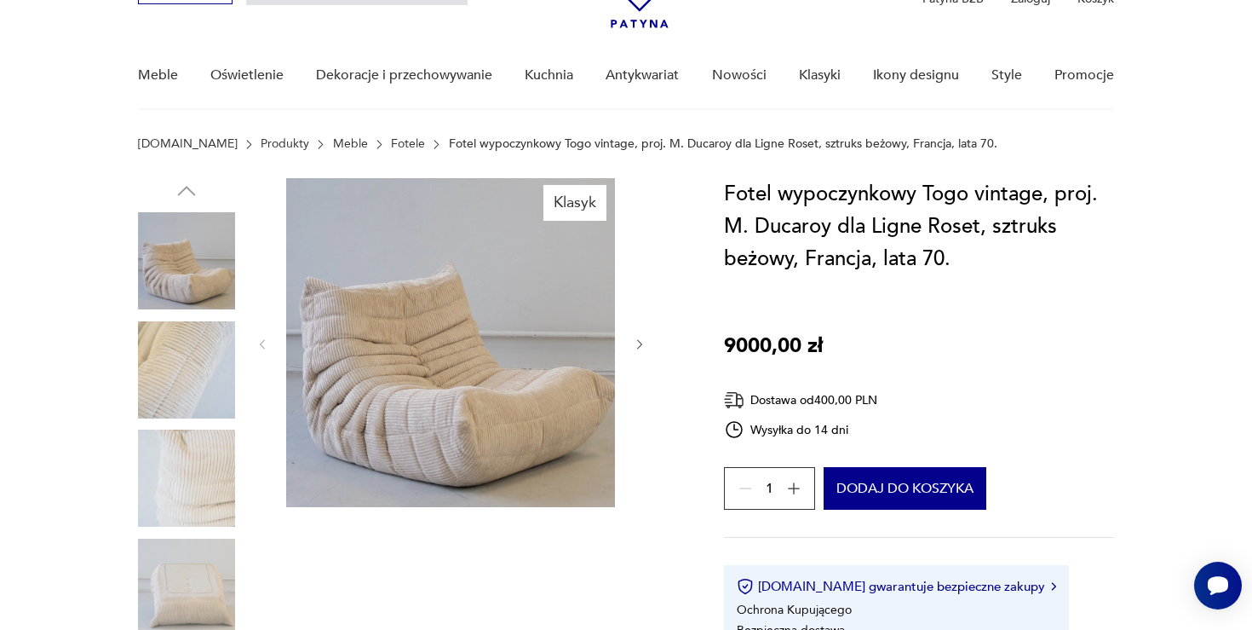
click at [464, 446] on img at bounding box center [450, 342] width 329 height 329
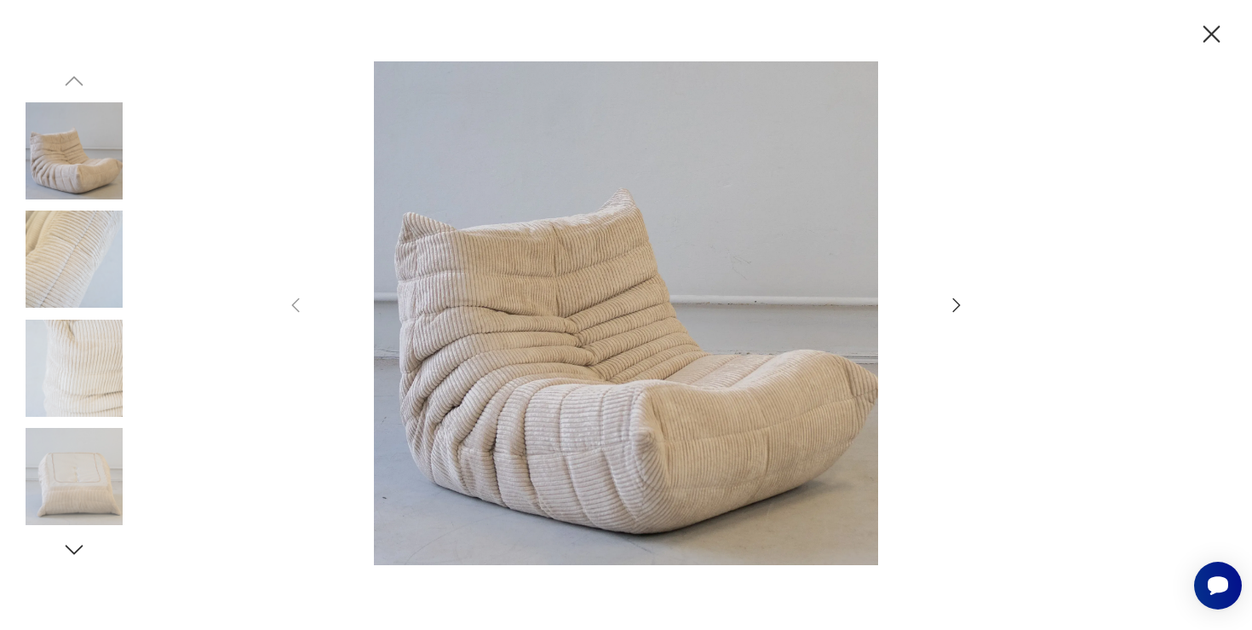
click at [960, 301] on icon "button" at bounding box center [956, 305] width 20 height 20
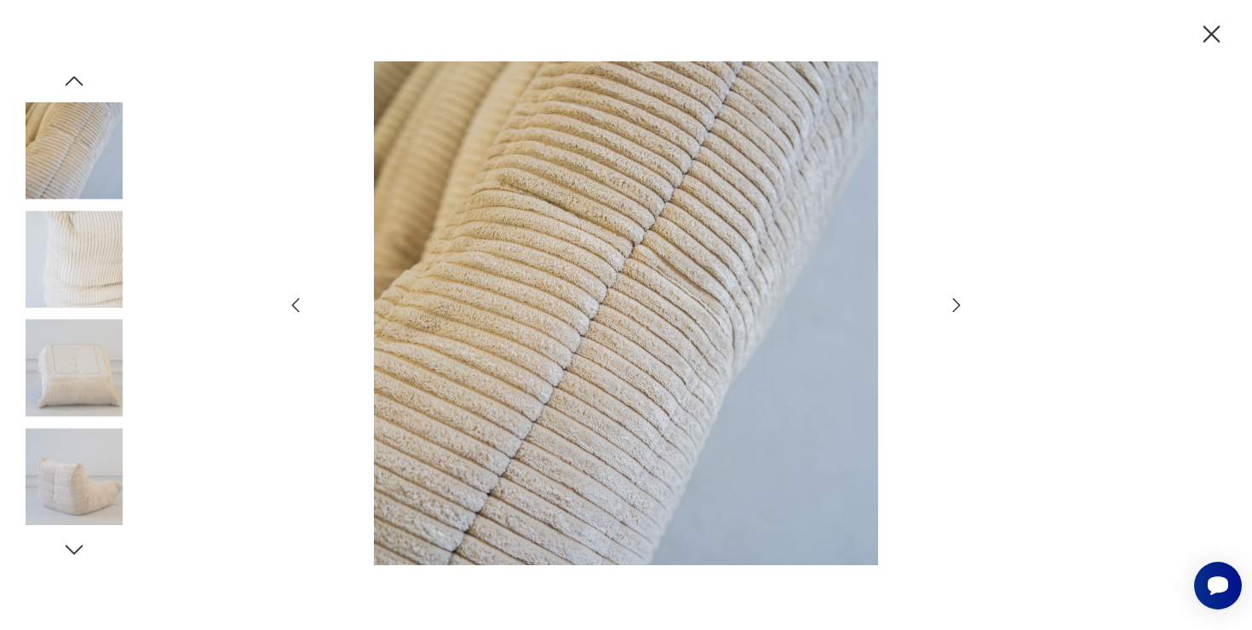
click at [960, 301] on icon "button" at bounding box center [956, 305] width 20 height 20
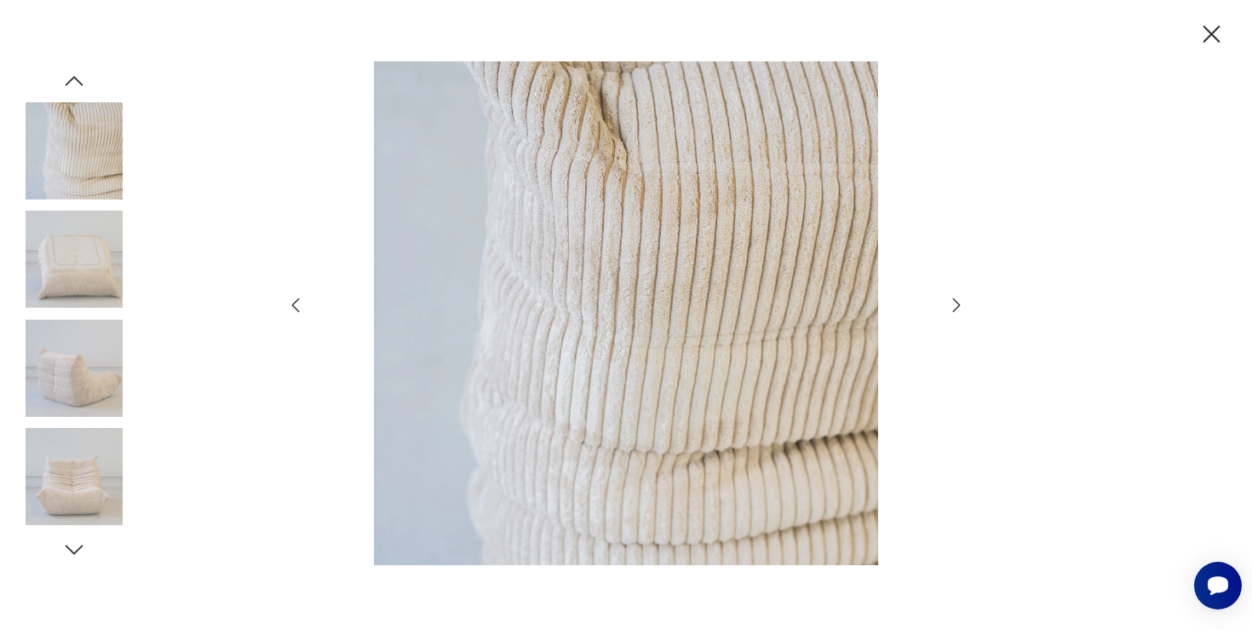
click at [960, 301] on icon "button" at bounding box center [956, 305] width 20 height 20
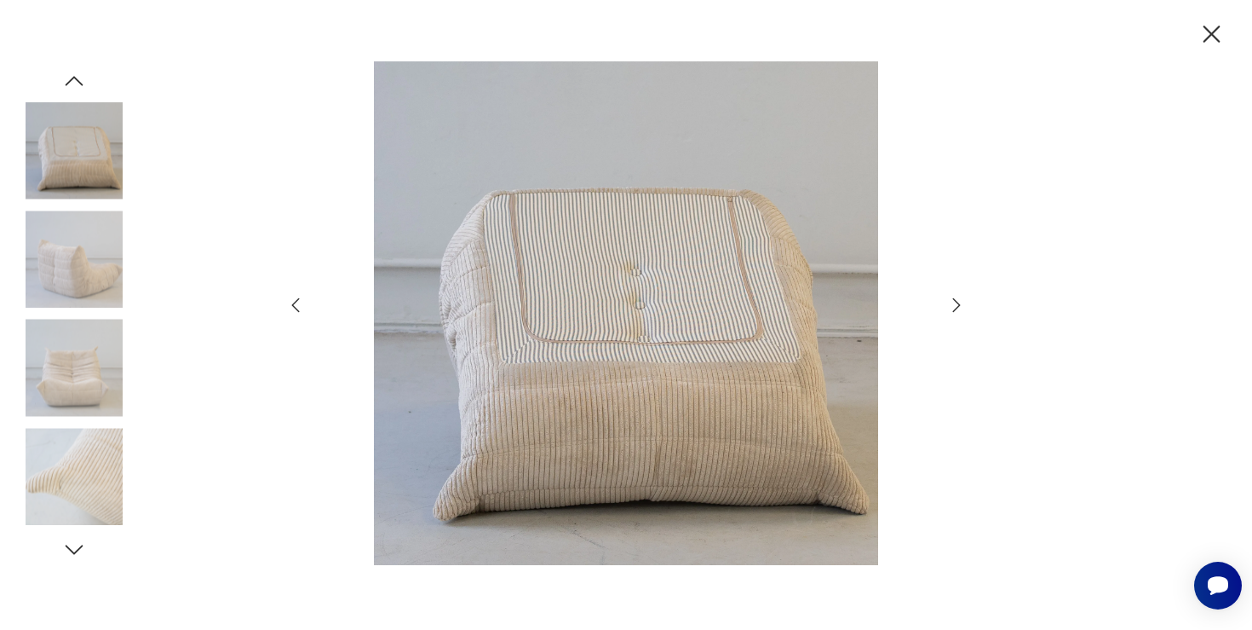
click at [960, 301] on icon "button" at bounding box center [956, 305] width 20 height 20
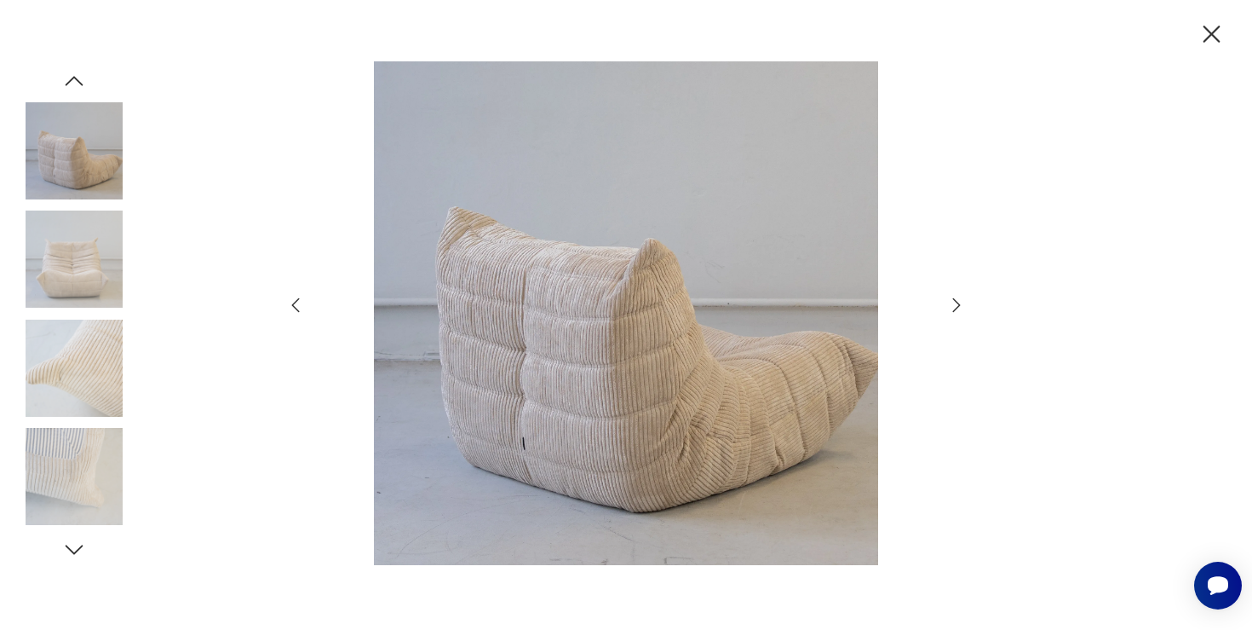
click at [960, 301] on icon "button" at bounding box center [956, 305] width 20 height 20
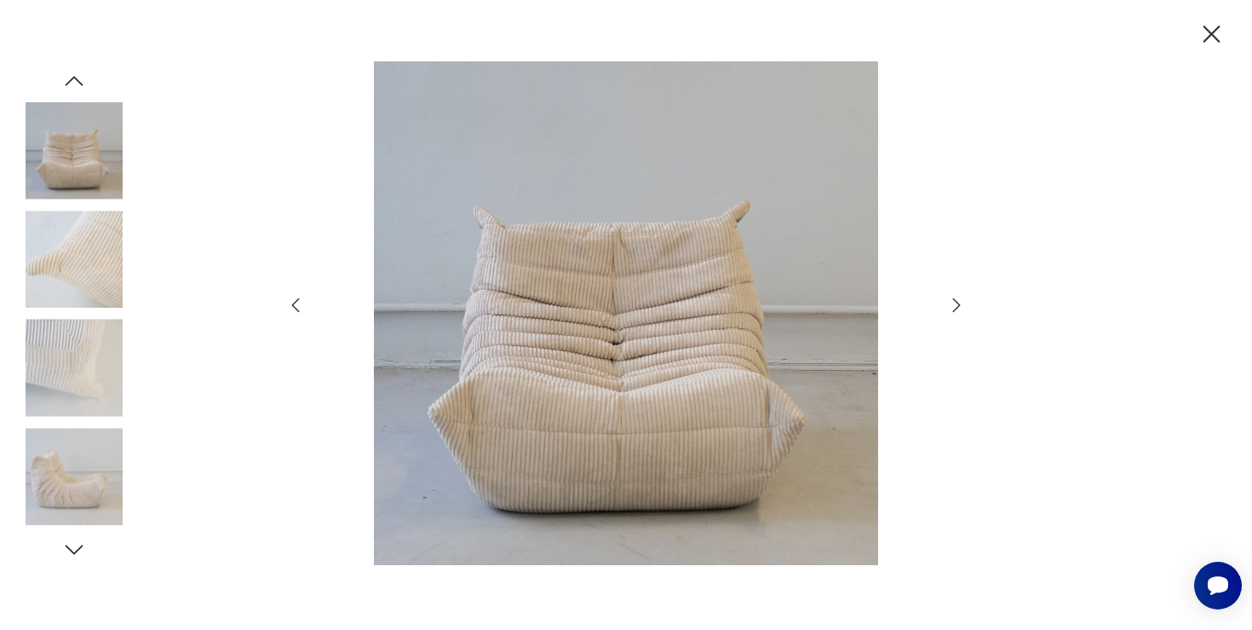
click at [960, 301] on icon "button" at bounding box center [956, 305] width 20 height 20
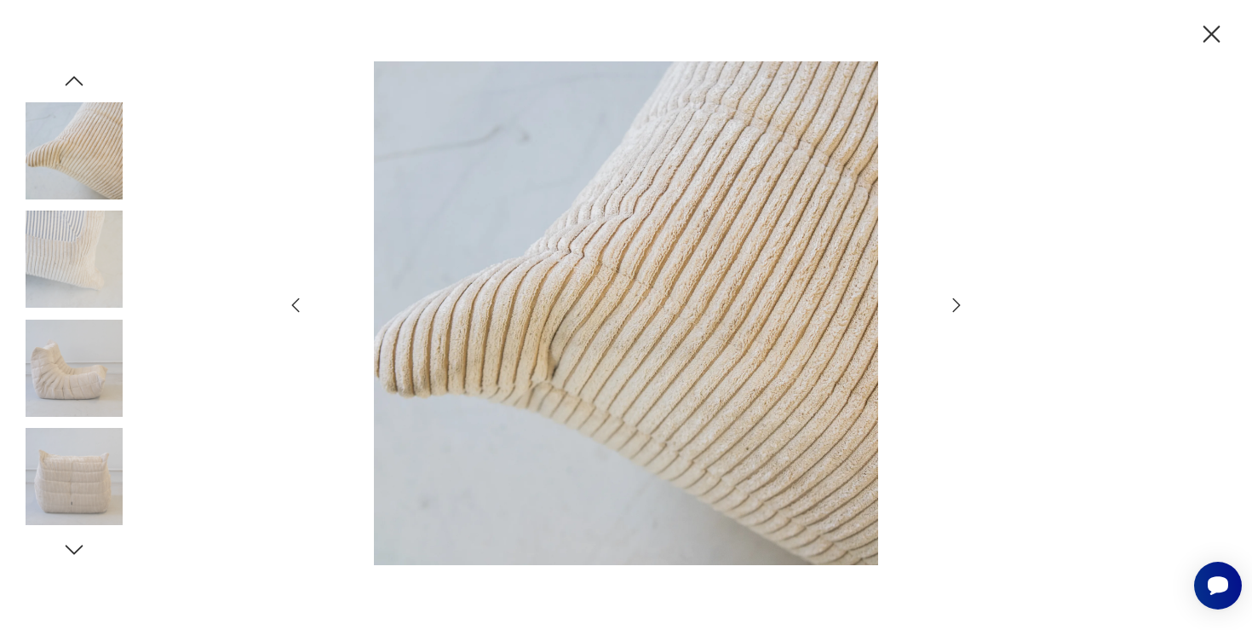
click at [960, 301] on icon "button" at bounding box center [956, 305] width 20 height 20
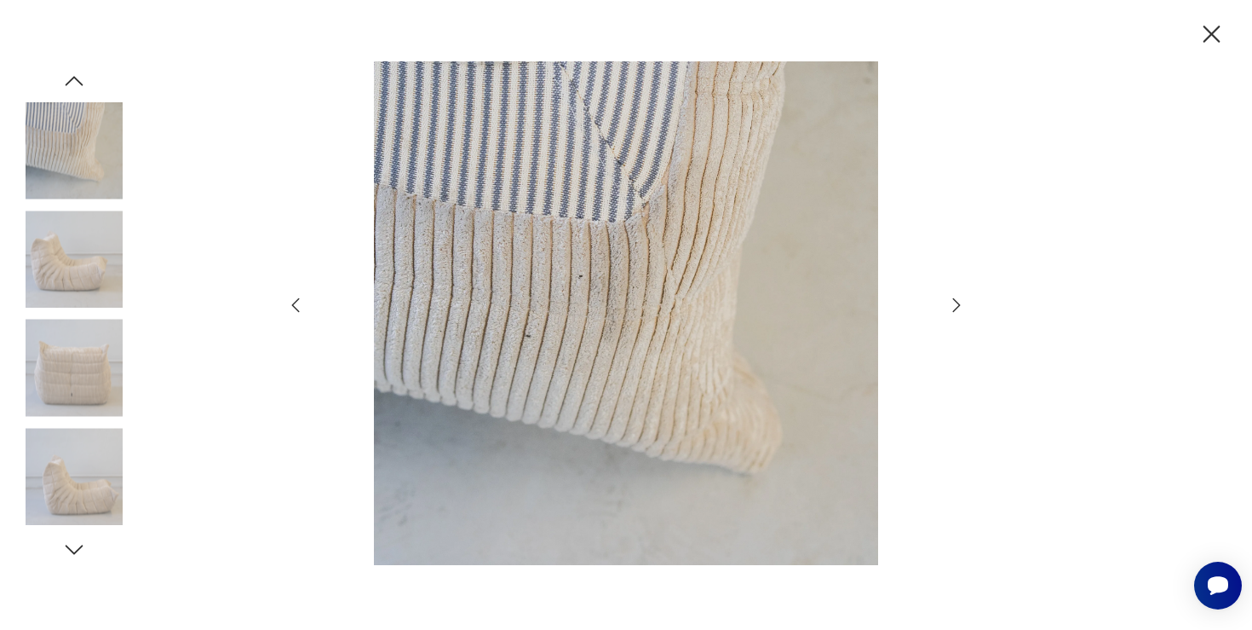
click at [960, 301] on icon "button" at bounding box center [956, 305] width 20 height 20
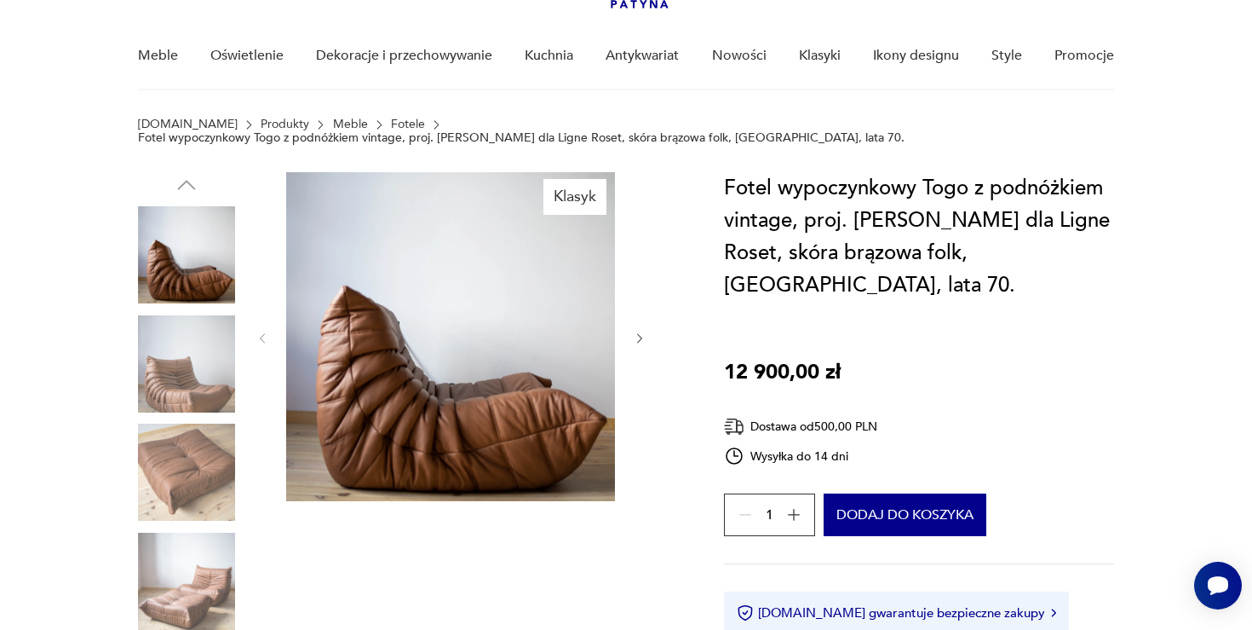
click at [198, 350] on img at bounding box center [186, 363] width 97 height 97
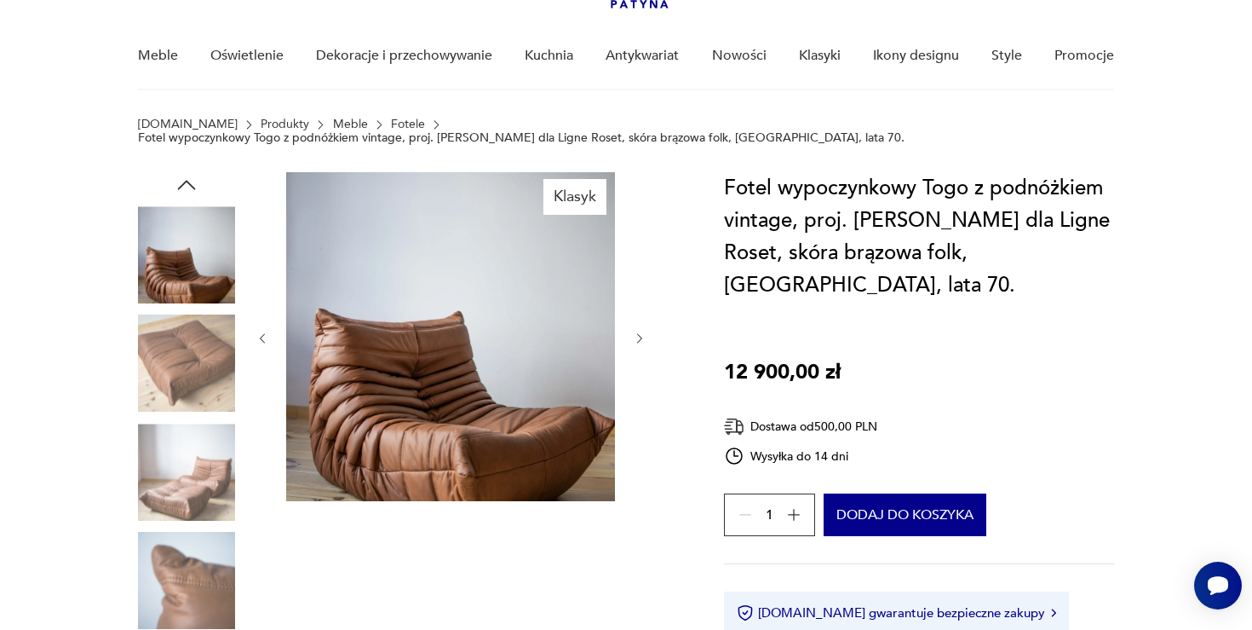
click at [198, 350] on img at bounding box center [186, 363] width 97 height 97
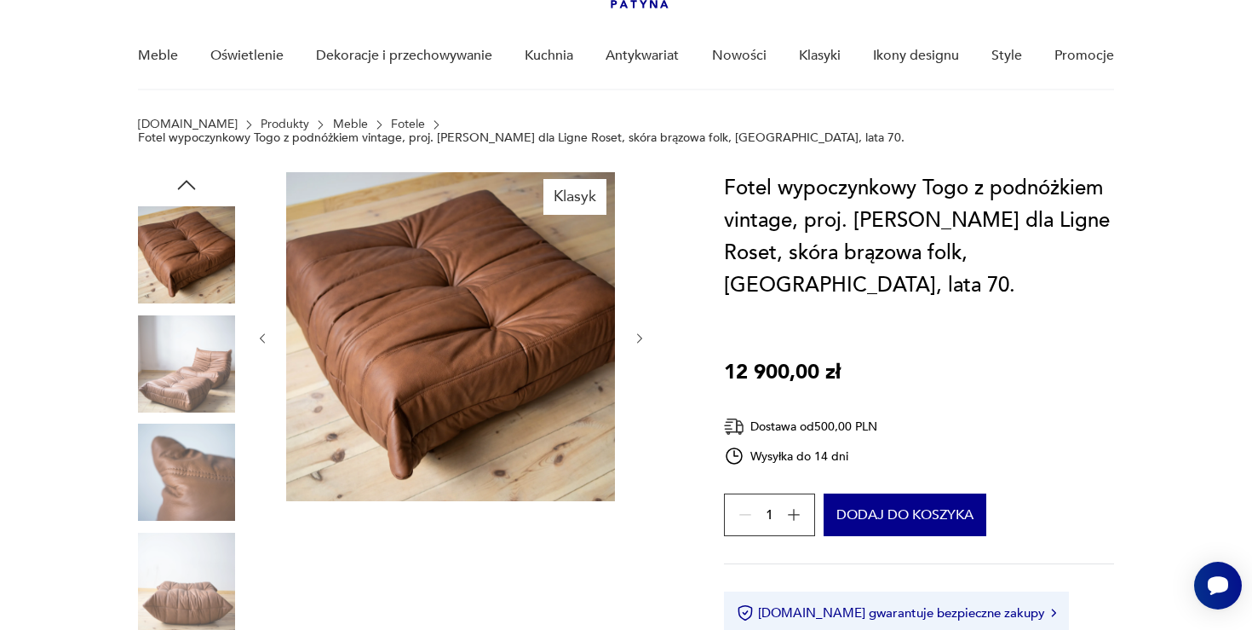
click at [198, 350] on img at bounding box center [186, 363] width 97 height 97
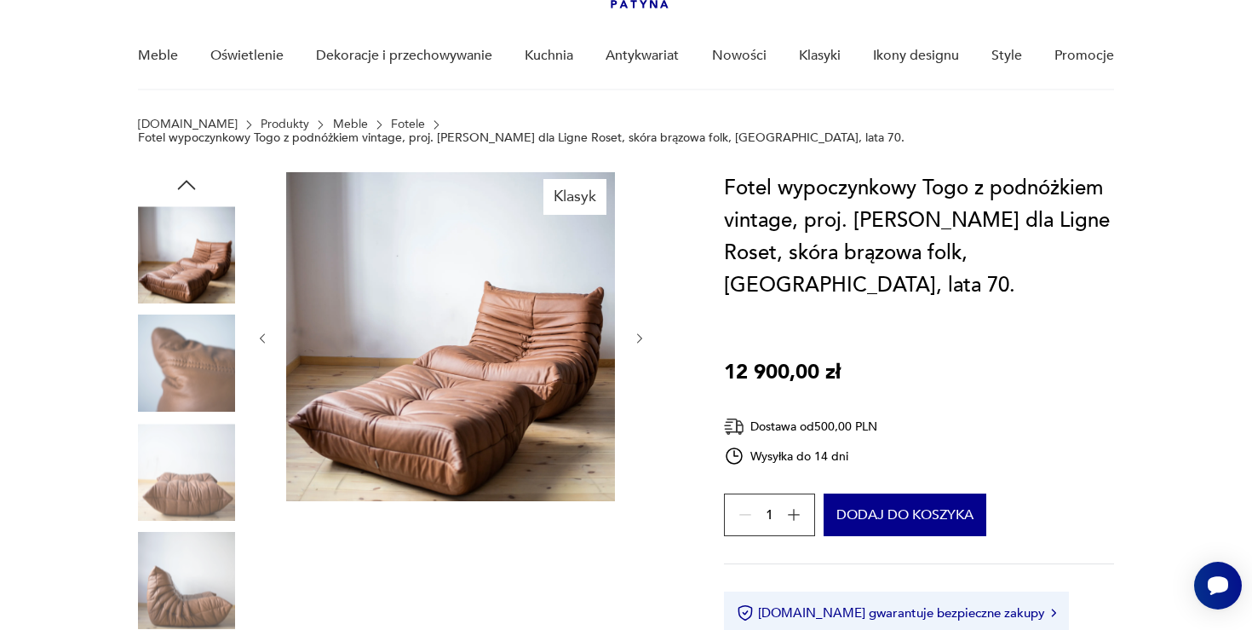
click at [198, 350] on img at bounding box center [186, 363] width 97 height 97
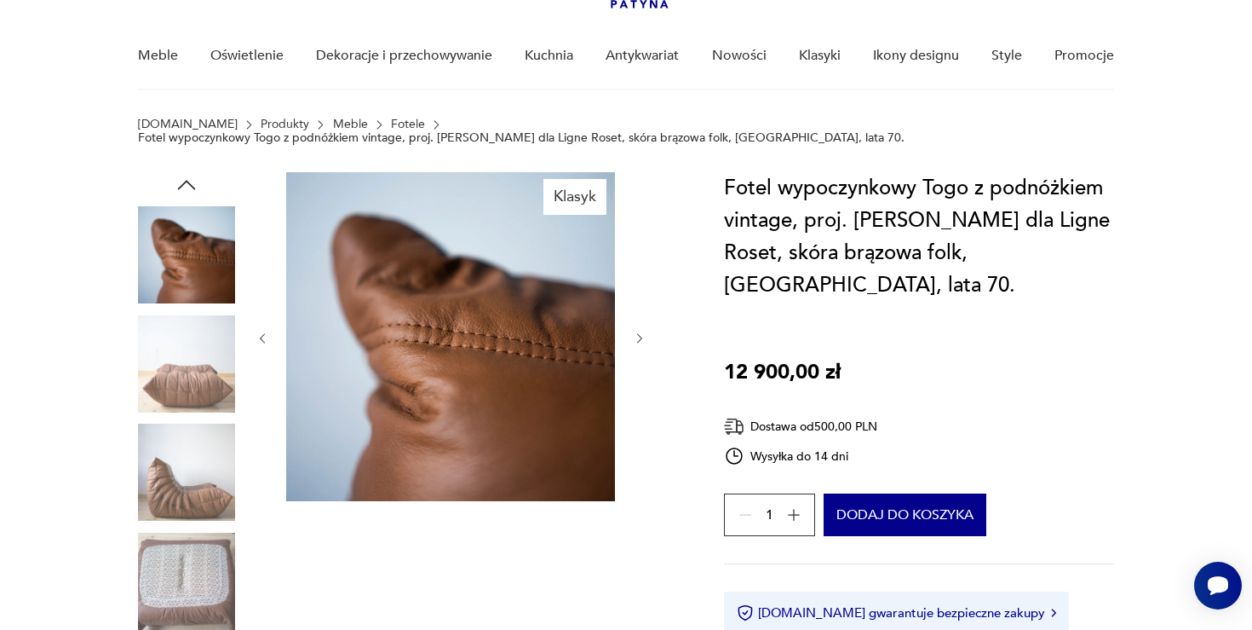
click at [198, 350] on img at bounding box center [186, 363] width 97 height 97
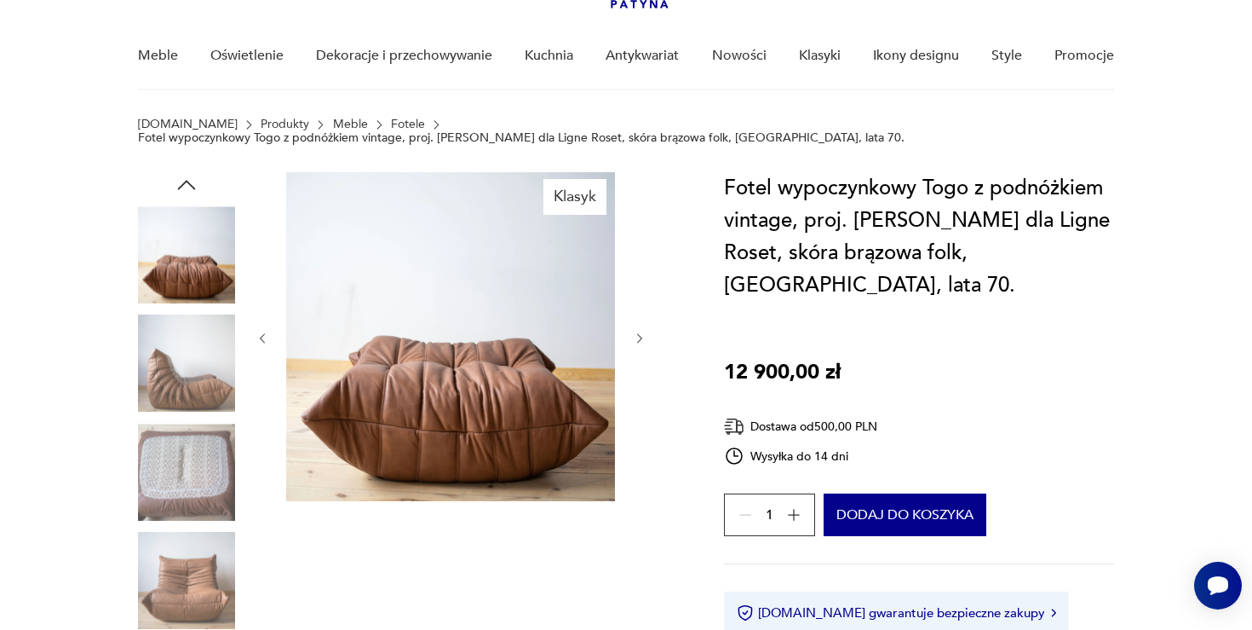
click at [198, 350] on img at bounding box center [186, 363] width 97 height 97
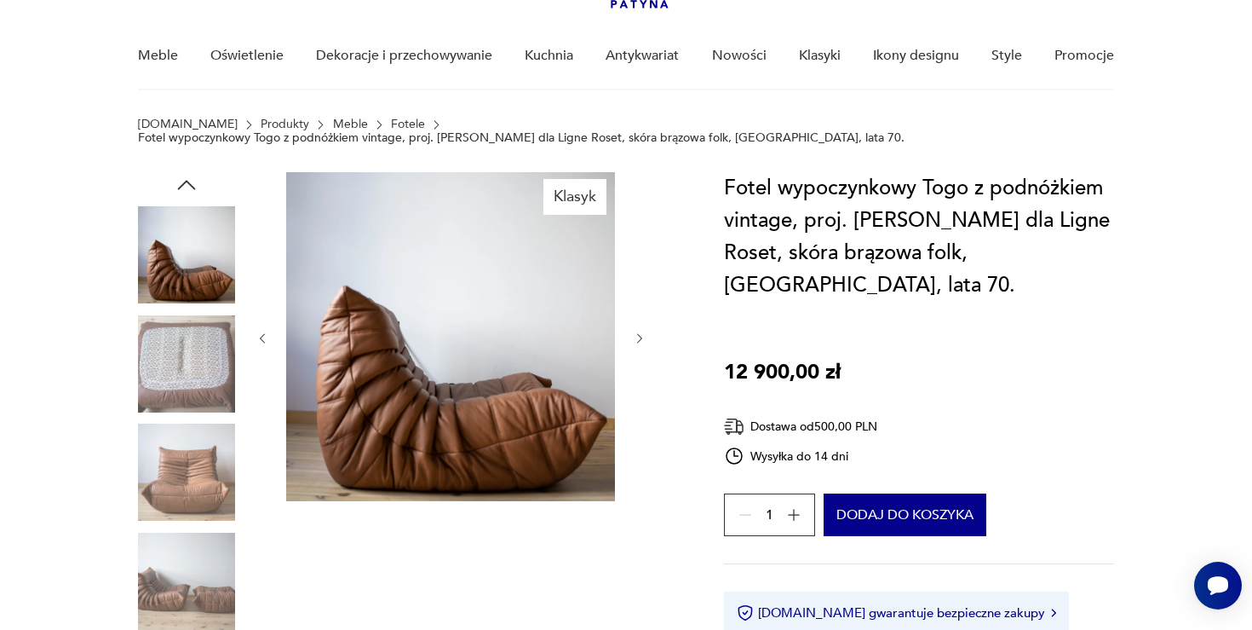
click at [198, 350] on img at bounding box center [186, 363] width 97 height 97
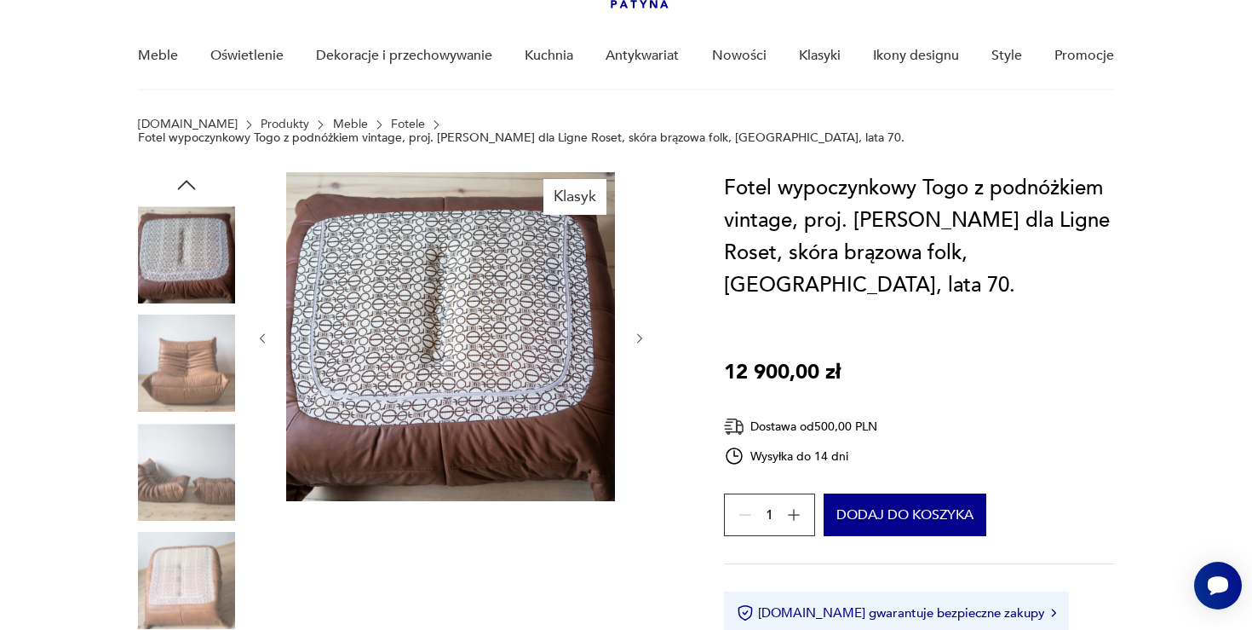
click at [198, 350] on img at bounding box center [186, 363] width 97 height 97
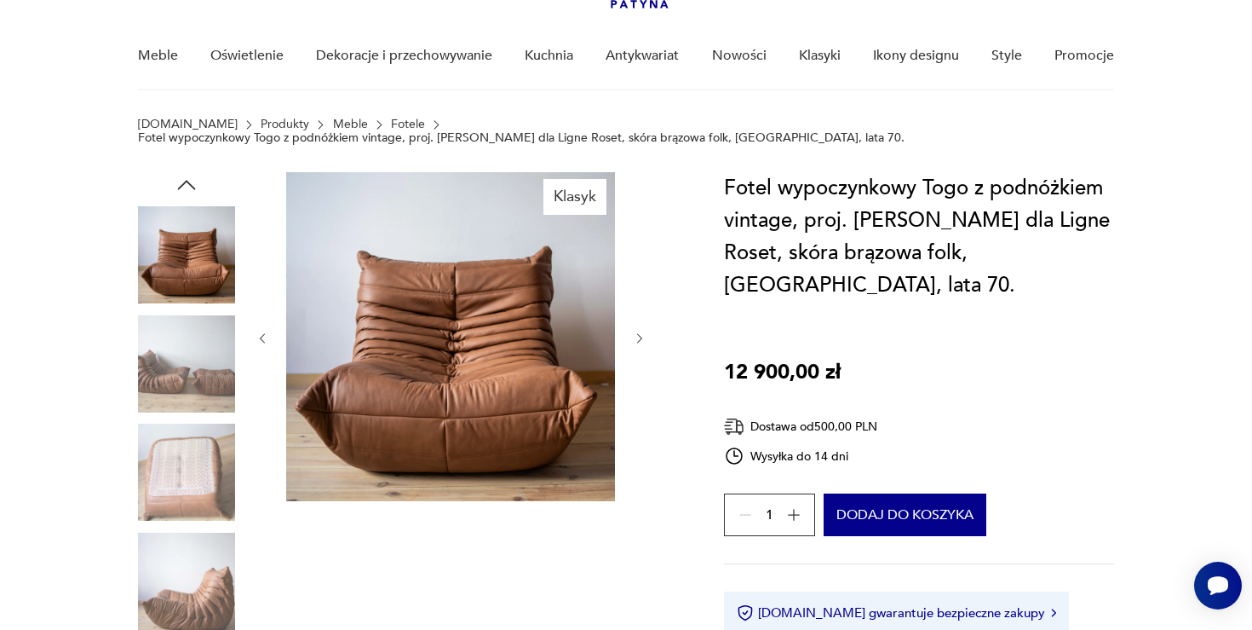
click at [198, 350] on img at bounding box center [186, 363] width 97 height 97
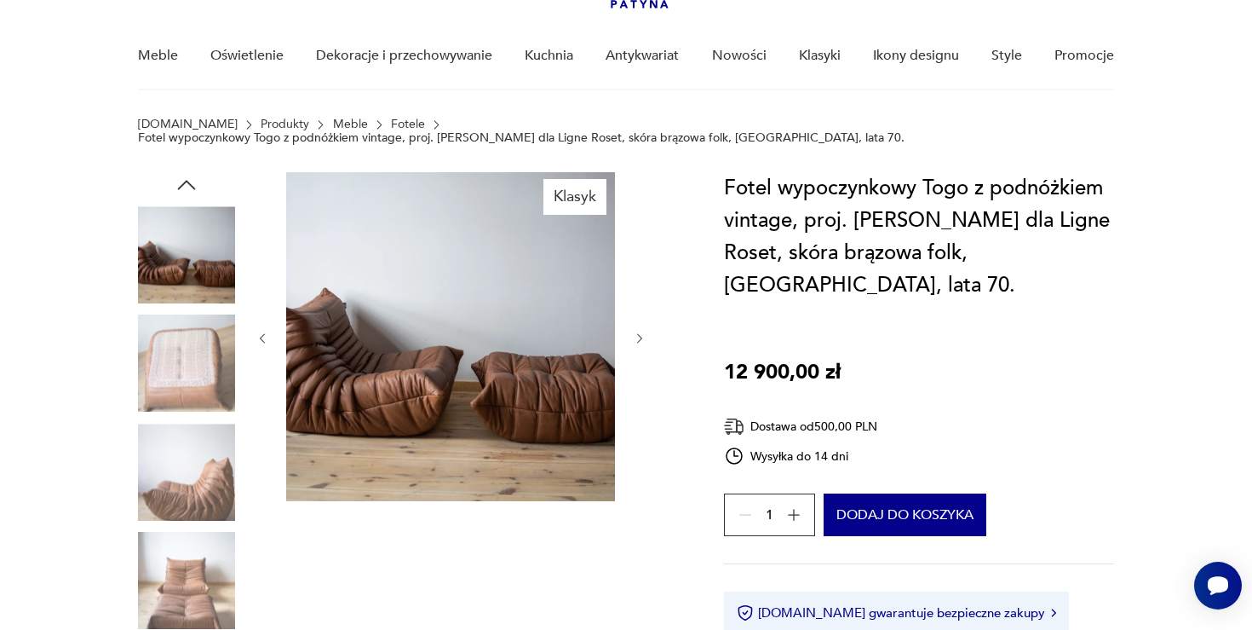
click at [348, 446] on img at bounding box center [450, 336] width 329 height 329
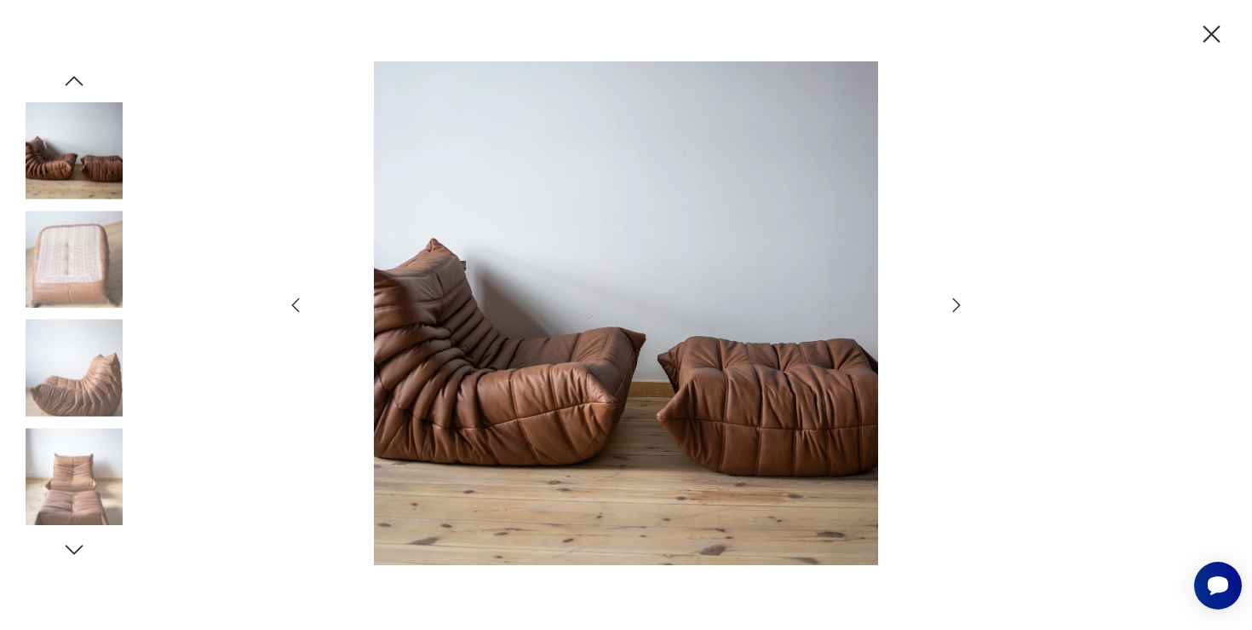
click at [963, 286] on div at bounding box center [625, 314] width 681 height 507
click at [961, 295] on icon "button" at bounding box center [956, 305] width 20 height 20
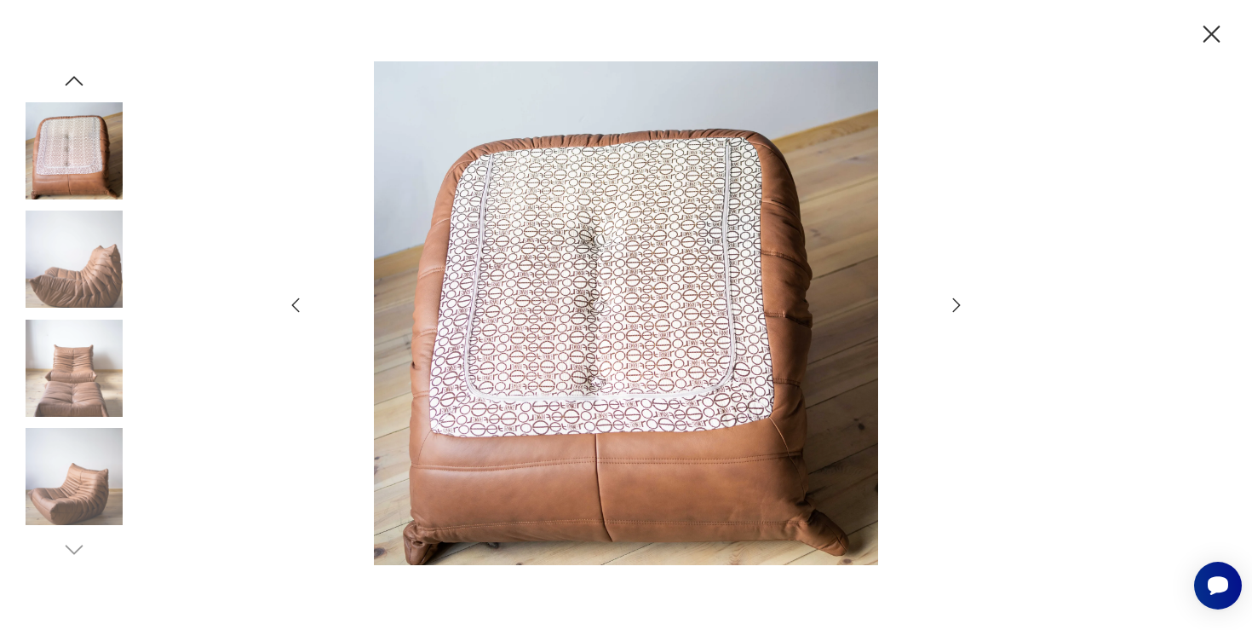
click at [961, 295] on icon "button" at bounding box center [956, 305] width 20 height 20
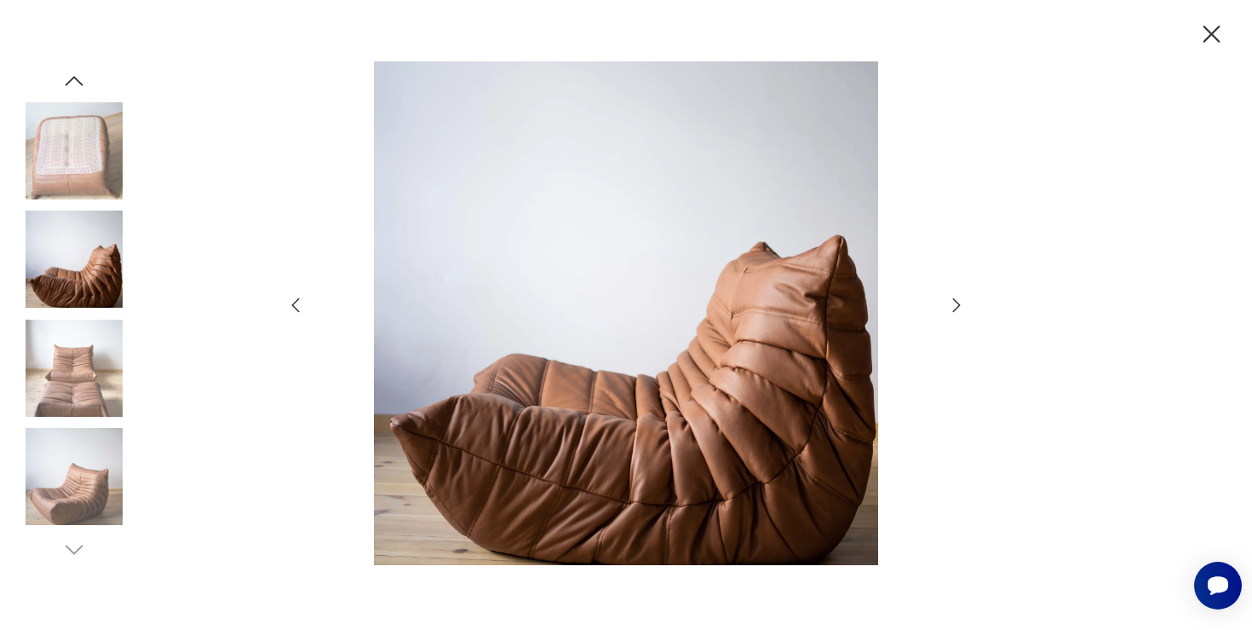
click at [961, 295] on icon "button" at bounding box center [956, 305] width 20 height 20
